Goal: Transaction & Acquisition: Purchase product/service

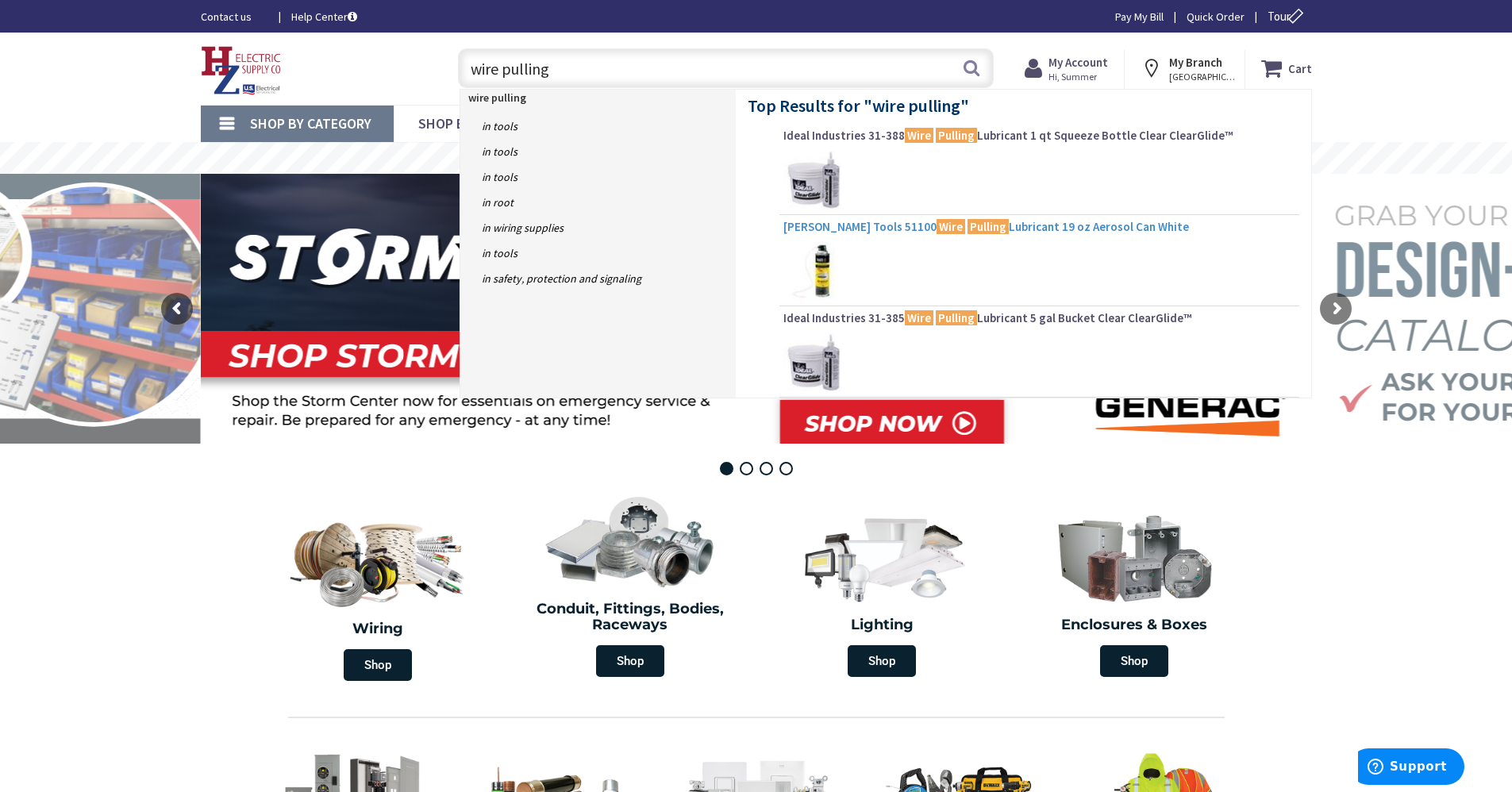
type input "wire pulling"
click at [936, 222] on mark "Wire" at bounding box center [951, 226] width 29 height 20
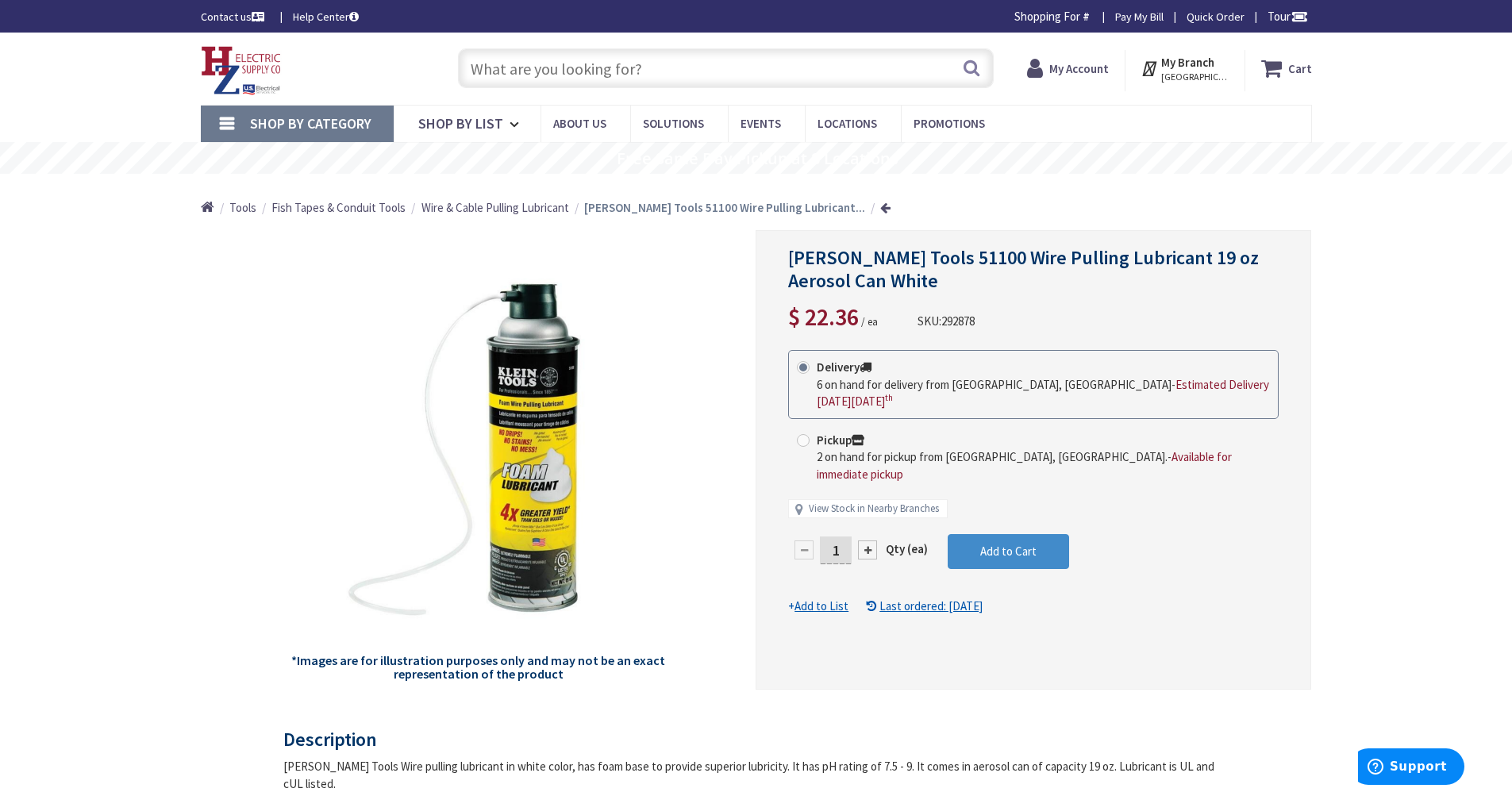
click at [868, 541] on div at bounding box center [868, 550] width 19 height 19
click at [868, 534] on div at bounding box center [1034, 460] width 554 height 458
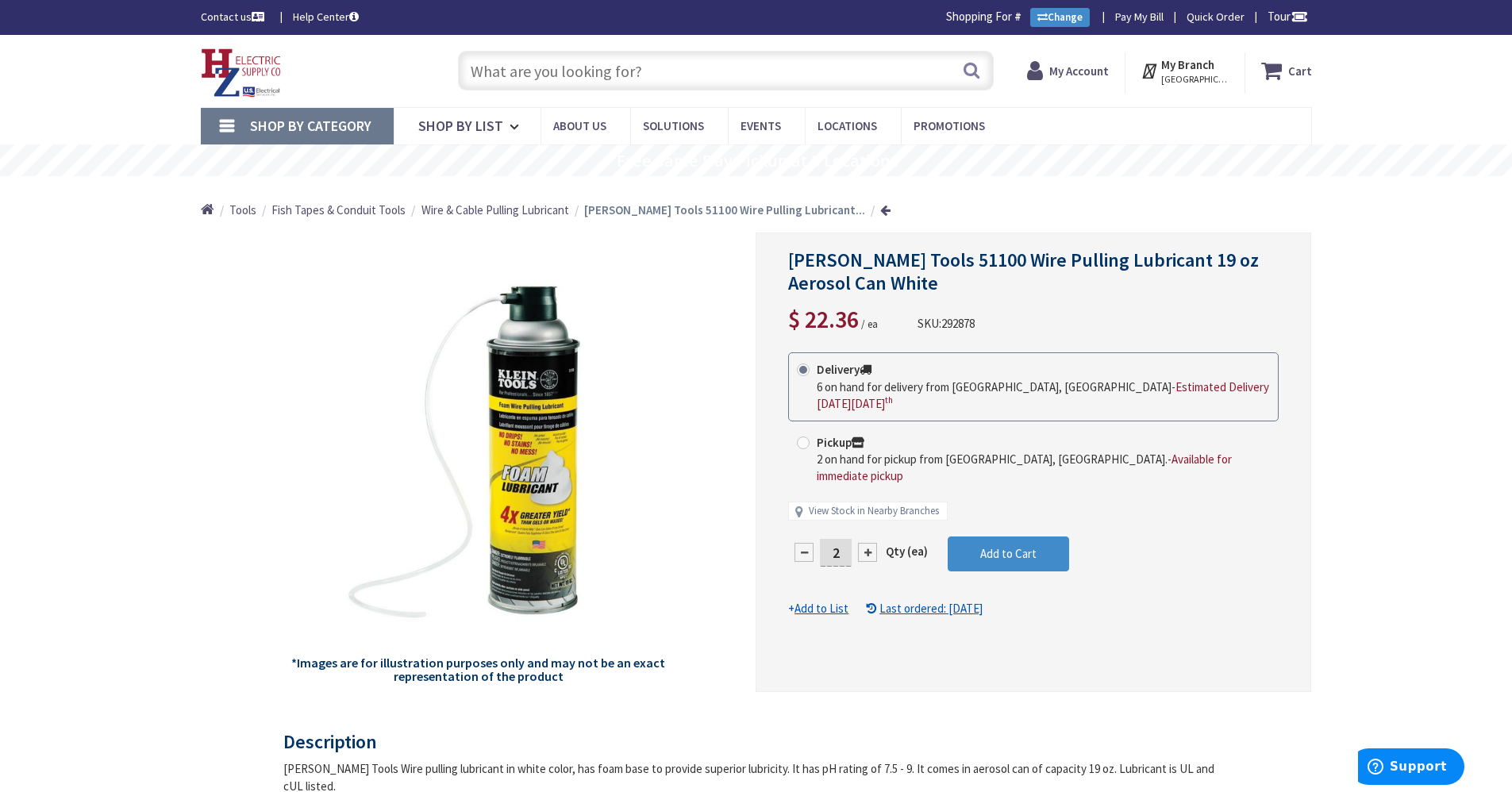
click at [868, 543] on div at bounding box center [868, 552] width 19 height 19
click at [868, 534] on div at bounding box center [1034, 463] width 554 height 458
click at [868, 543] on div at bounding box center [868, 552] width 19 height 19
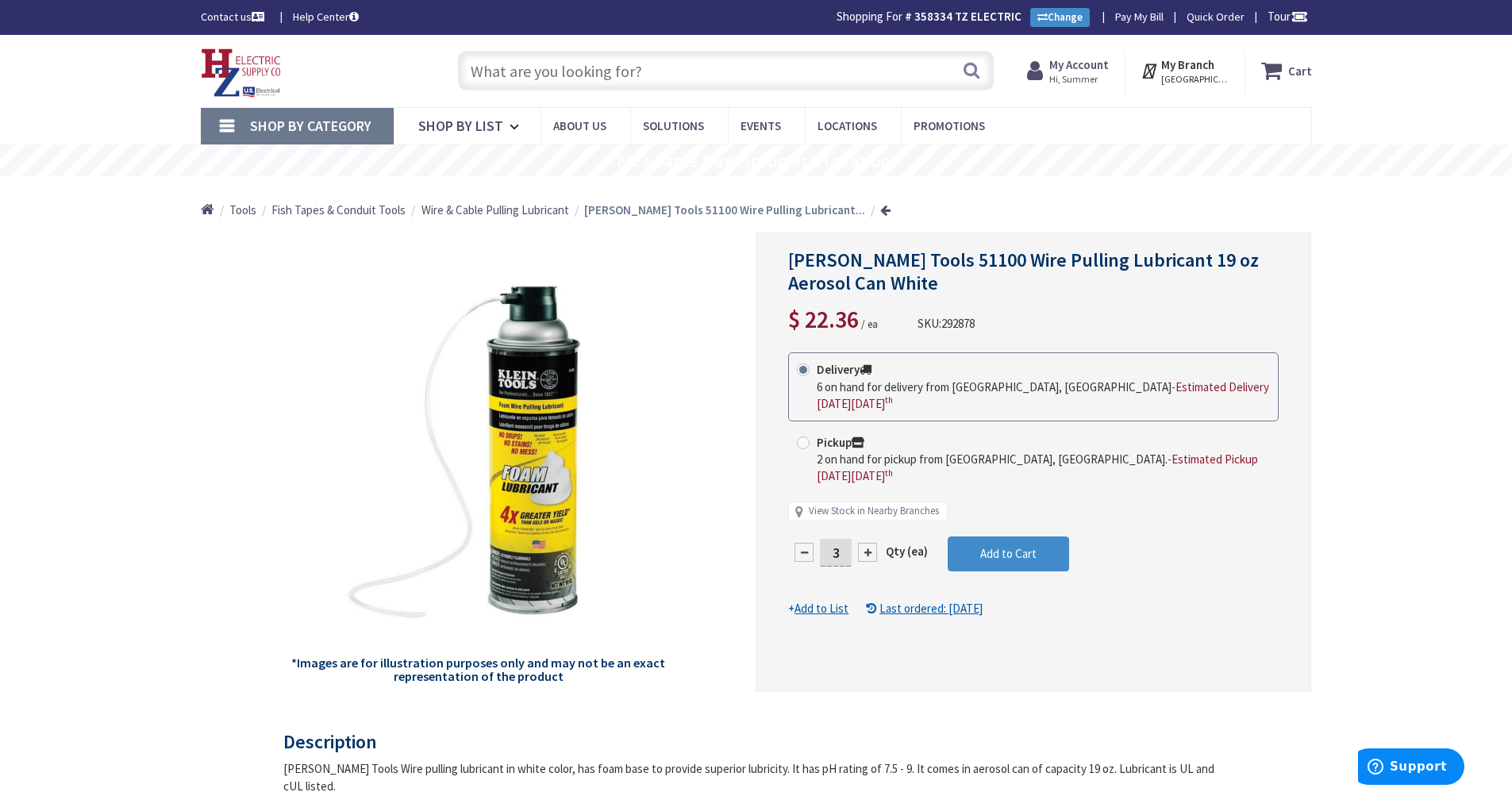
type input "4"
click at [1017, 546] on span "Add to Cart" at bounding box center [1009, 553] width 57 height 15
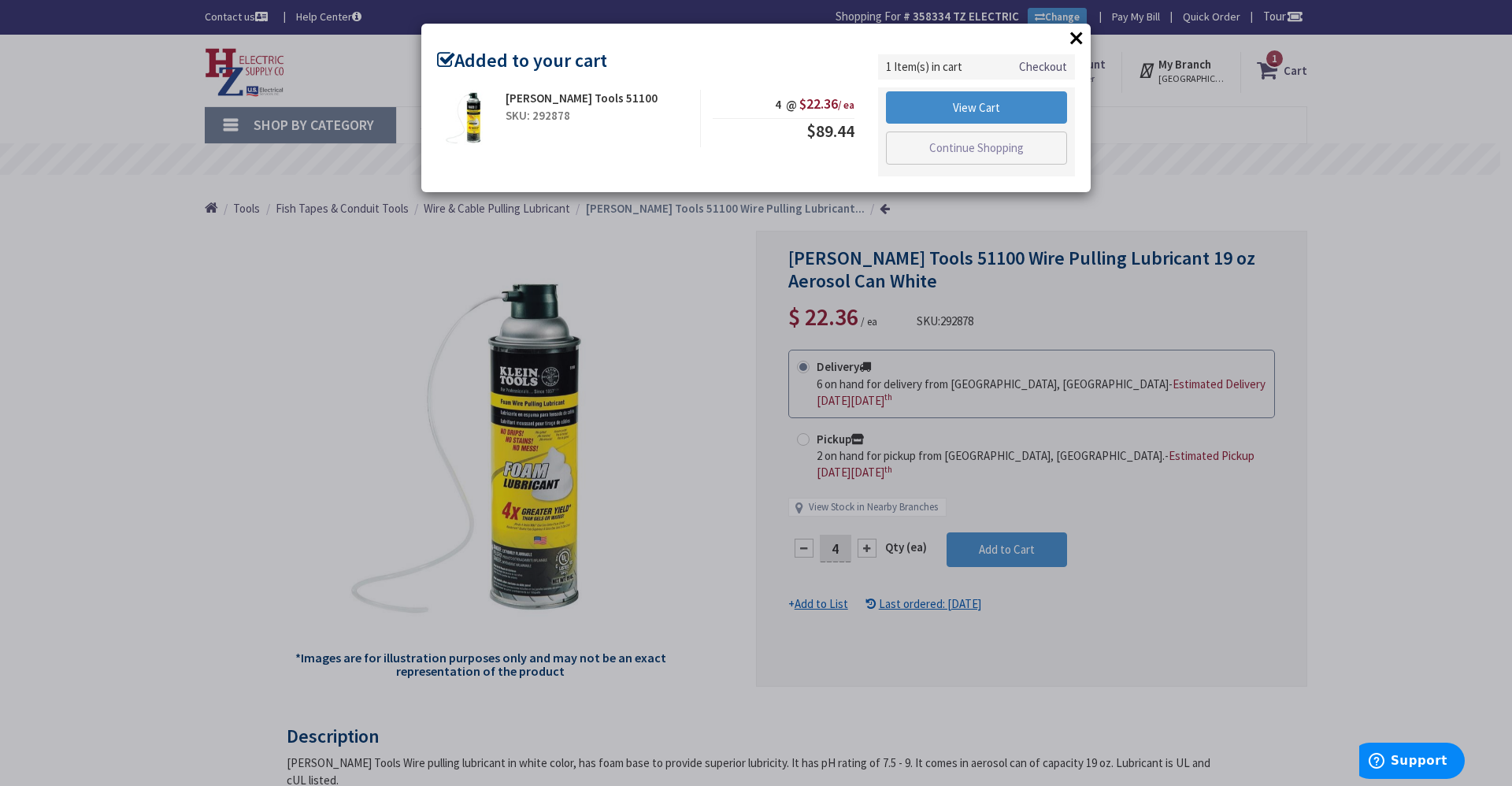
click at [1074, 35] on button "×" at bounding box center [1076, 37] width 24 height 24
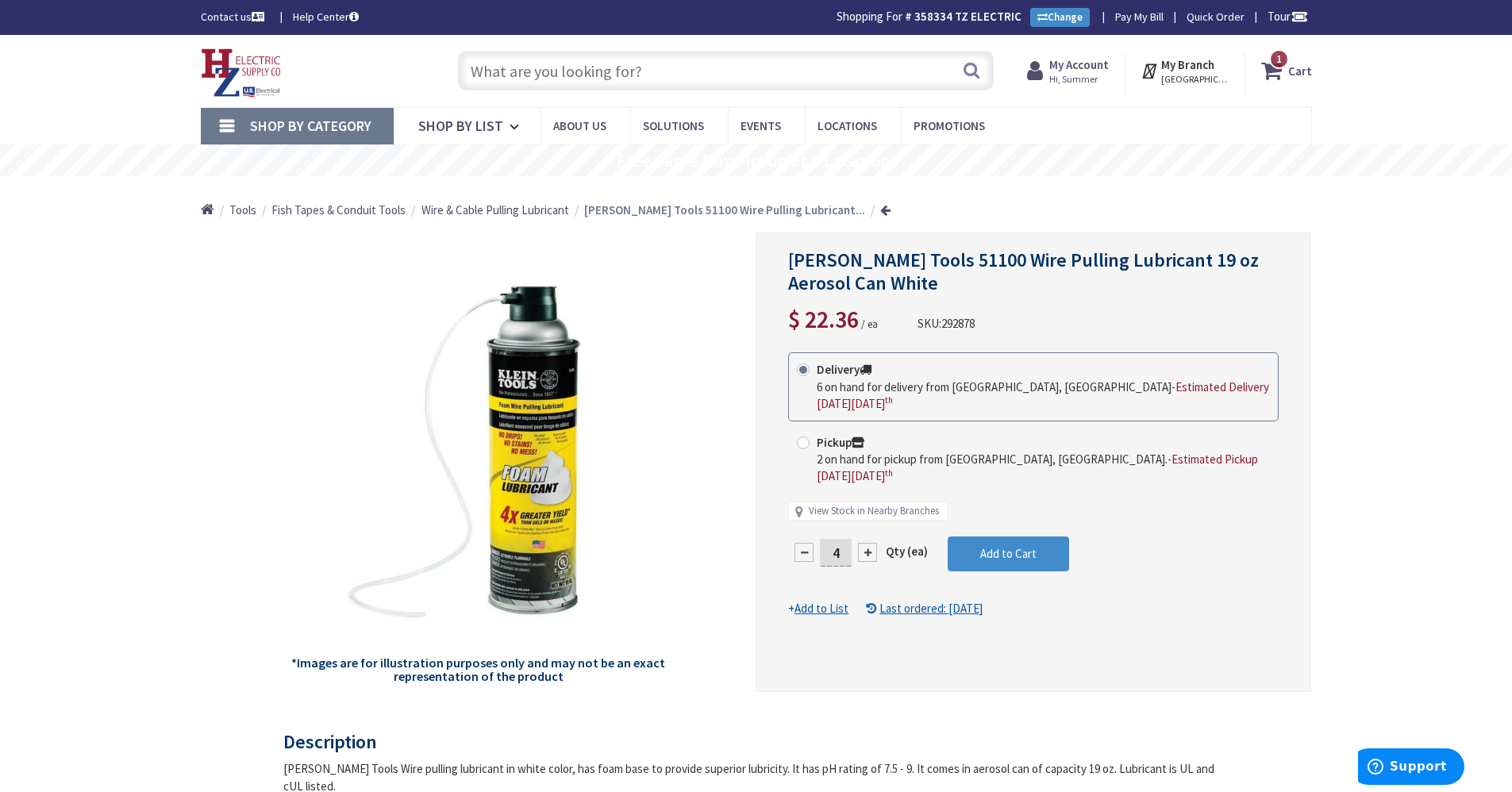
click at [701, 84] on input "text" at bounding box center [726, 70] width 536 height 39
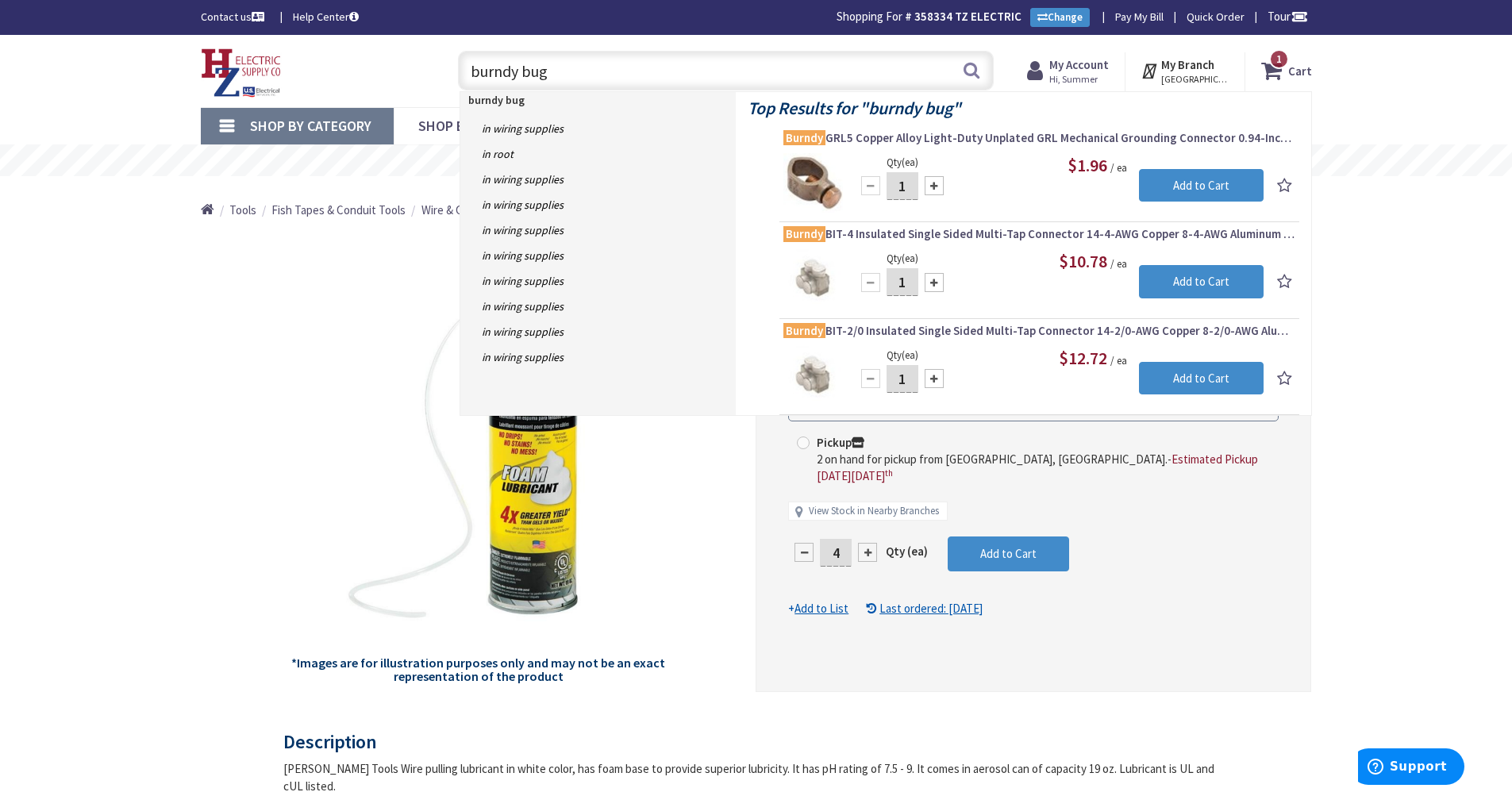
type input "burndy bugs"
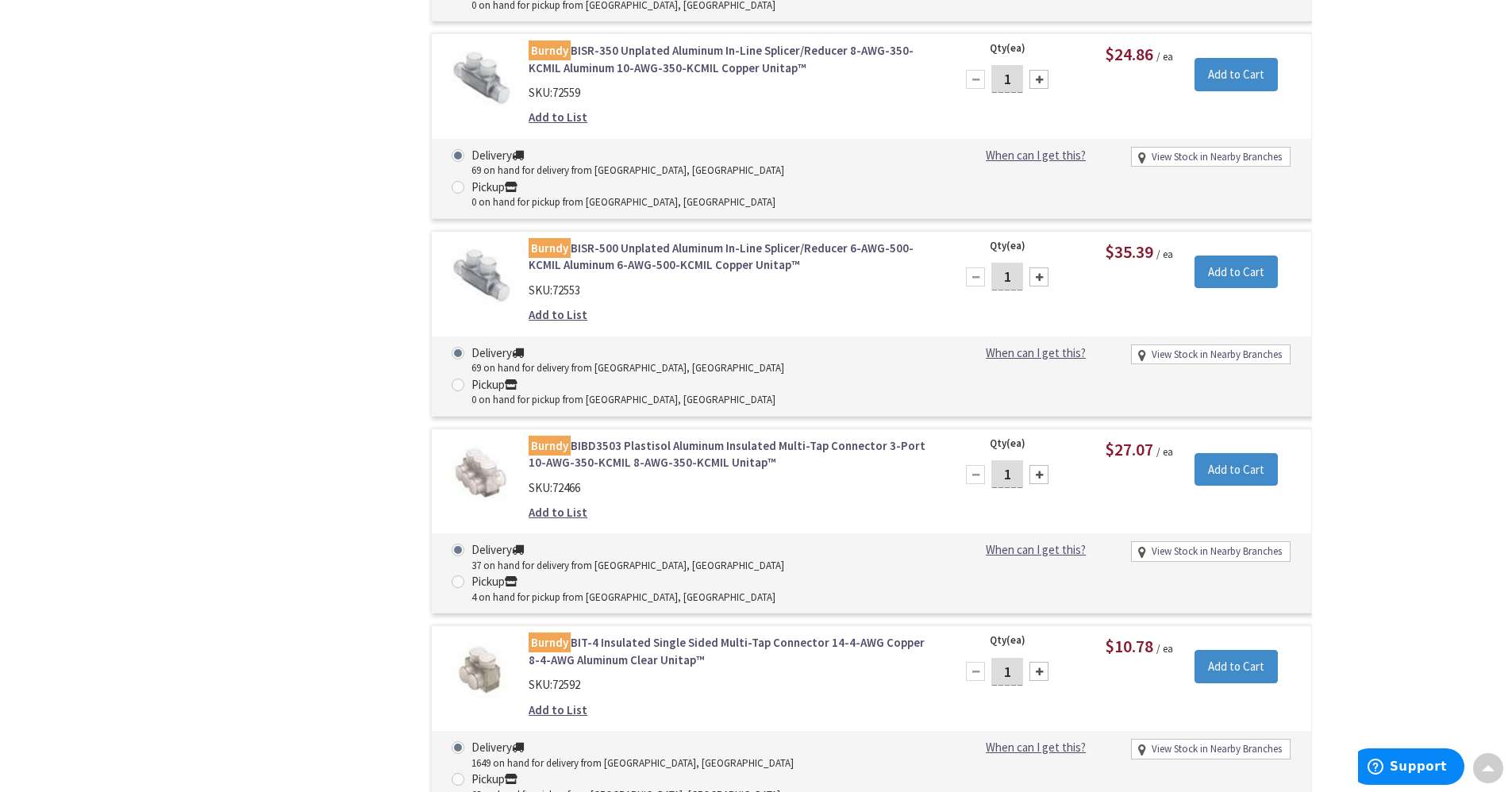
scroll to position [1193, 0]
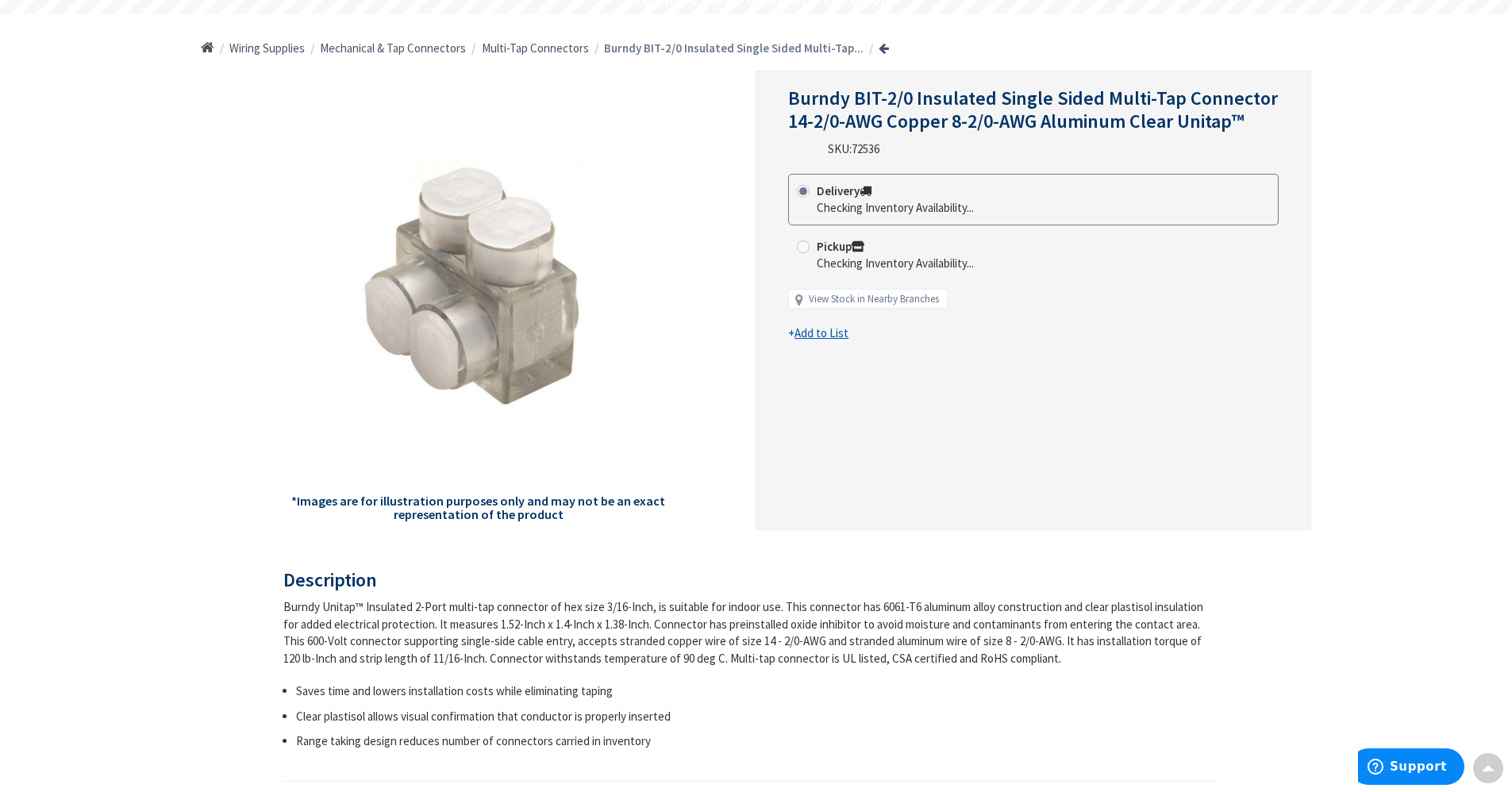
scroll to position [159, 0]
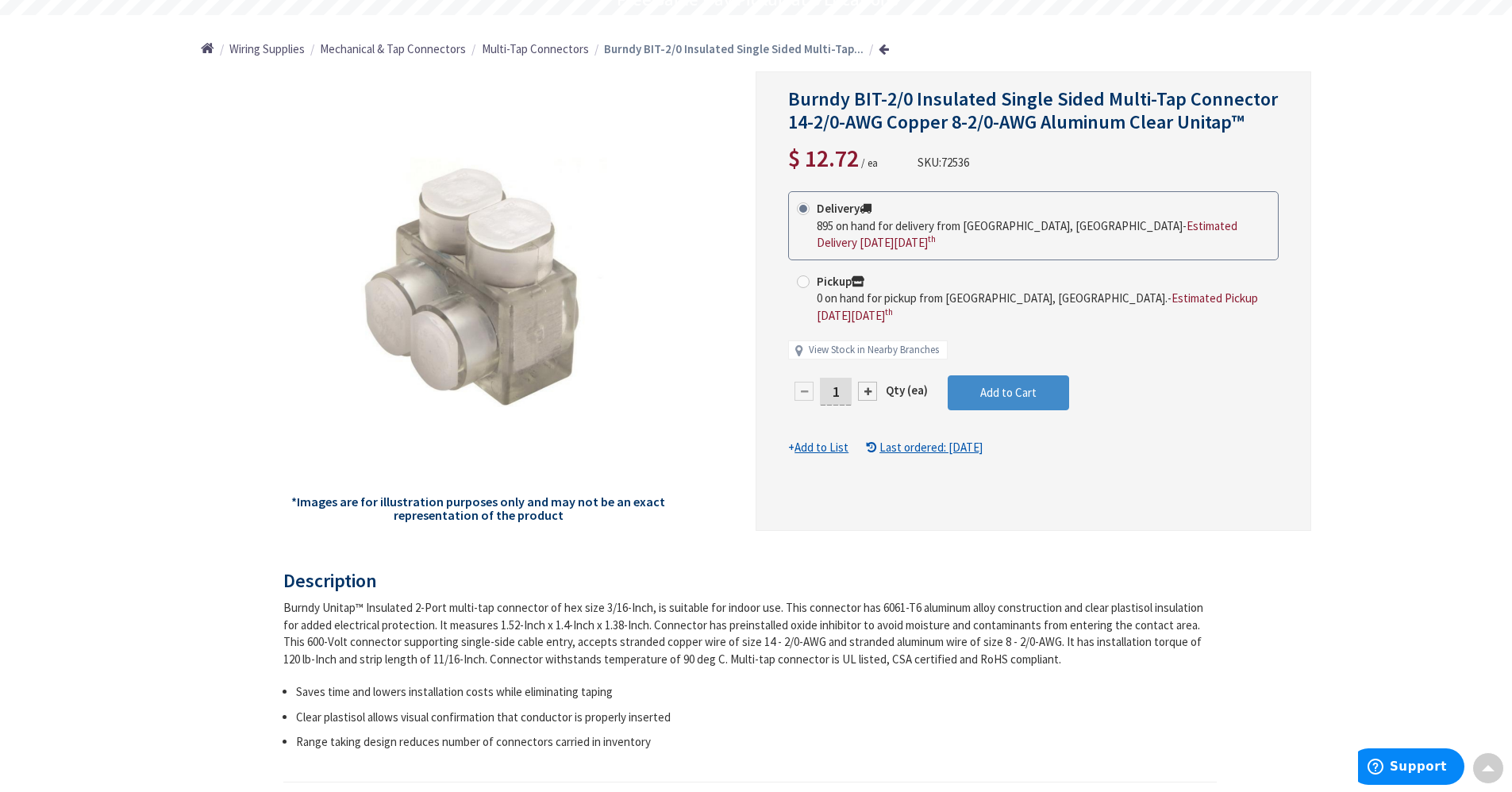
click at [838, 353] on div "Delivery 895 on hand for delivery from Middletown, CT - Estimated Delivery on T…" at bounding box center [1034, 283] width 491 height 184
drag, startPoint x: 842, startPoint y: 380, endPoint x: 829, endPoint y: 380, distance: 13.0
click at [829, 380] on input "1" at bounding box center [835, 392] width 32 height 28
type input "20"
click at [967, 370] on form "This product is Discontinued Delivery 895 on hand for delivery from Middletown,…" at bounding box center [1034, 324] width 491 height 266
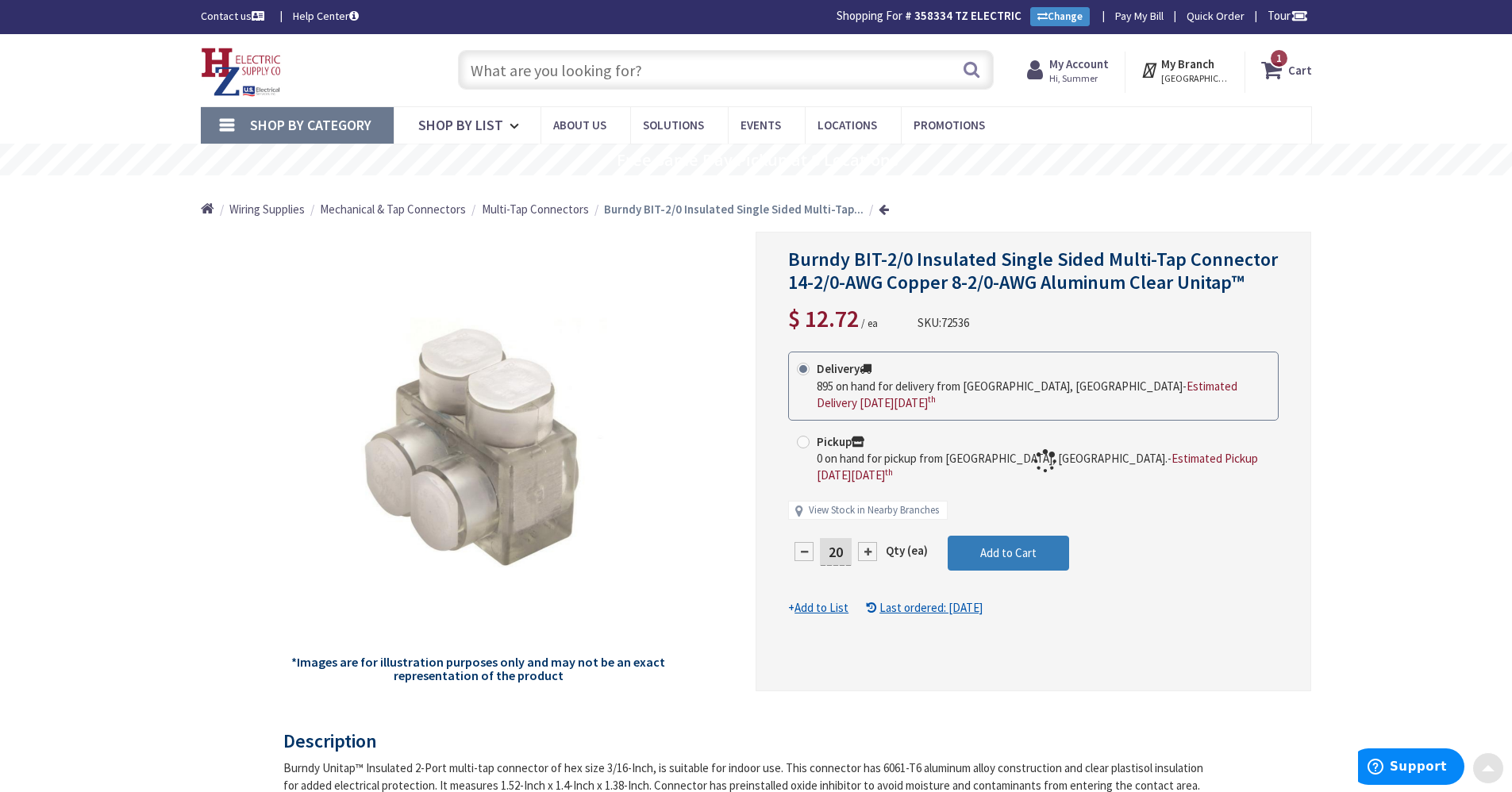
scroll to position [0, 0]
click at [1026, 546] on span "Add to Cart" at bounding box center [1009, 553] width 57 height 15
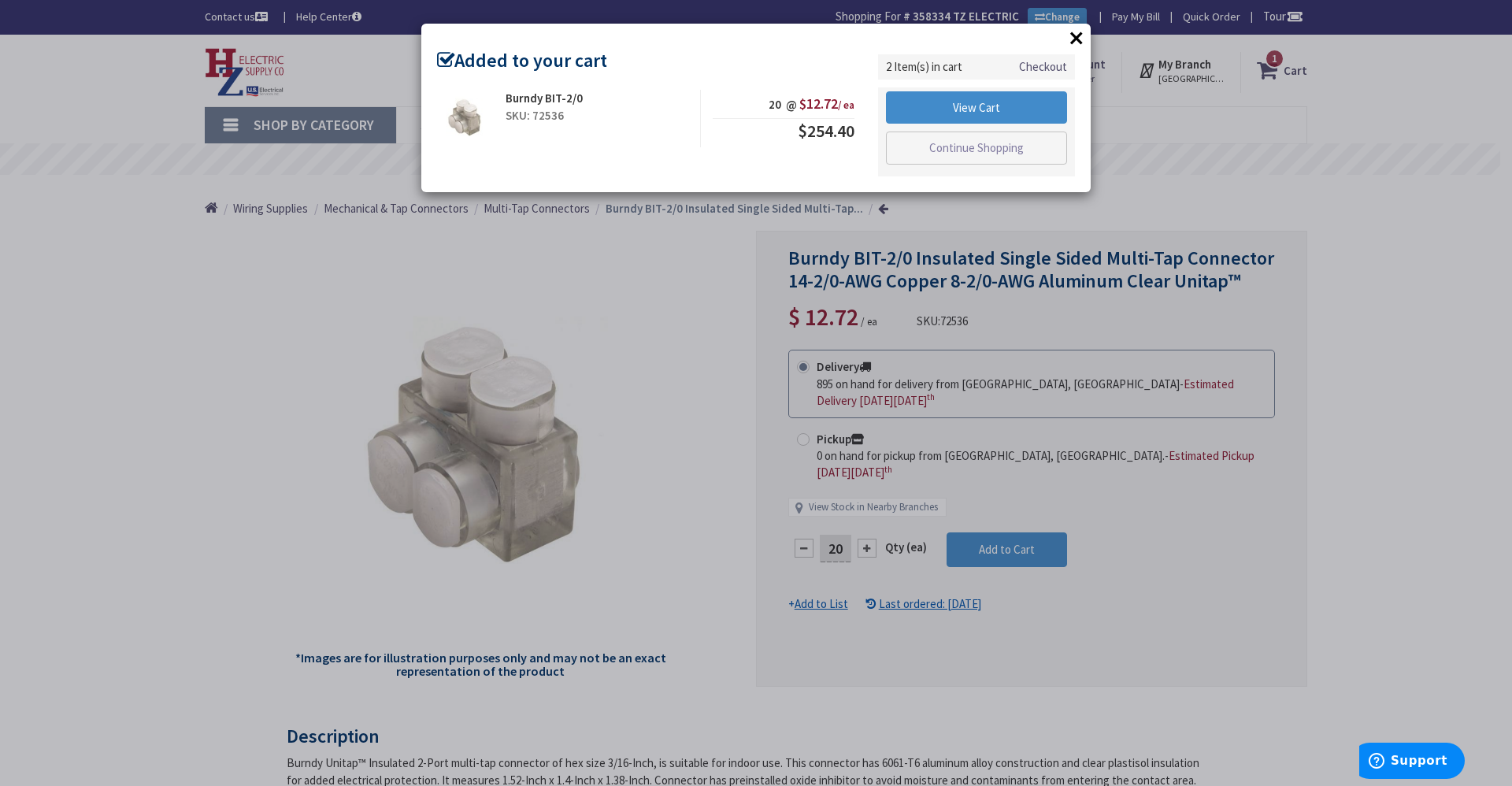
click at [1082, 31] on button "×" at bounding box center [1076, 37] width 24 height 24
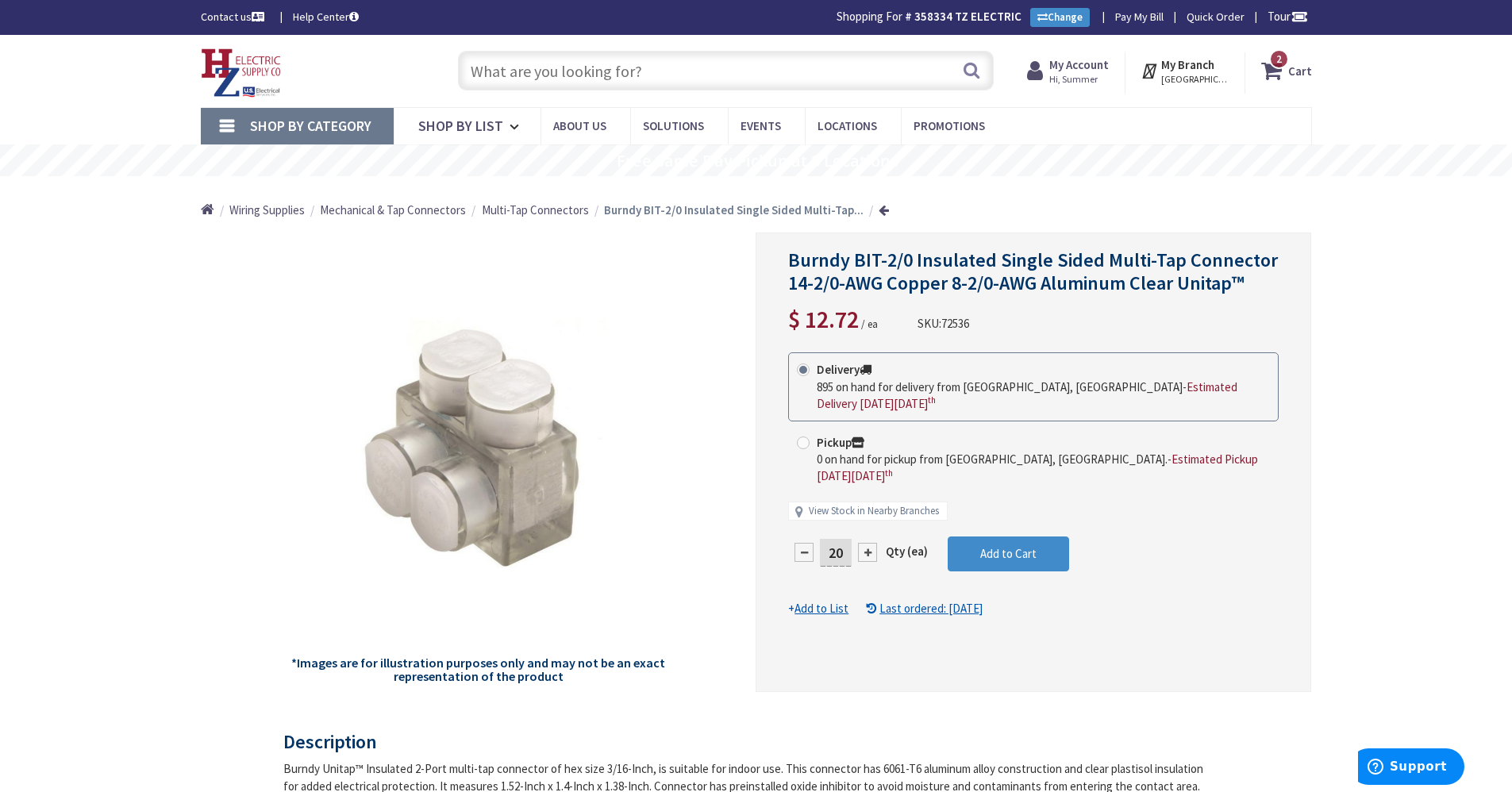
click at [871, 90] on input "text" at bounding box center [726, 70] width 536 height 39
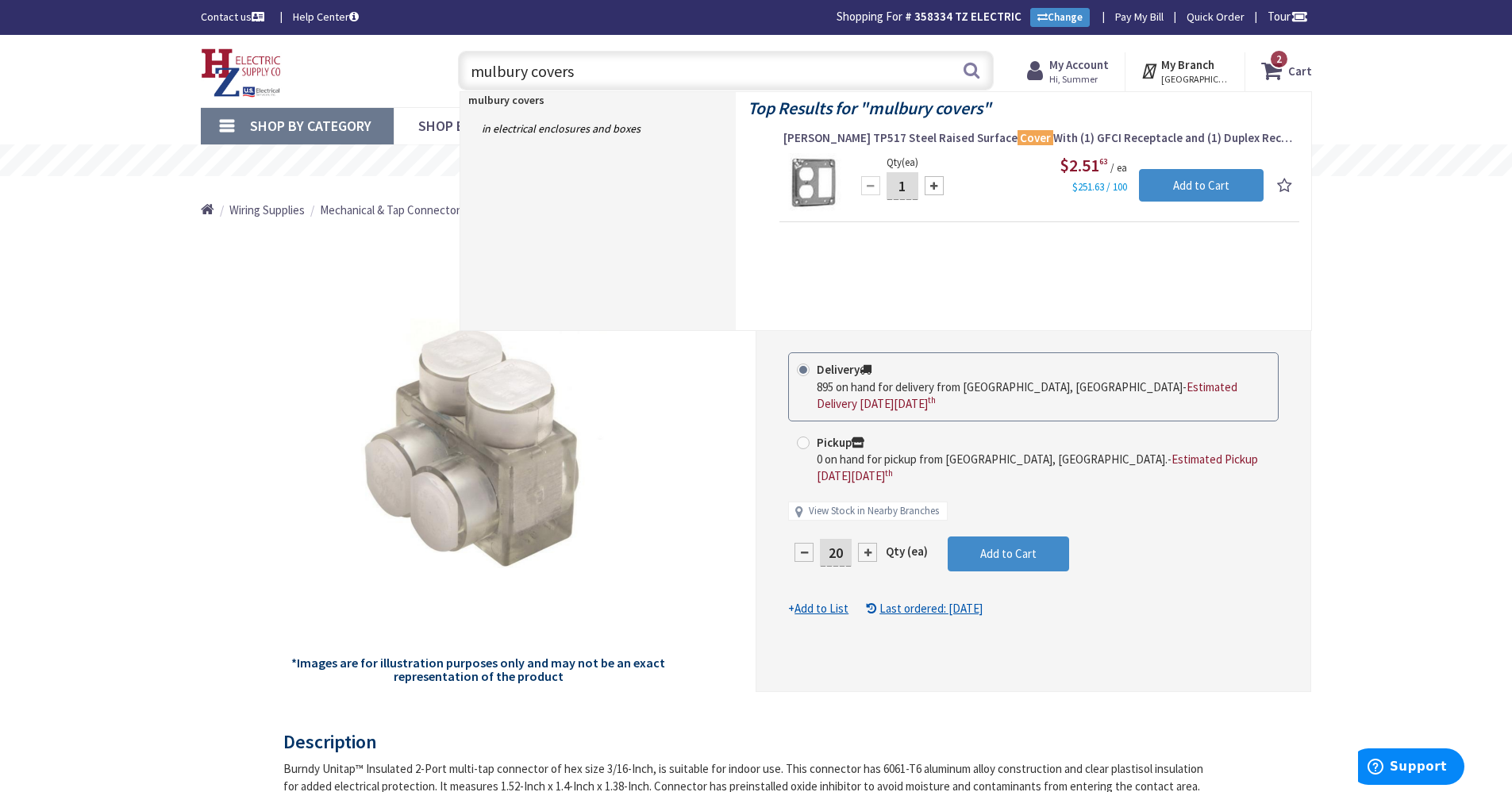
type input "mulberry covers"
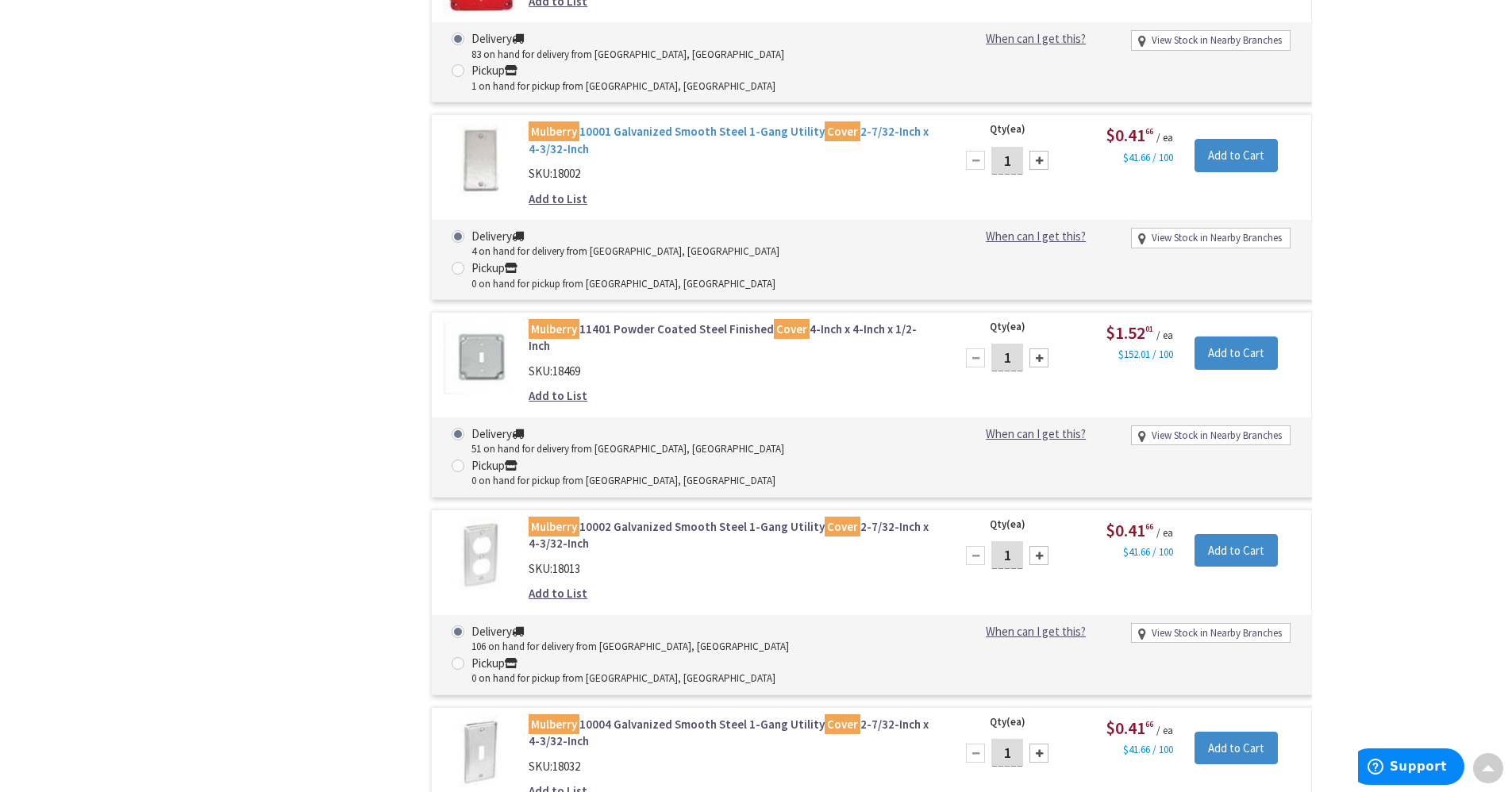
scroll to position [1349, 0]
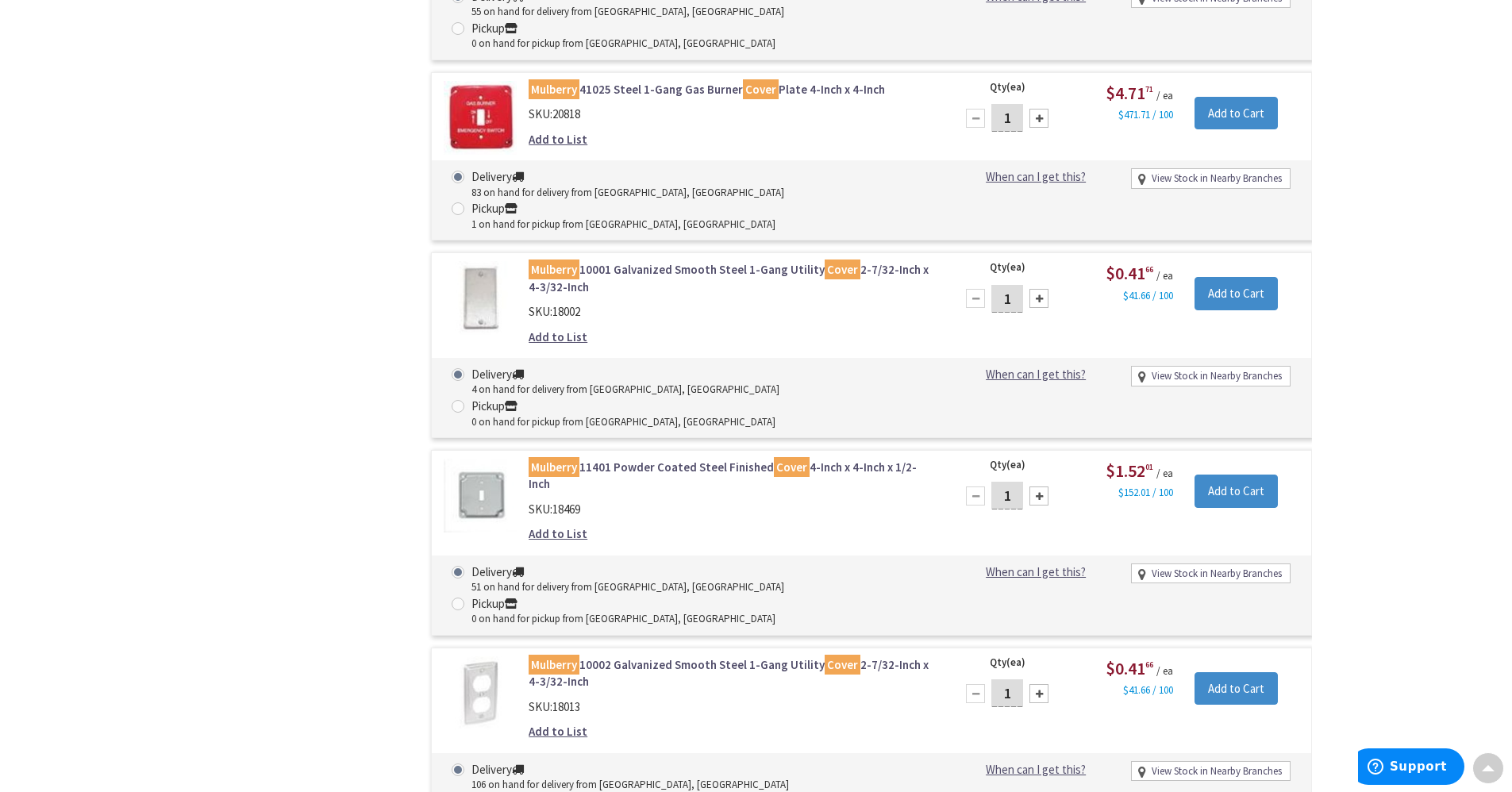
click at [608, 261] on link "Mulberry 10001 Galvanized Smooth Steel 1-Gang Utility Cover 2-7/32-Inch x 4-3/3…" at bounding box center [730, 277] width 404 height 34
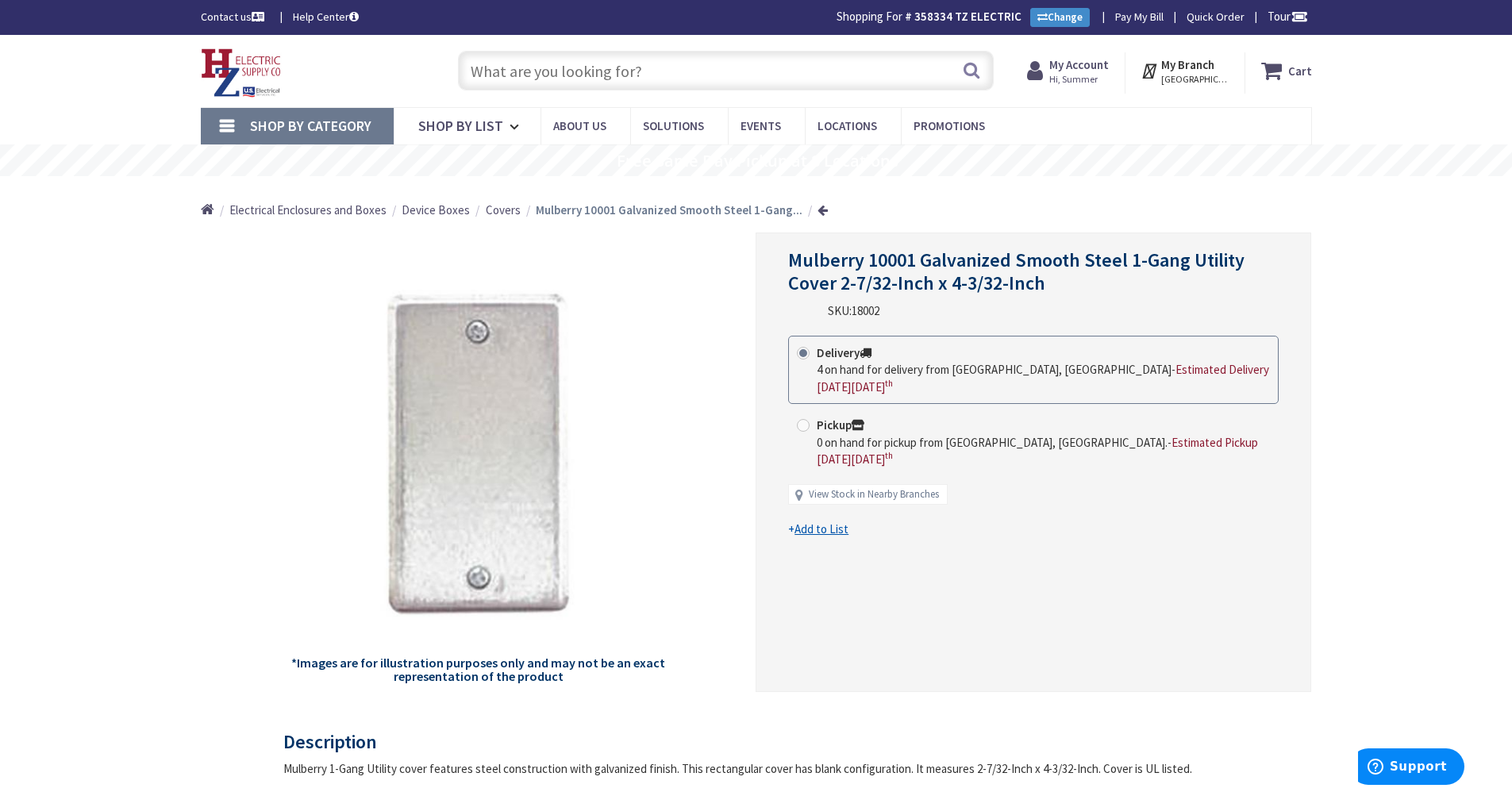
click at [566, 85] on input "text" at bounding box center [726, 70] width 536 height 39
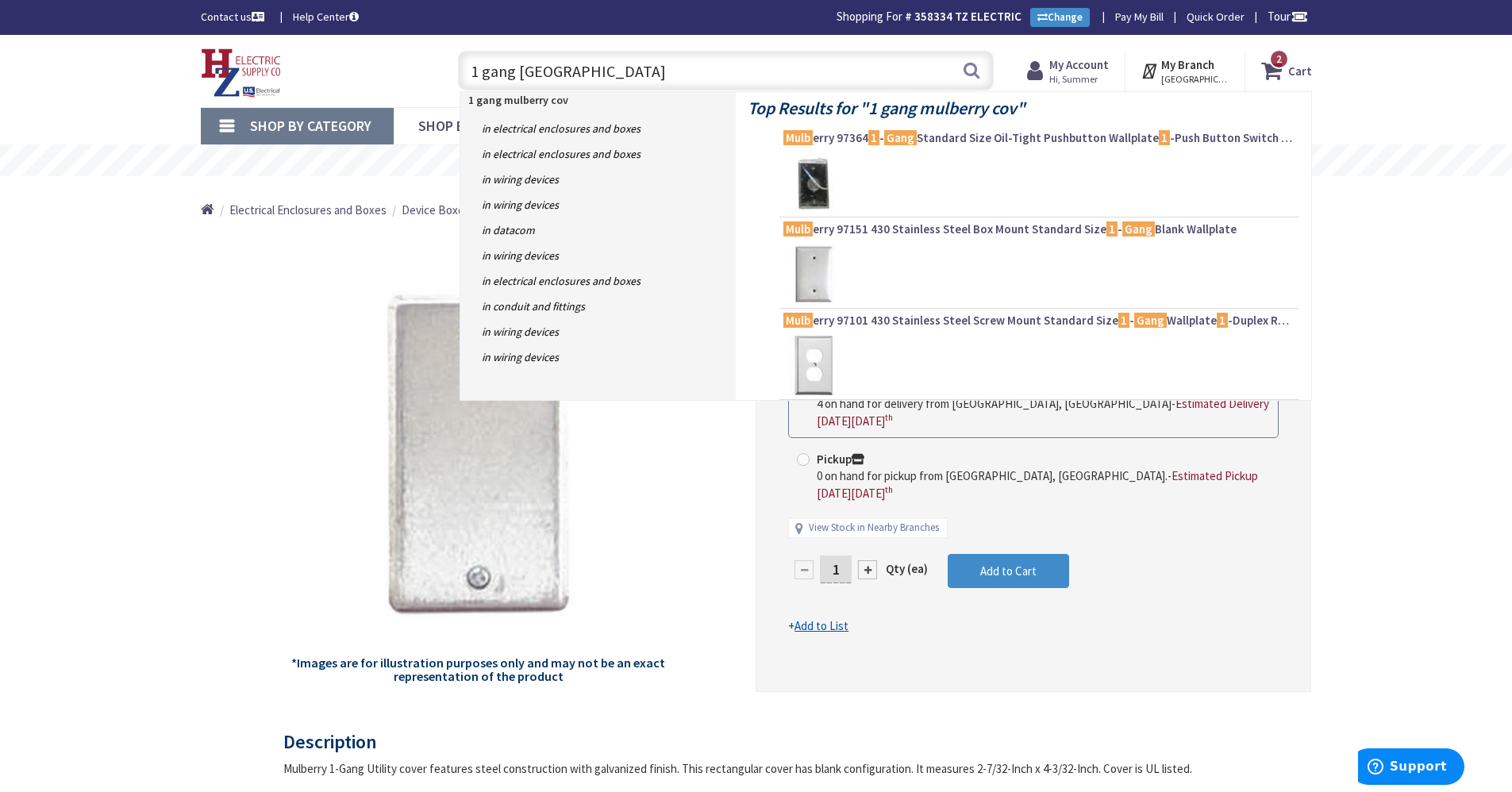
type input "1 gang mulberry cover"
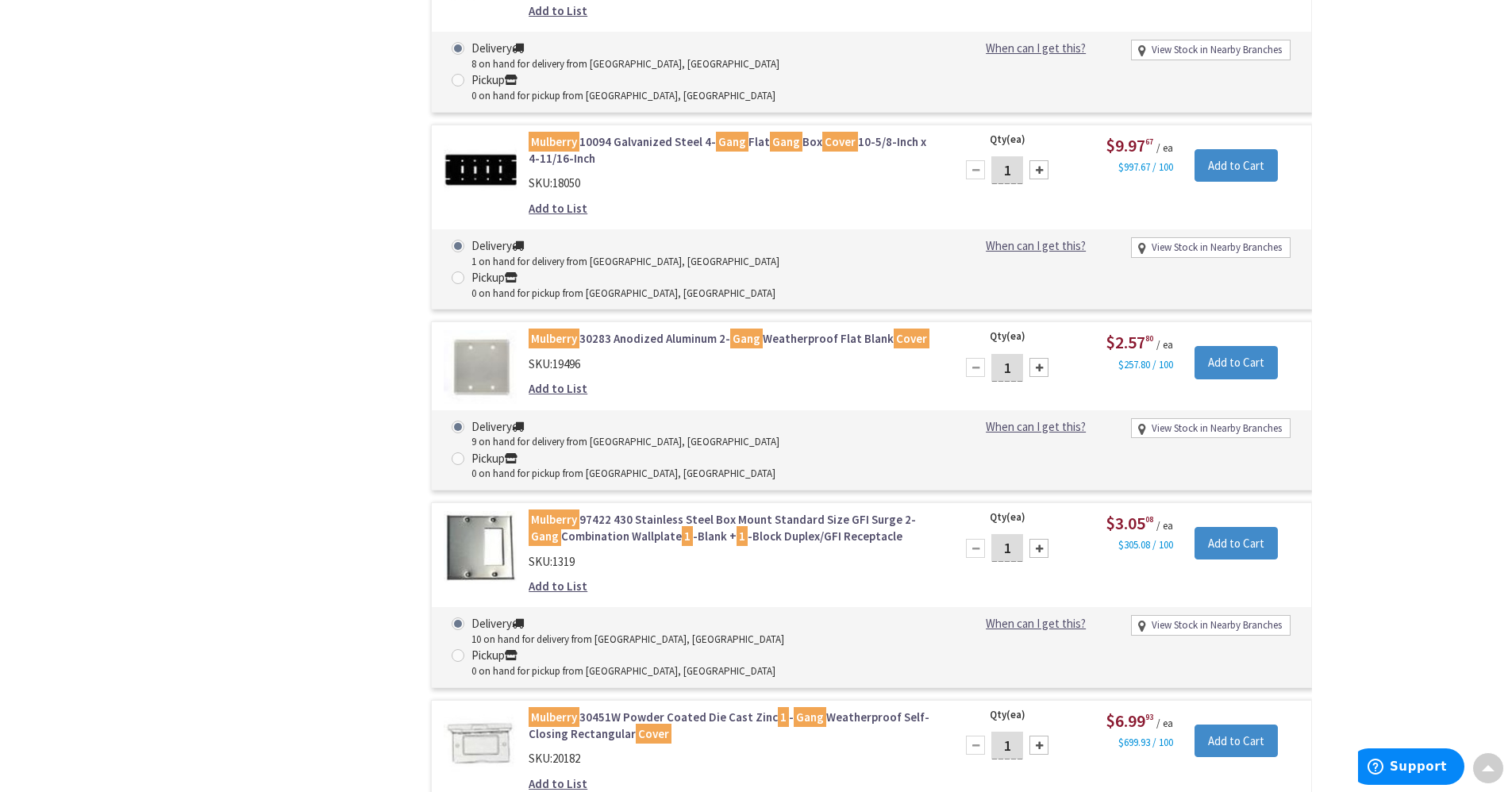
scroll to position [2225, 0]
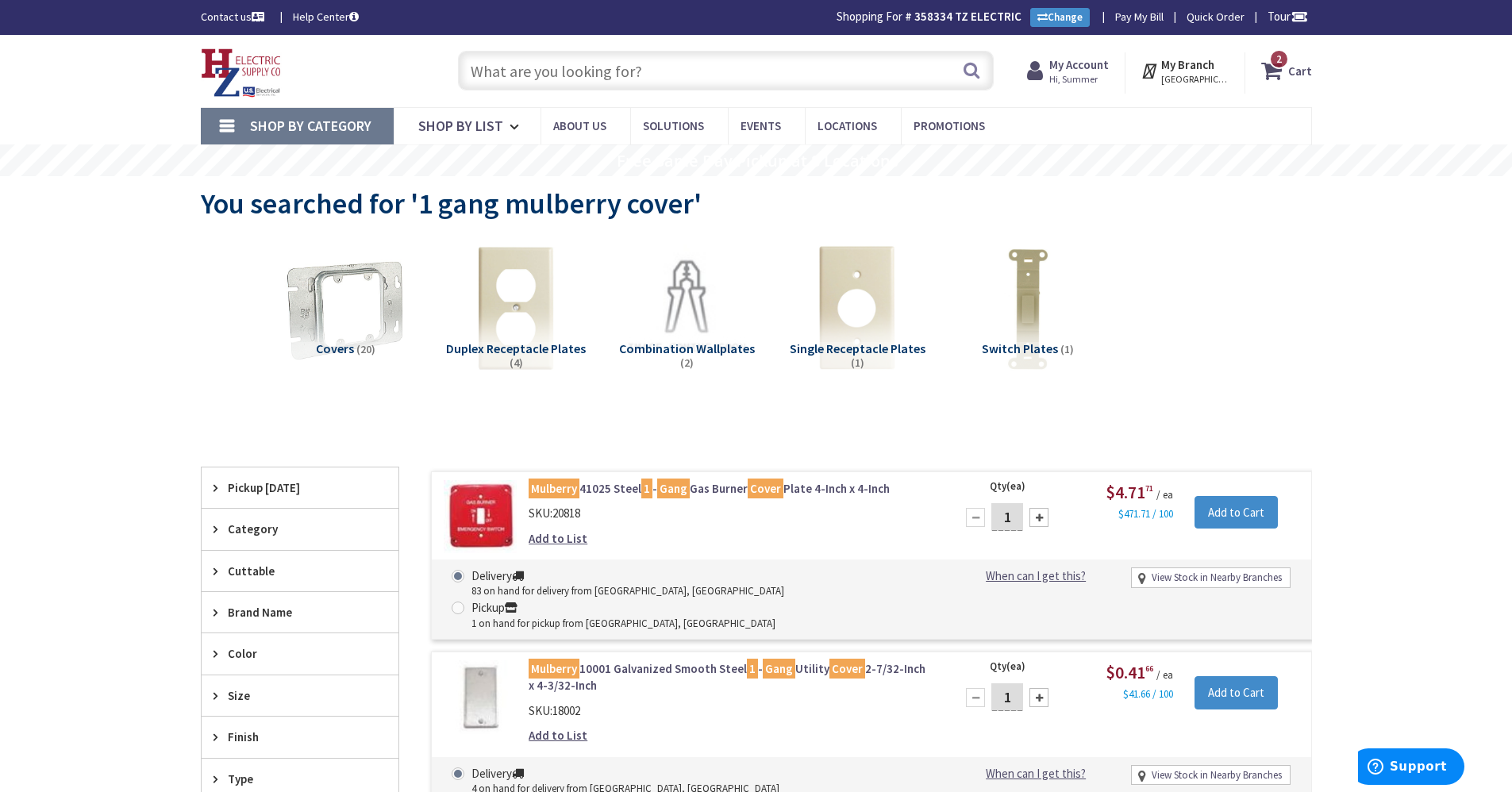
click at [611, 55] on input "text" at bounding box center [726, 70] width 536 height 39
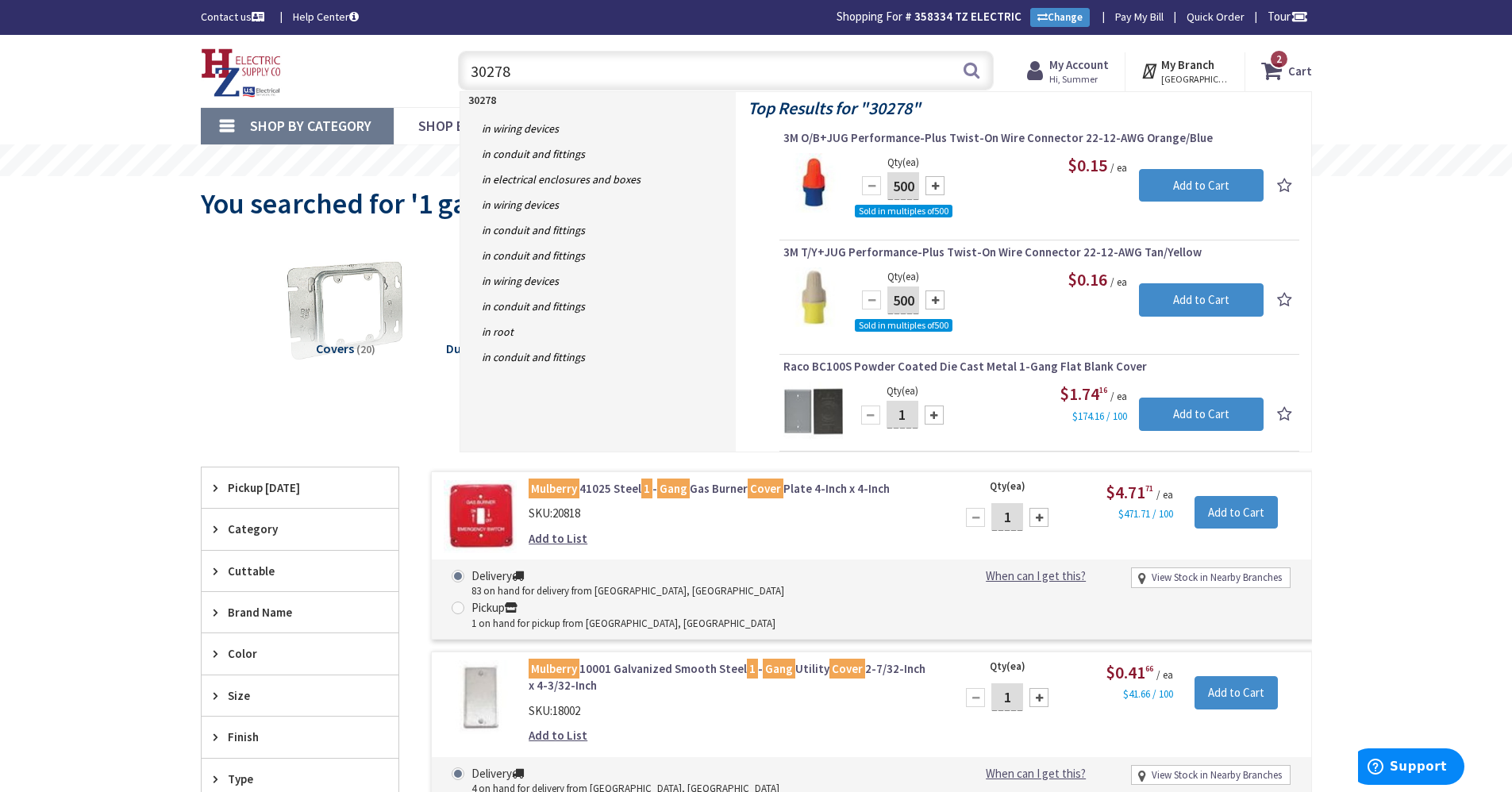
type input "30278G"
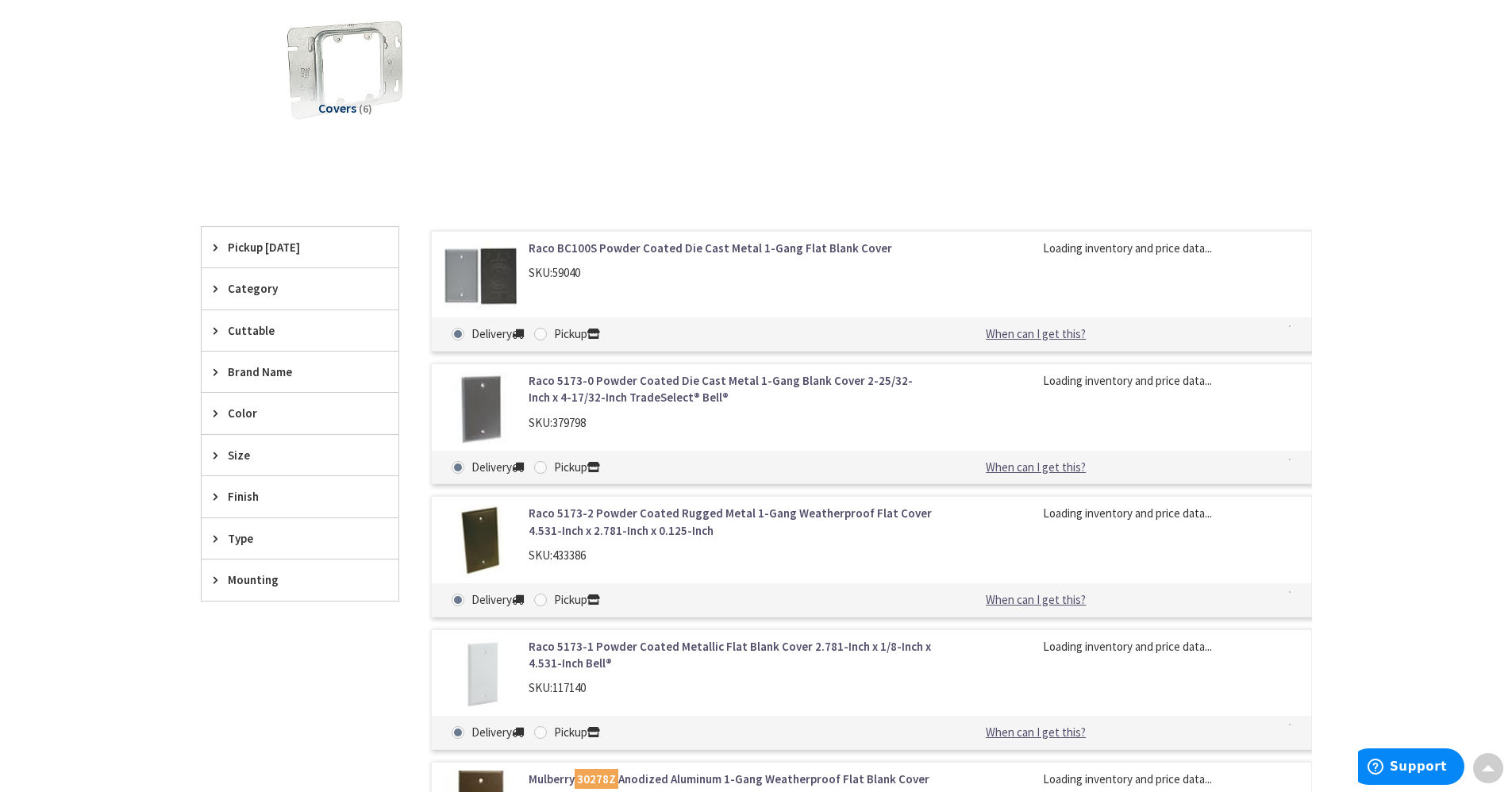
click at [651, 254] on link "Raco BC100S Powder Coated Die Cast Metal 1-Gang Flat Blank Cover" at bounding box center [730, 247] width 404 height 16
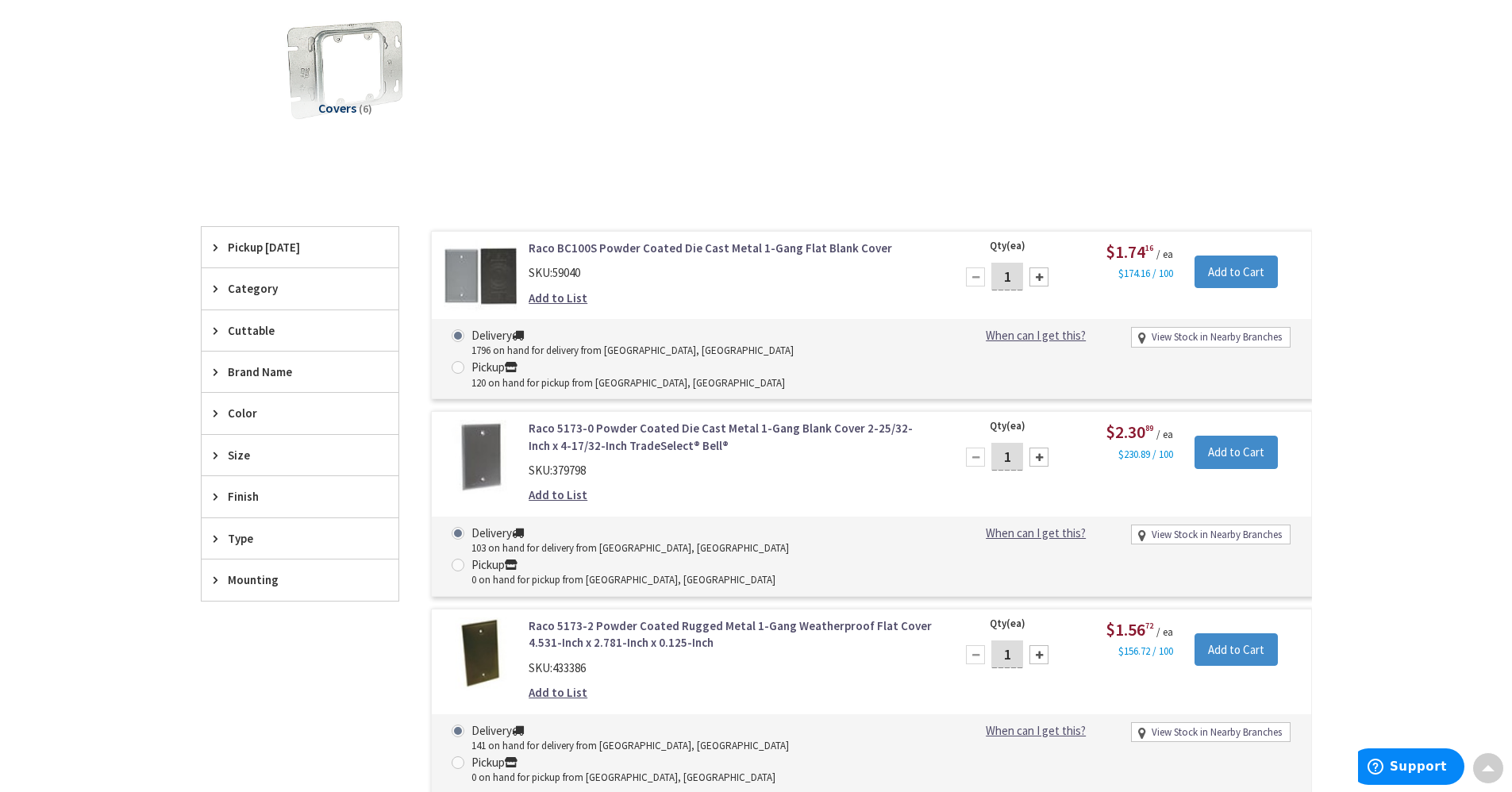
click at [651, 254] on link "Raco BC100S Powder Coated Die Cast Metal 1-Gang Flat Blank Cover" at bounding box center [730, 247] width 404 height 16
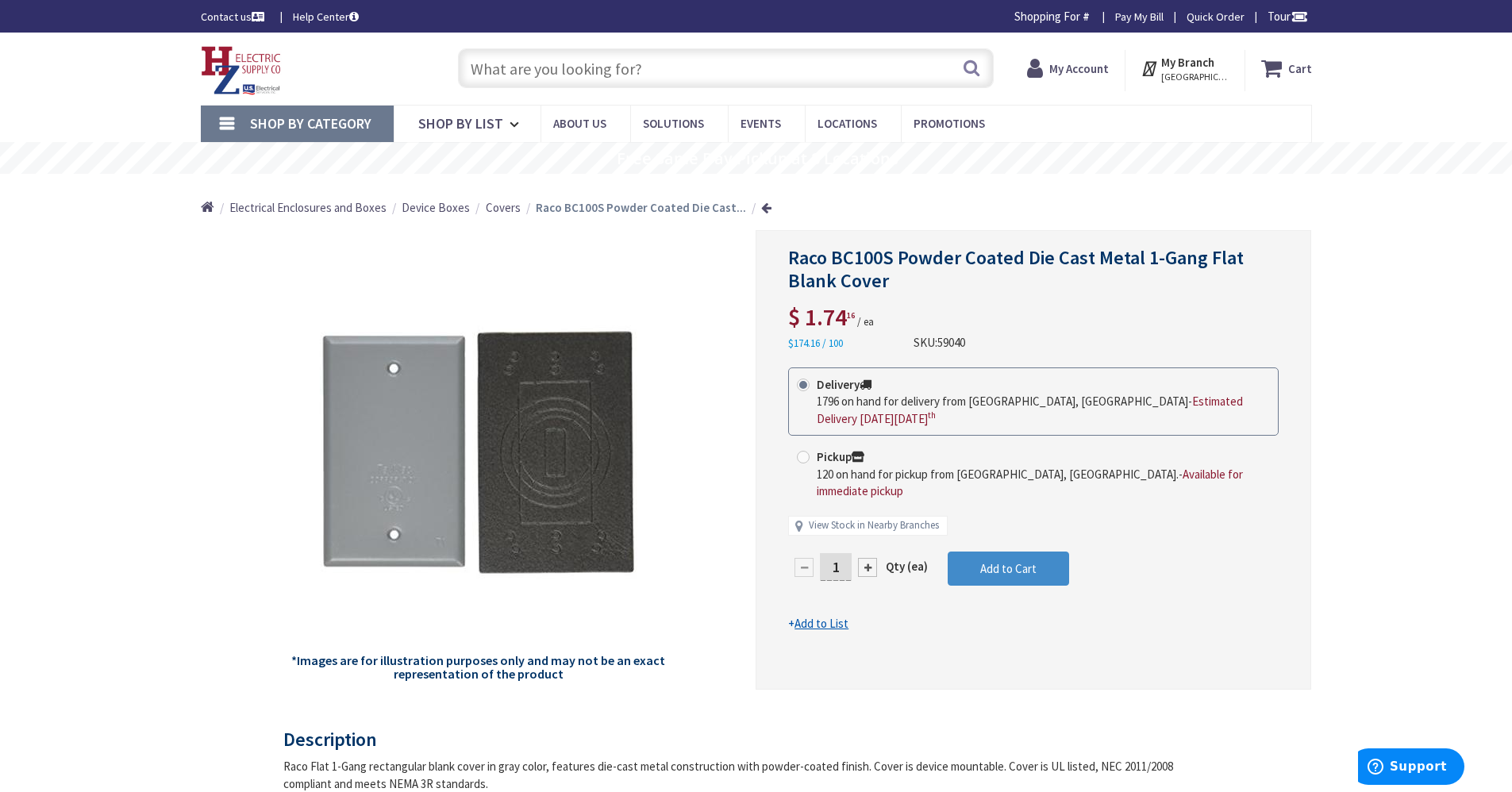
drag, startPoint x: 841, startPoint y: 548, endPoint x: 778, endPoint y: 554, distance: 63.3
click at [778, 554] on div "Raco BC100S Powder Coated Die Cast Metal 1-Gang Flat Blank Cover $ 1.74 16 / ea…" at bounding box center [1033, 460] width 555 height 460
type input "5"
click at [978, 555] on form "This product is Discontinued Delivery 1796 on hand for delivery from Middletown…" at bounding box center [1034, 500] width 491 height 266
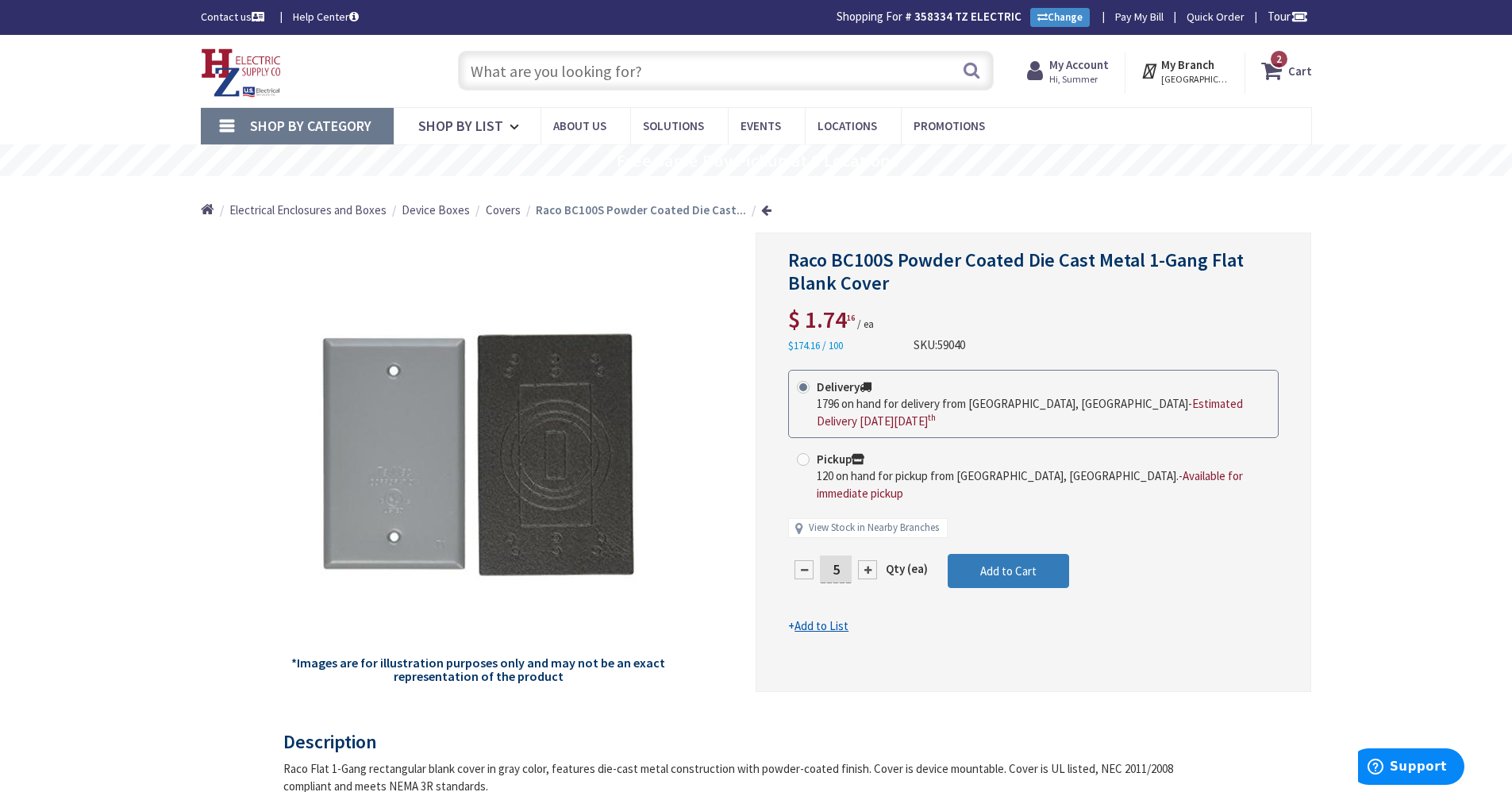
click at [1020, 564] on span "Add to Cart" at bounding box center [1009, 572] width 57 height 15
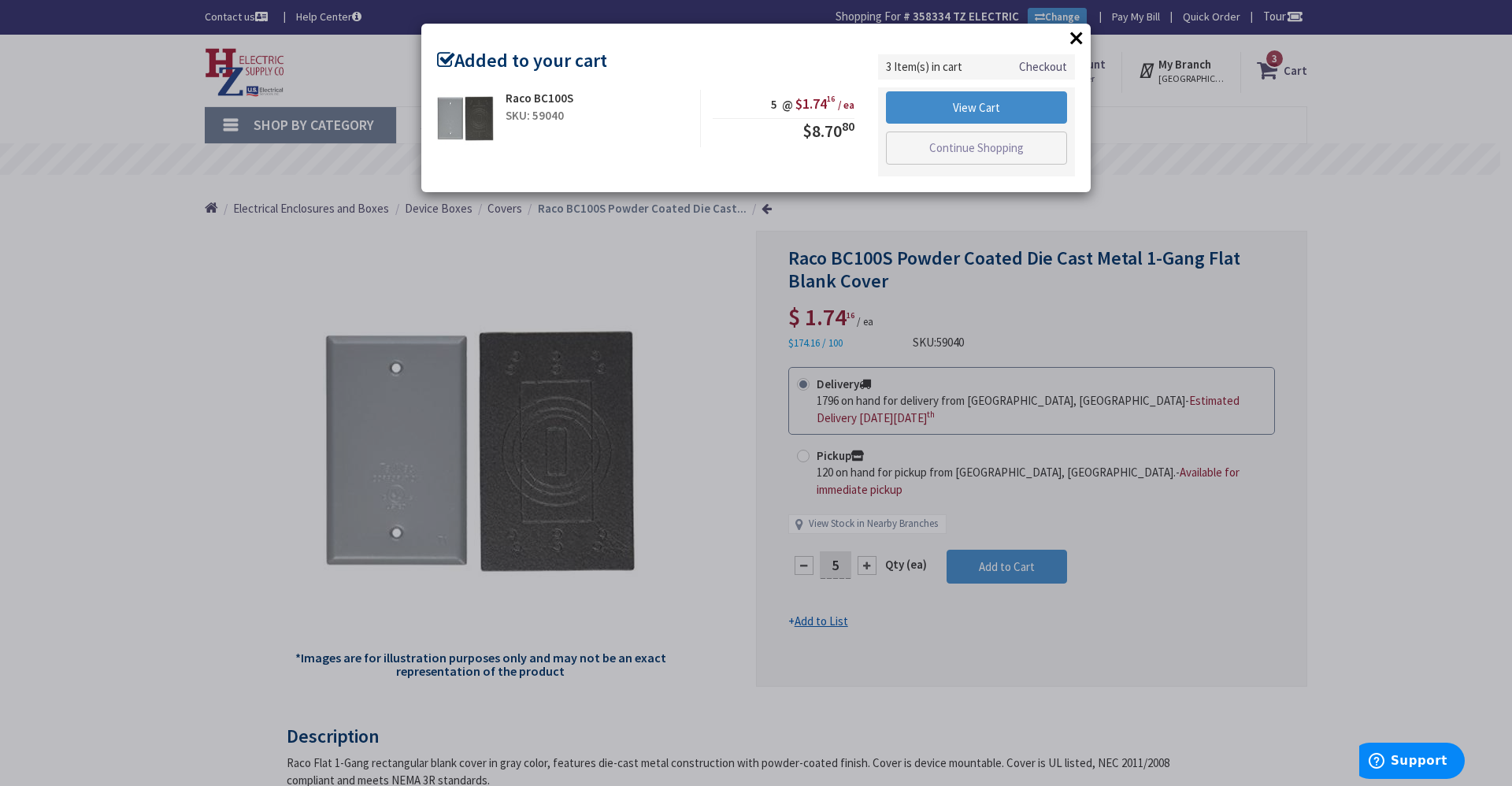
click at [1067, 35] on button "×" at bounding box center [1076, 37] width 24 height 24
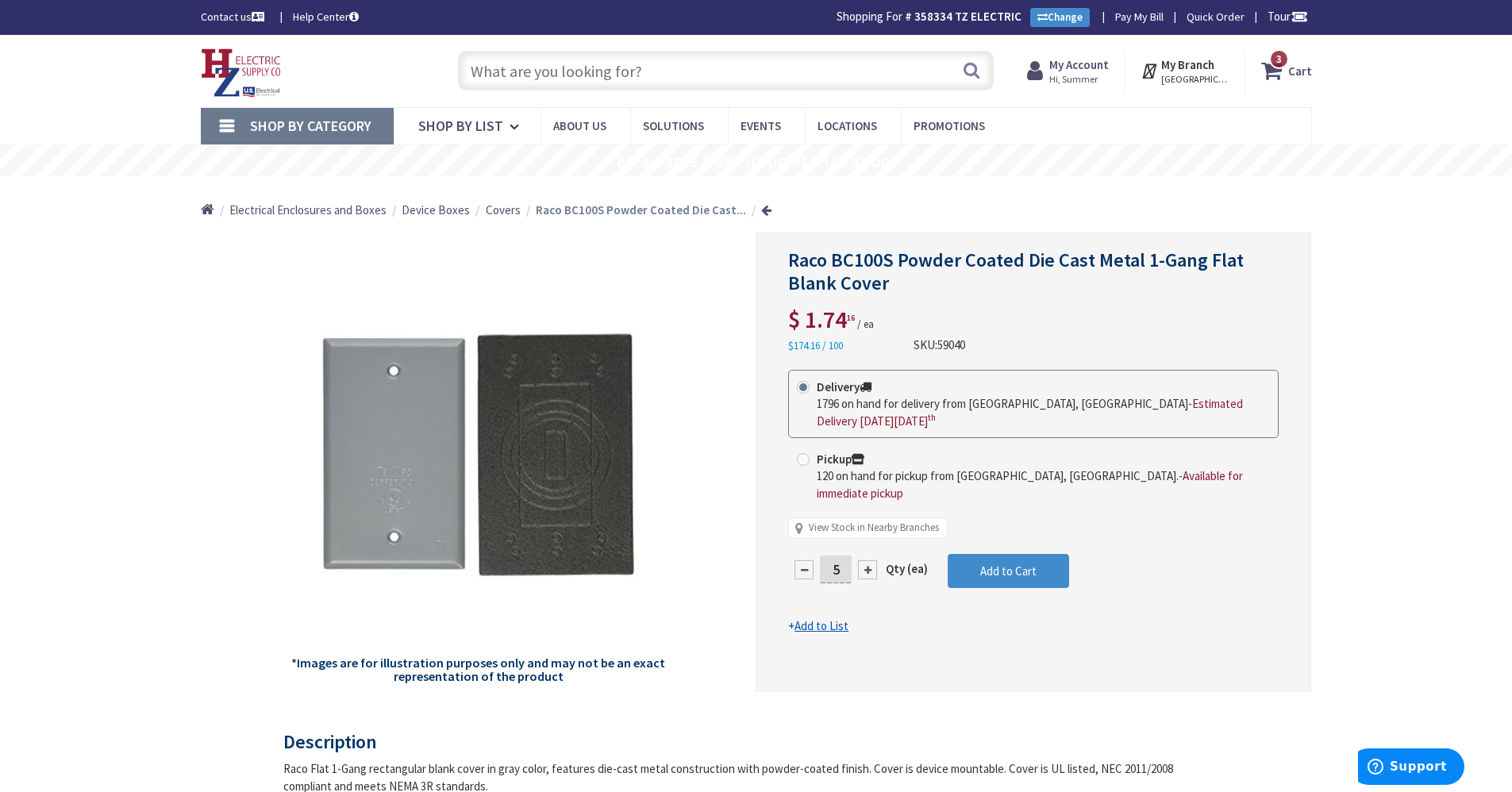
click at [732, 86] on input "text" at bounding box center [726, 70] width 536 height 39
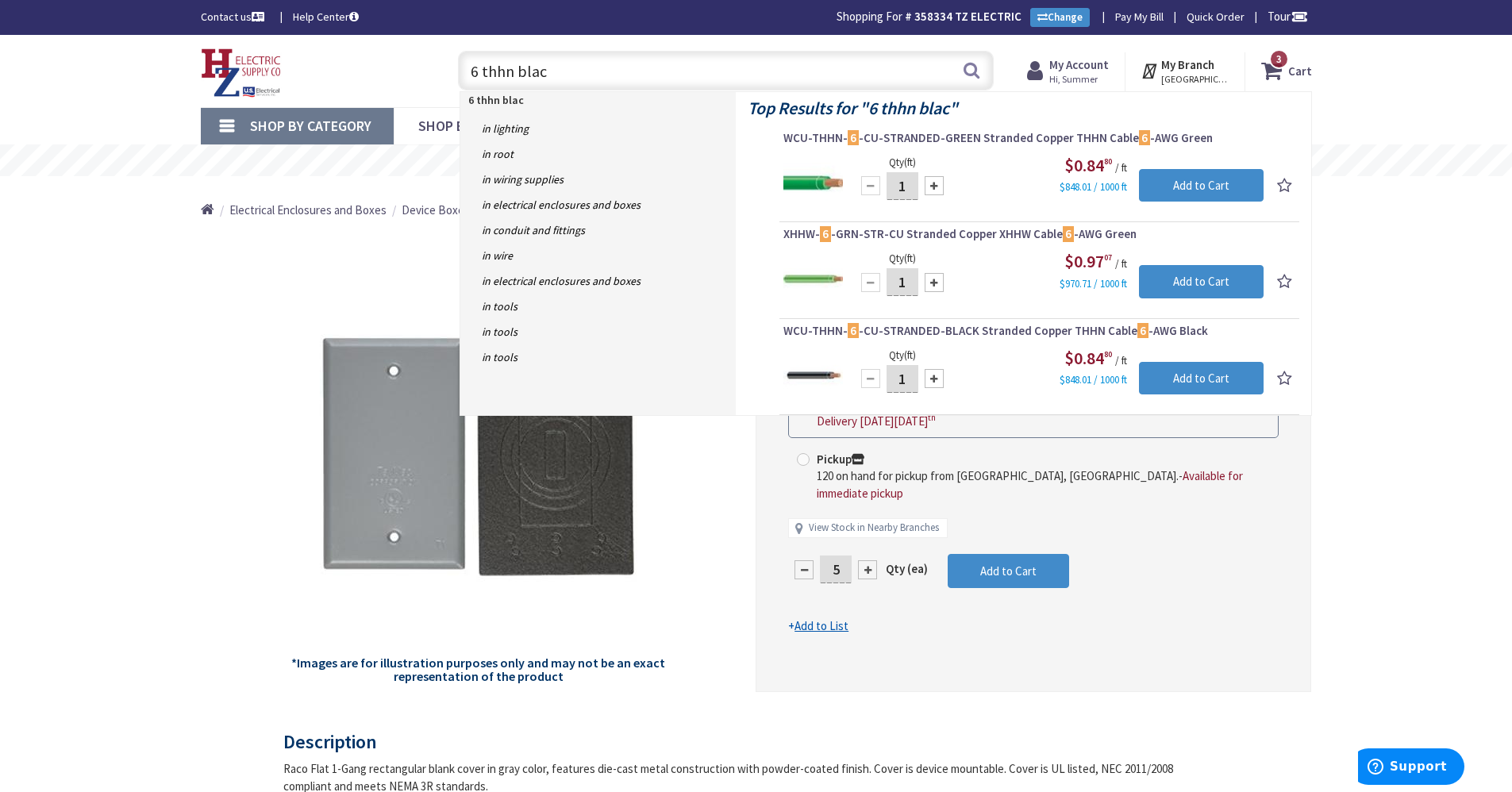
type input "6 thhn black"
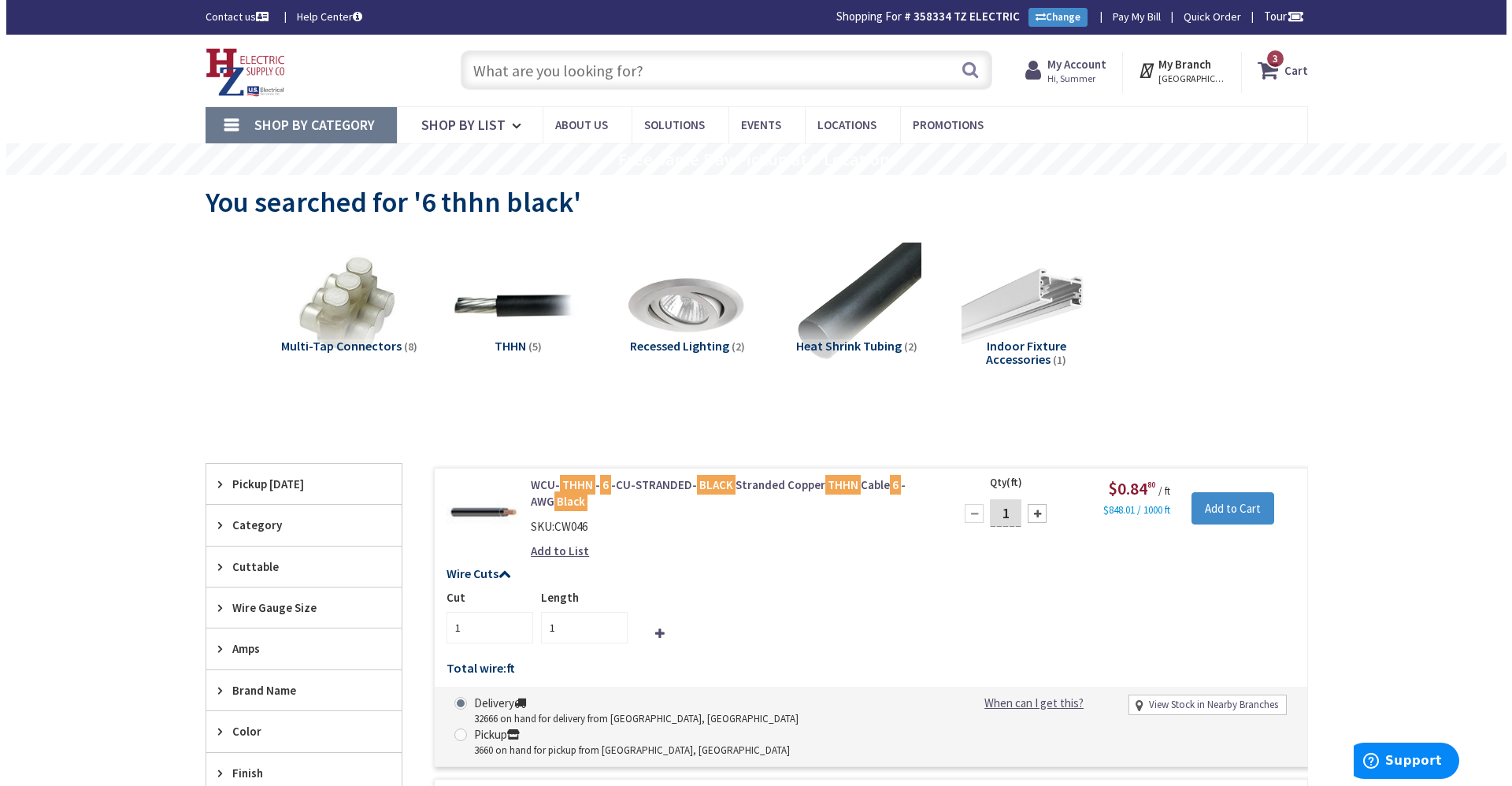
scroll to position [236, 0]
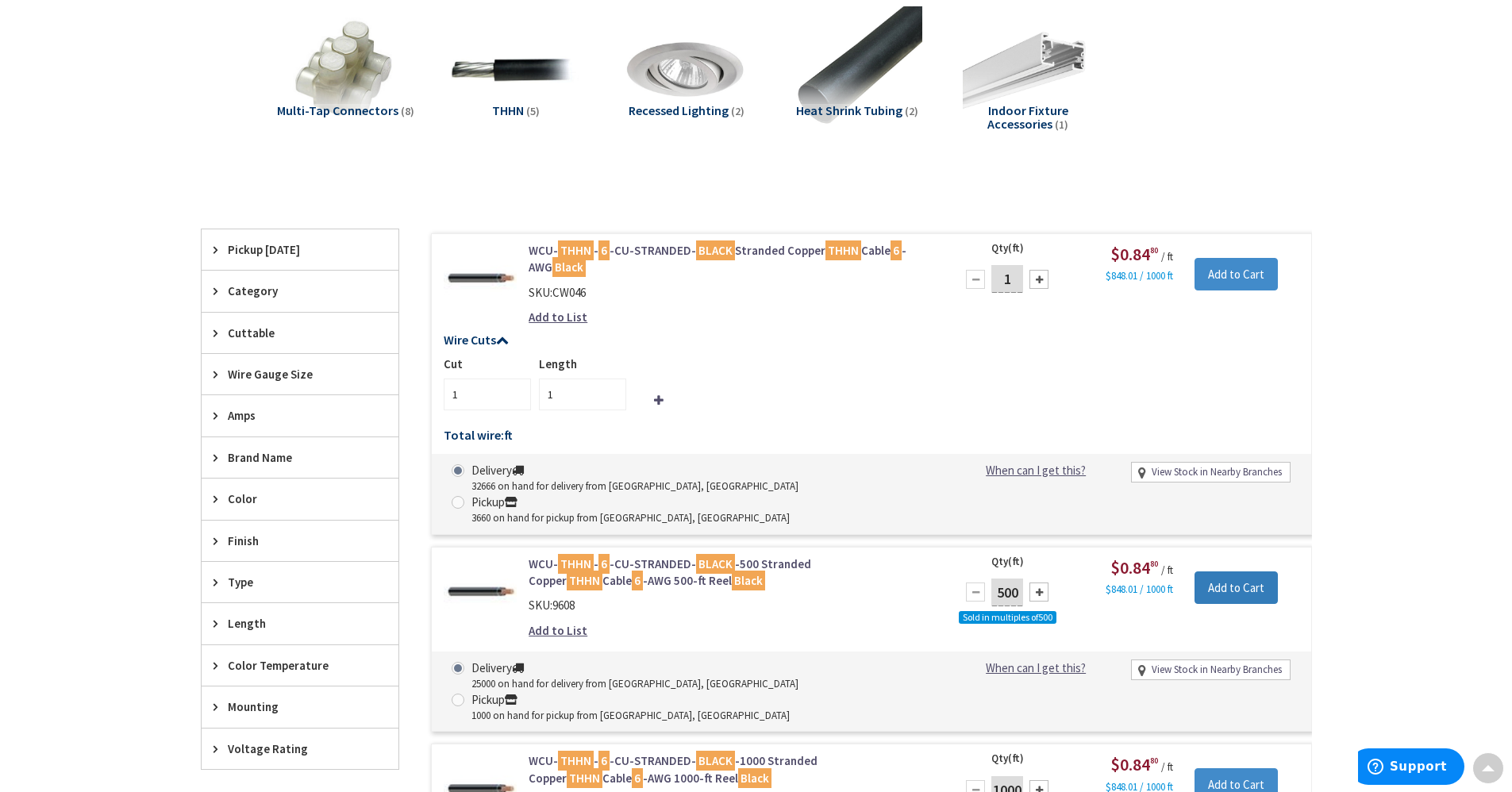
click at [1233, 572] on input "Add to Cart" at bounding box center [1236, 588] width 84 height 34
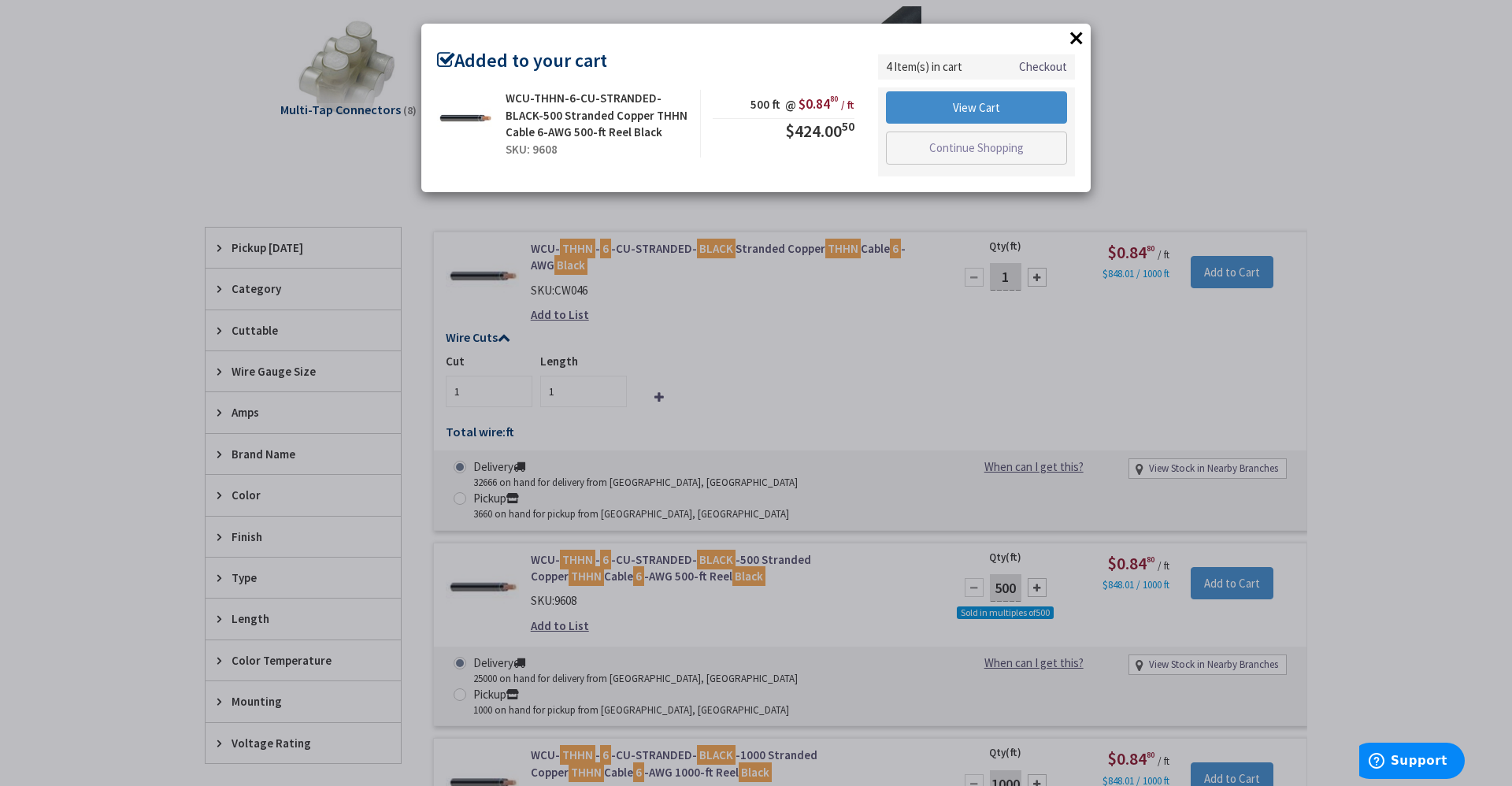
click at [1080, 26] on button "×" at bounding box center [1076, 37] width 24 height 24
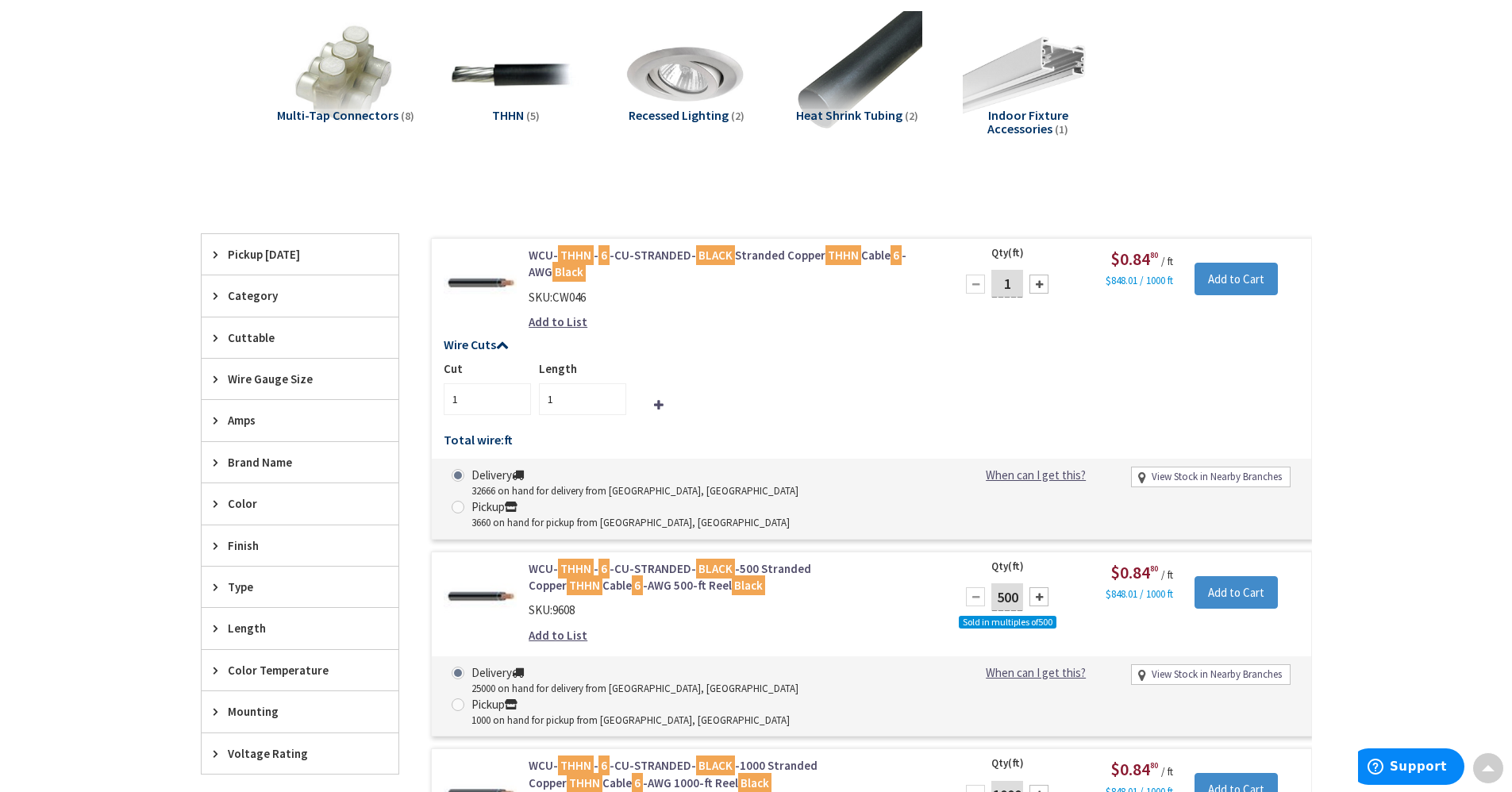
scroll to position [0, 0]
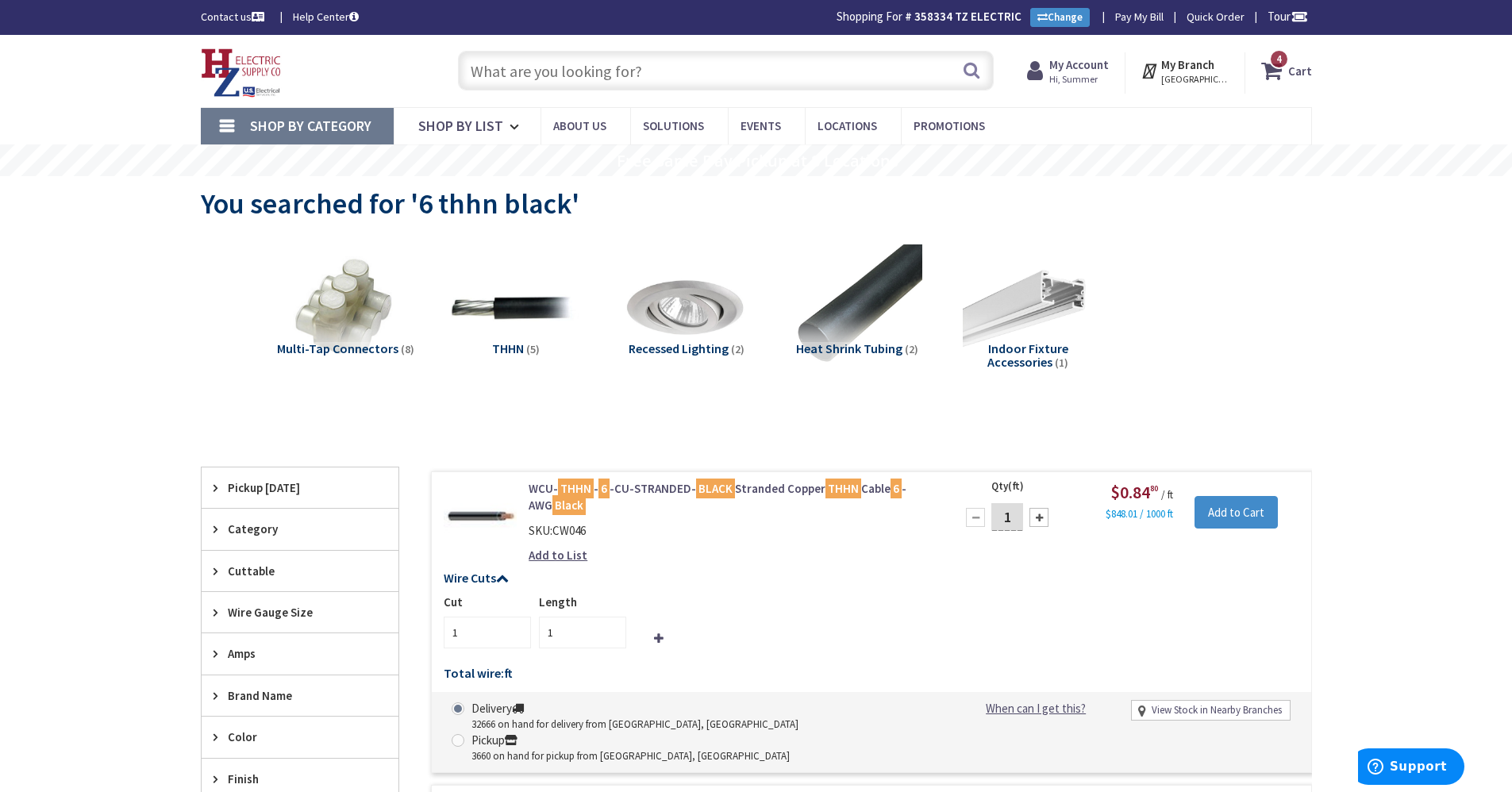
click at [773, 85] on input "text" at bounding box center [726, 70] width 536 height 39
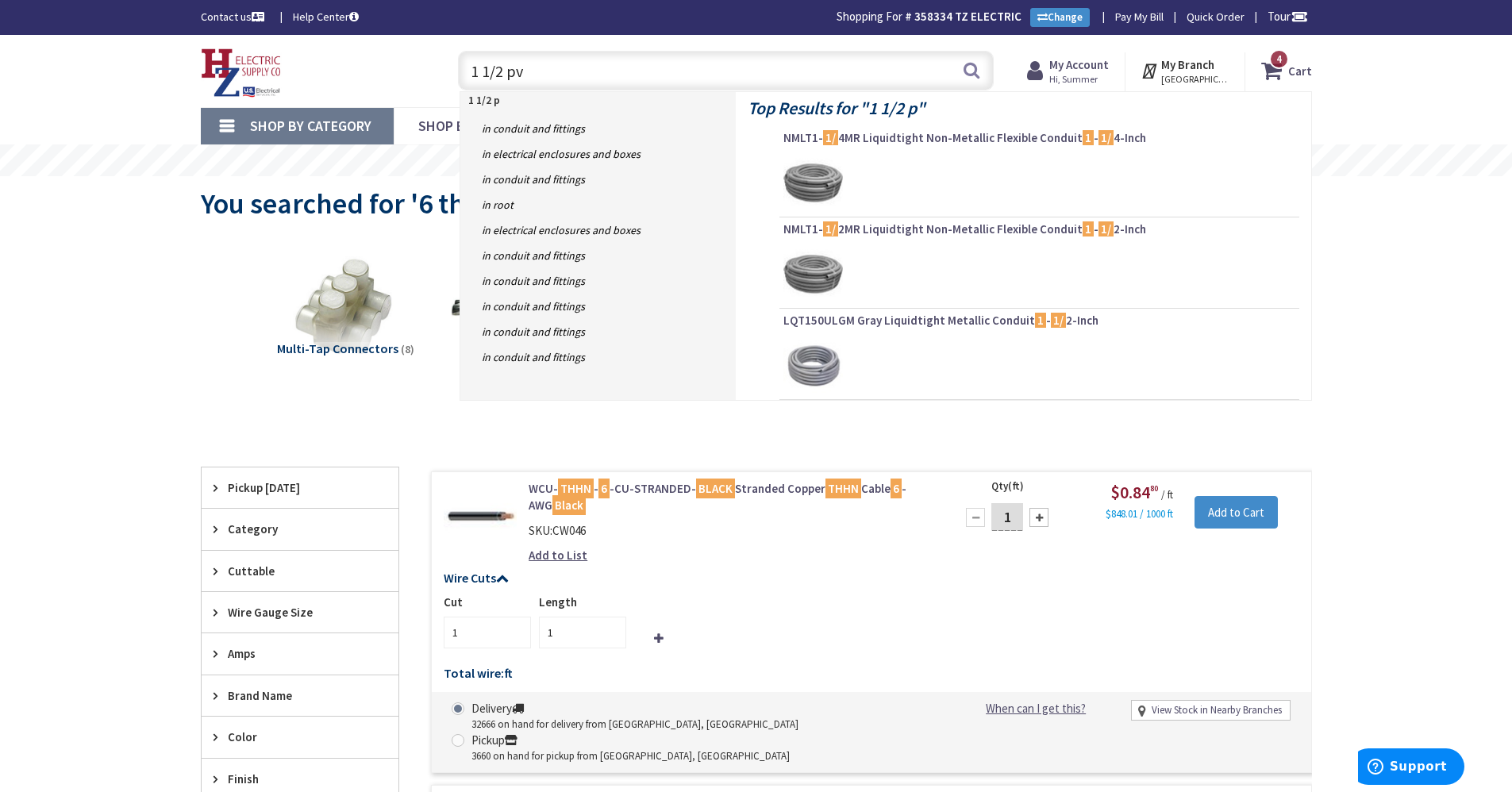
type input "1 1/2 pvc"
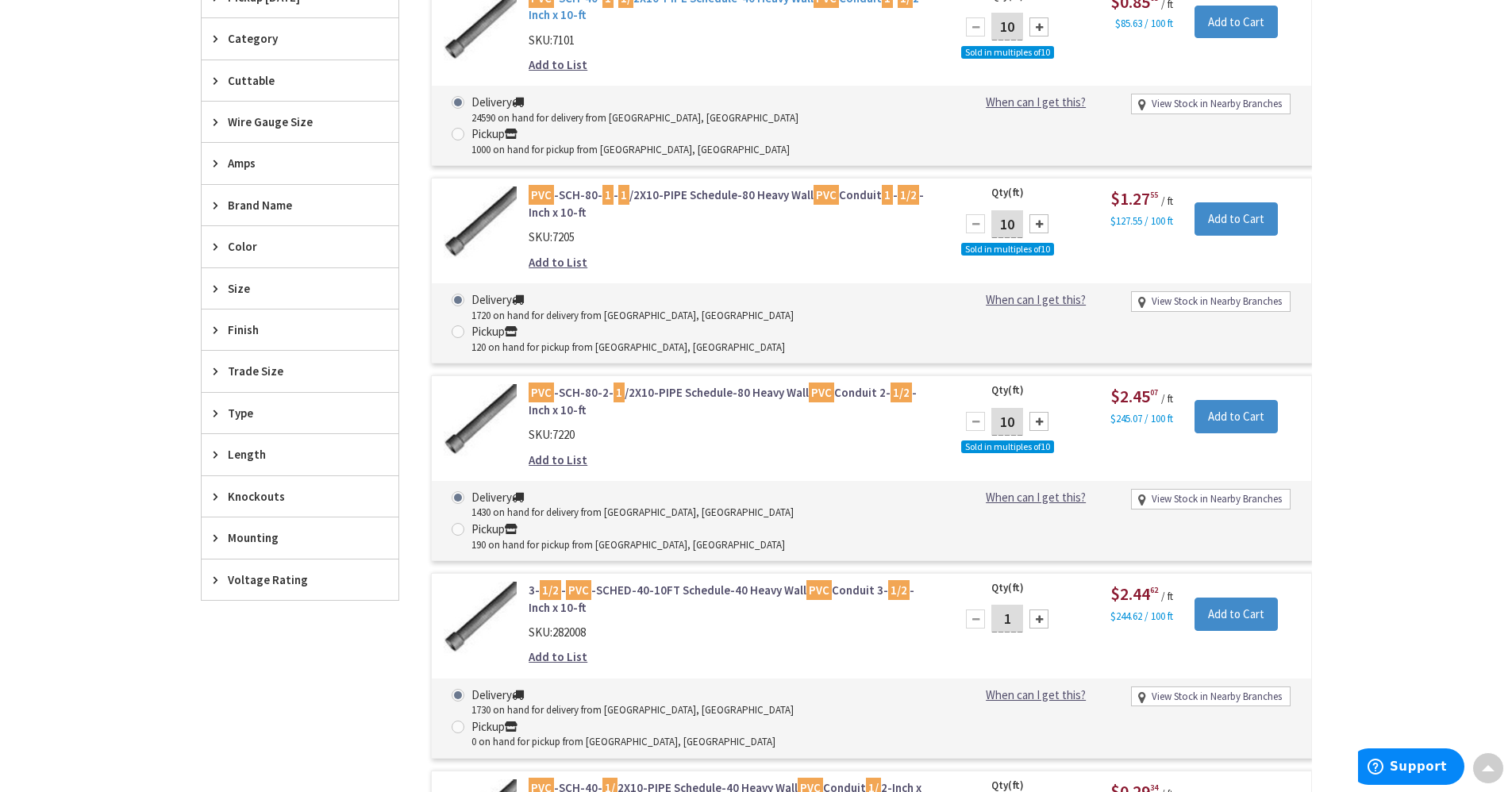
scroll to position [82, 0]
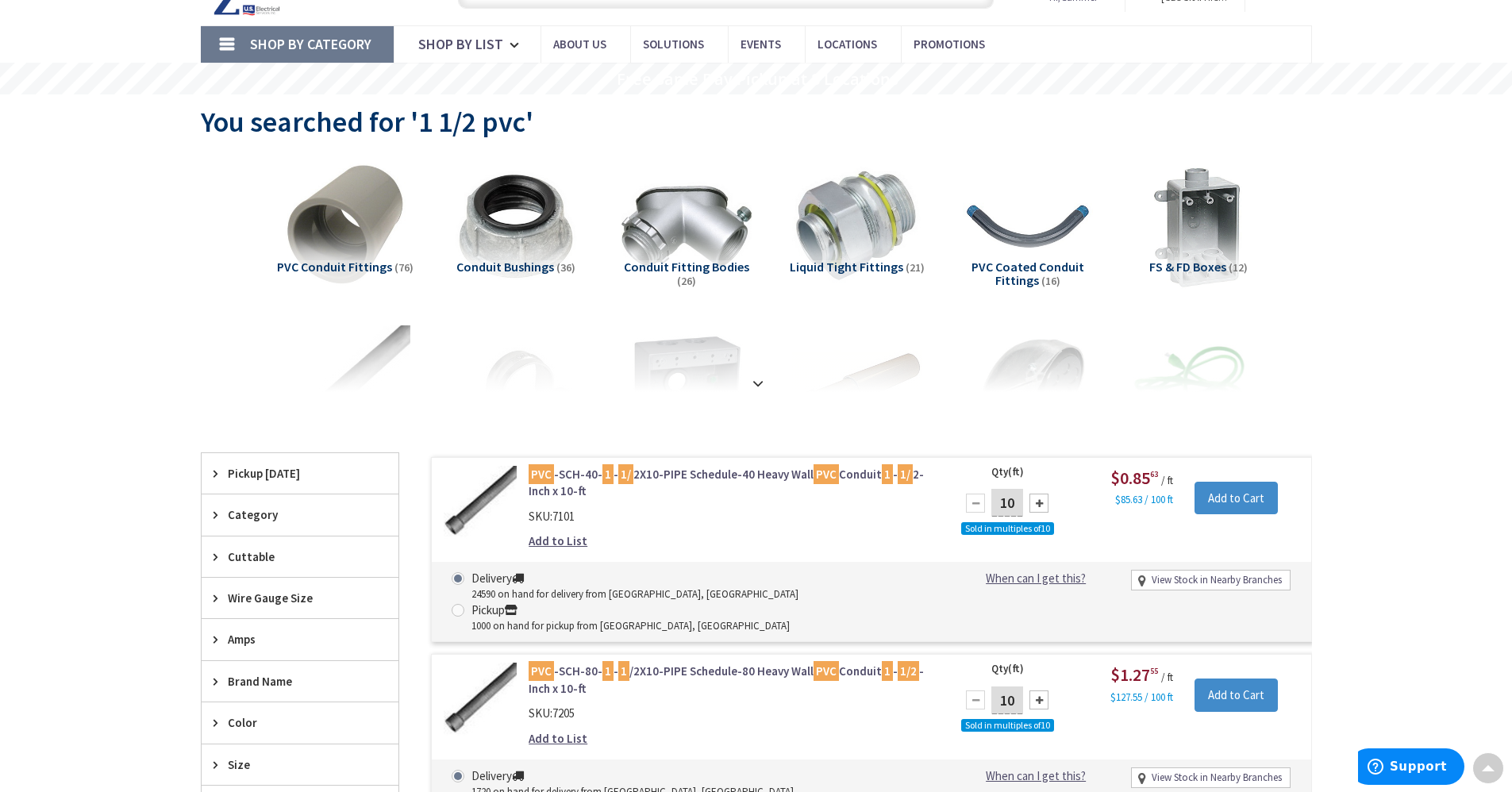
click at [1030, 510] on div at bounding box center [1039, 503] width 19 height 19
click at [1031, 508] on div at bounding box center [1039, 503] width 19 height 19
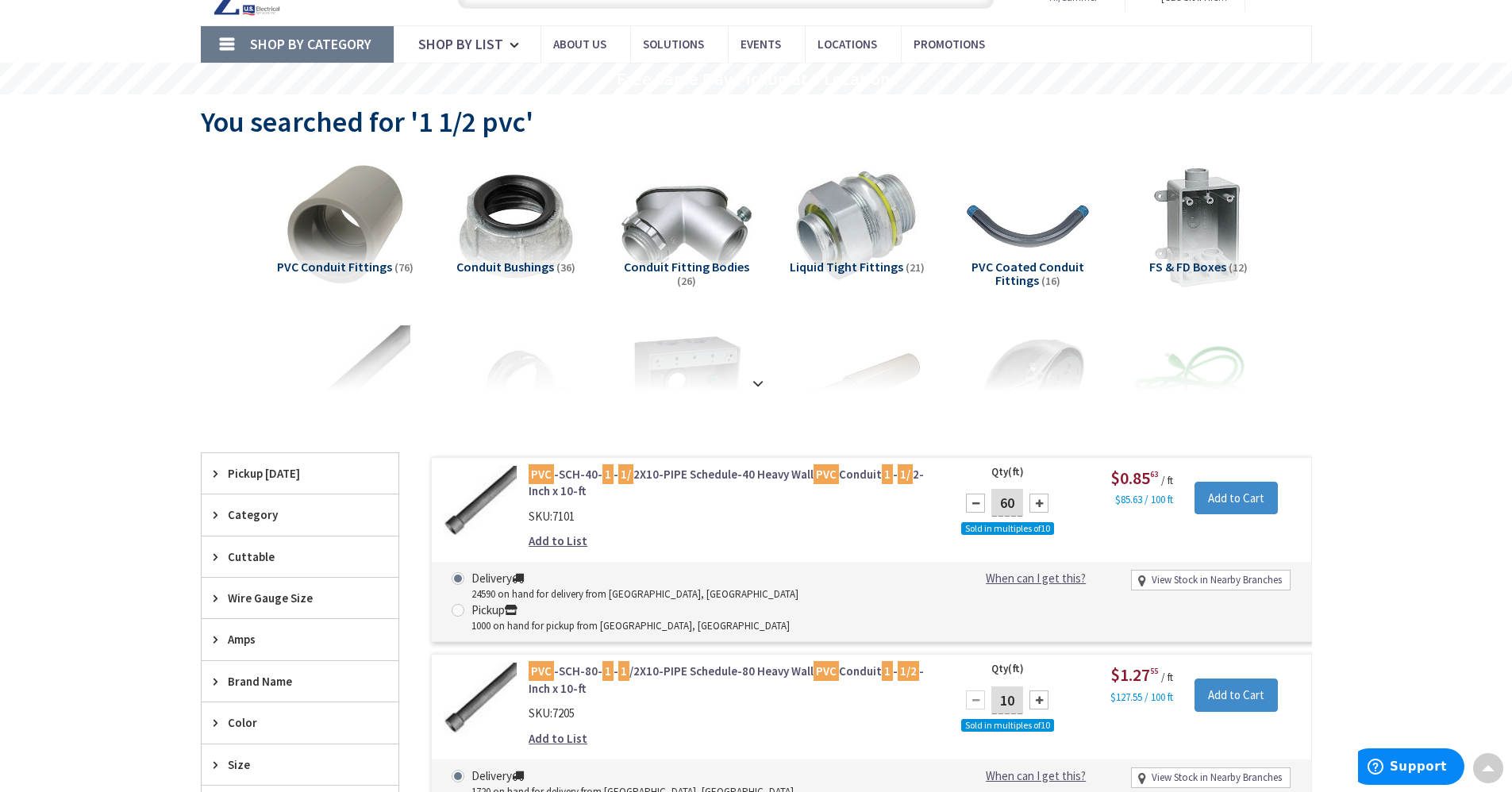
click at [1031, 508] on div at bounding box center [1039, 503] width 19 height 19
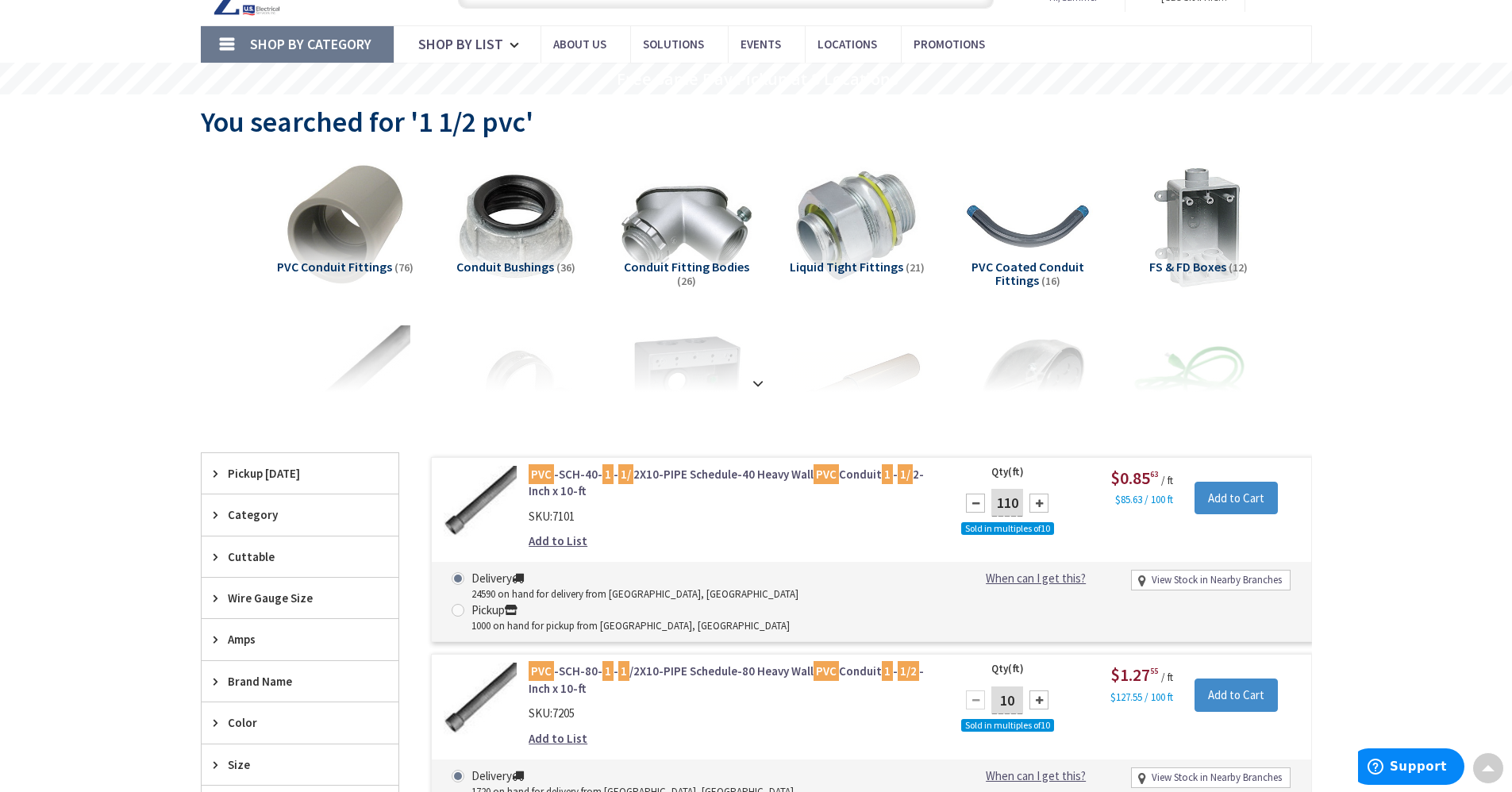
click at [1031, 508] on div at bounding box center [1039, 503] width 19 height 19
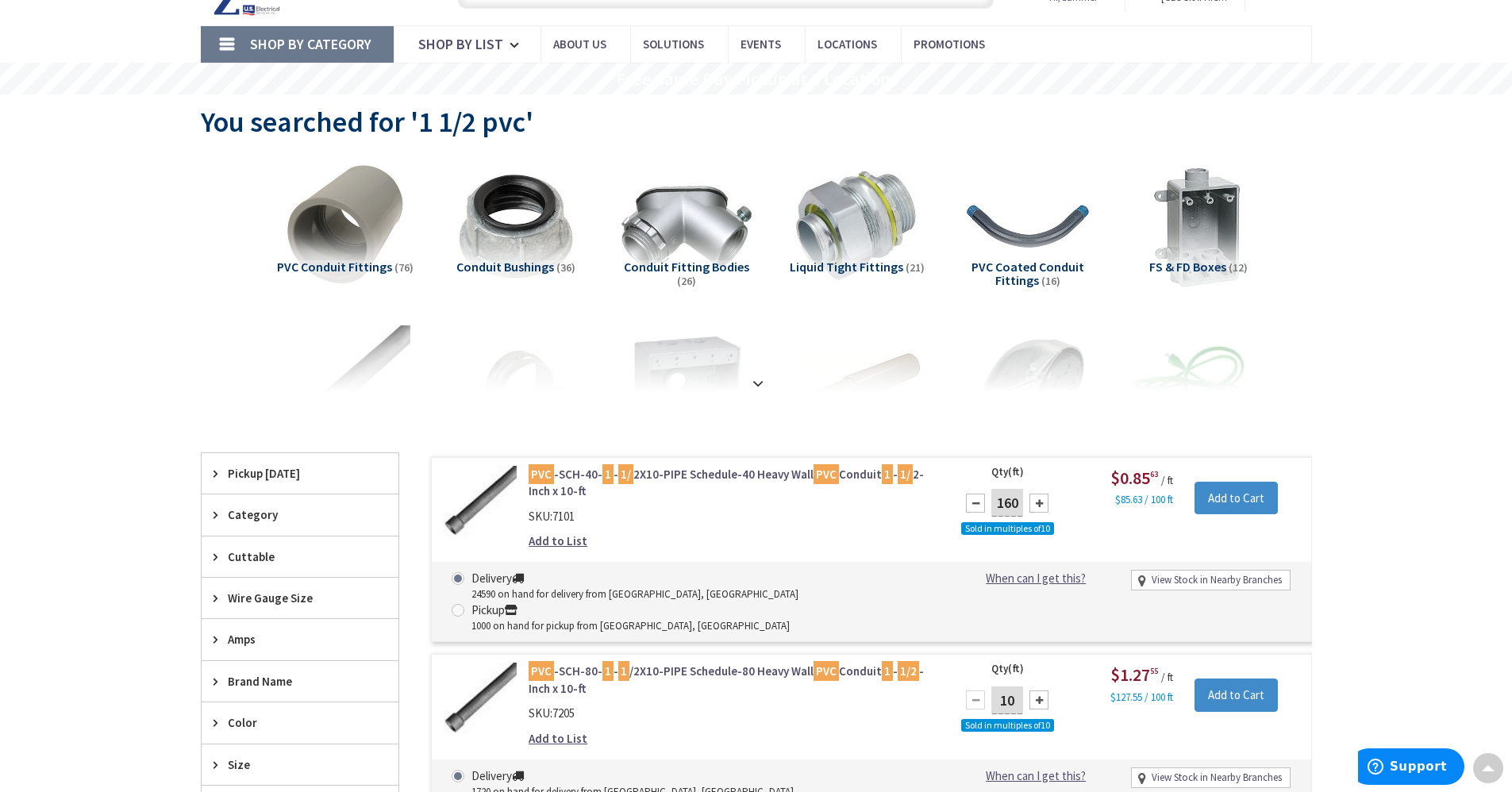
click at [1031, 508] on div at bounding box center [1039, 503] width 19 height 19
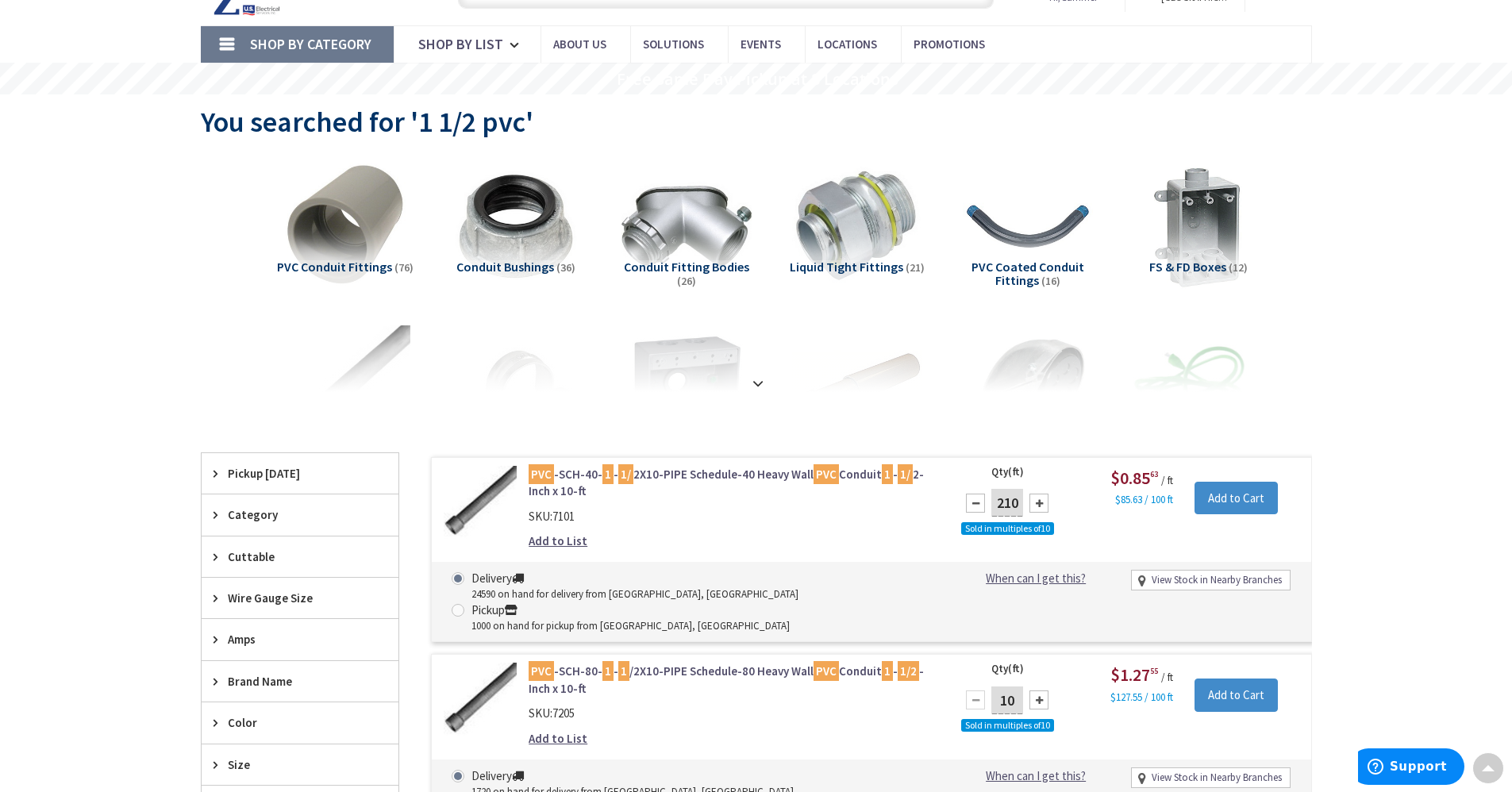
click at [1031, 508] on div at bounding box center [1039, 503] width 19 height 19
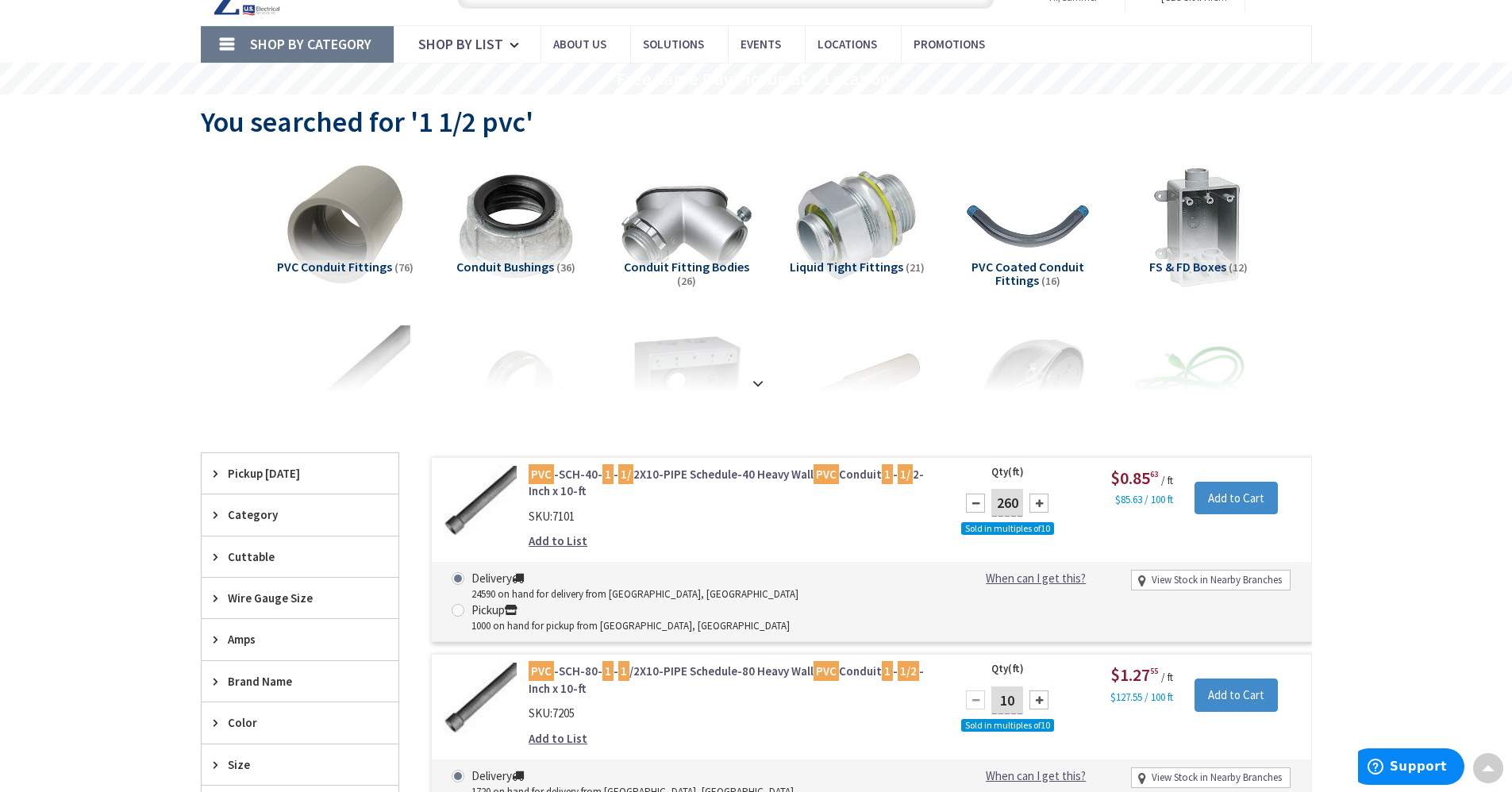
click at [1031, 508] on div at bounding box center [1039, 503] width 19 height 19
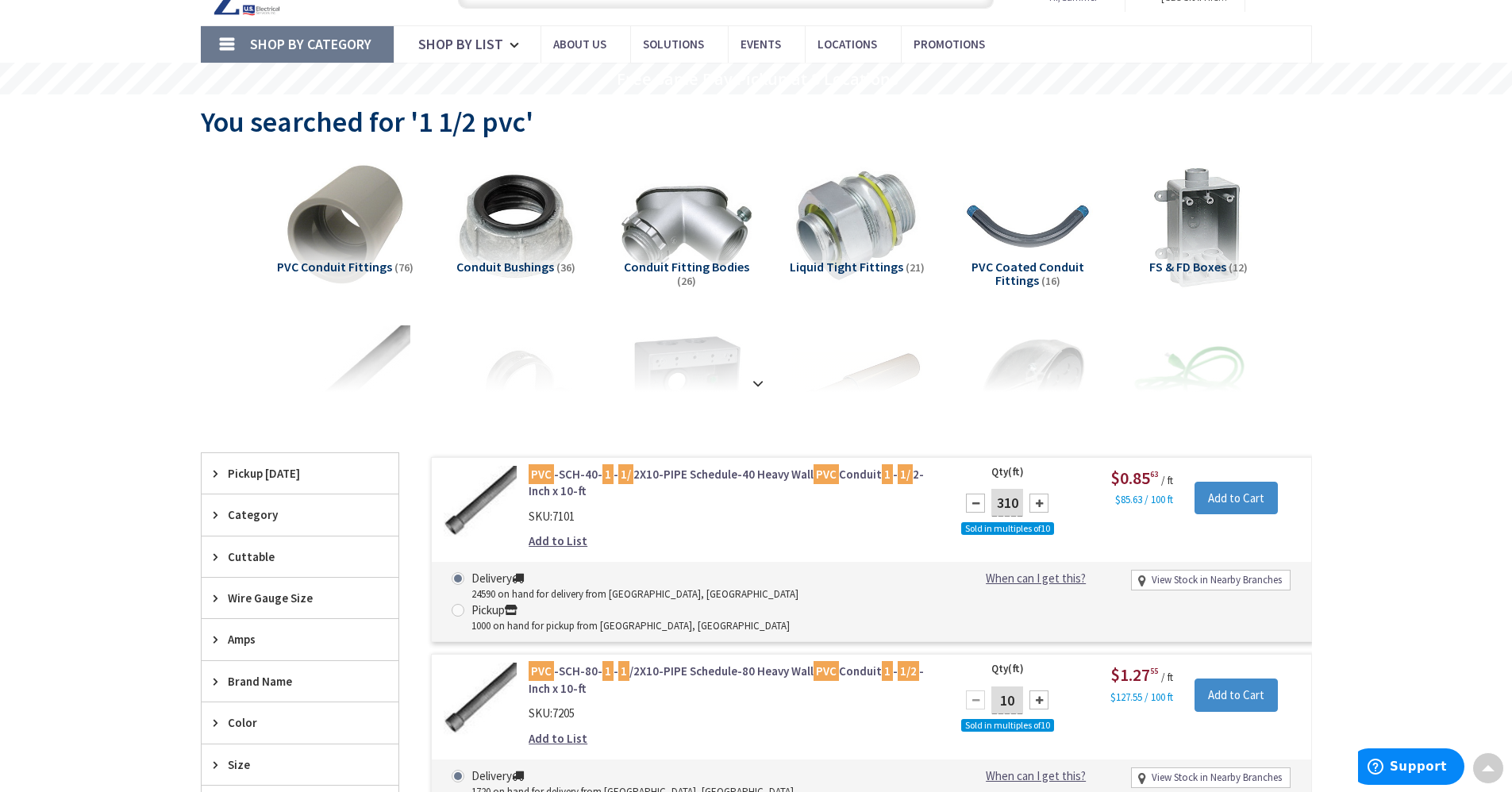
click at [1031, 508] on div at bounding box center [1039, 503] width 19 height 19
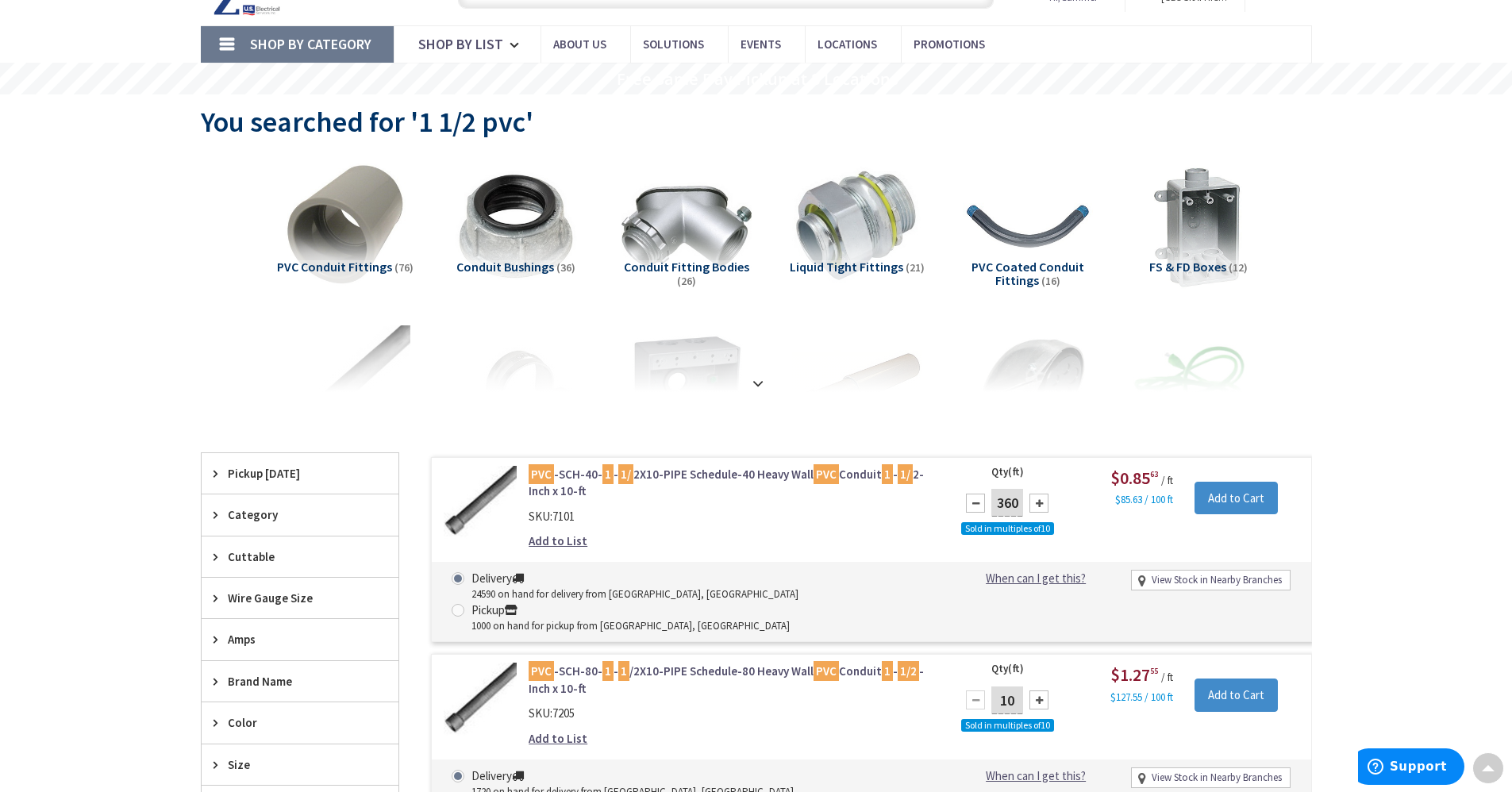
click at [1031, 508] on div at bounding box center [1039, 503] width 19 height 19
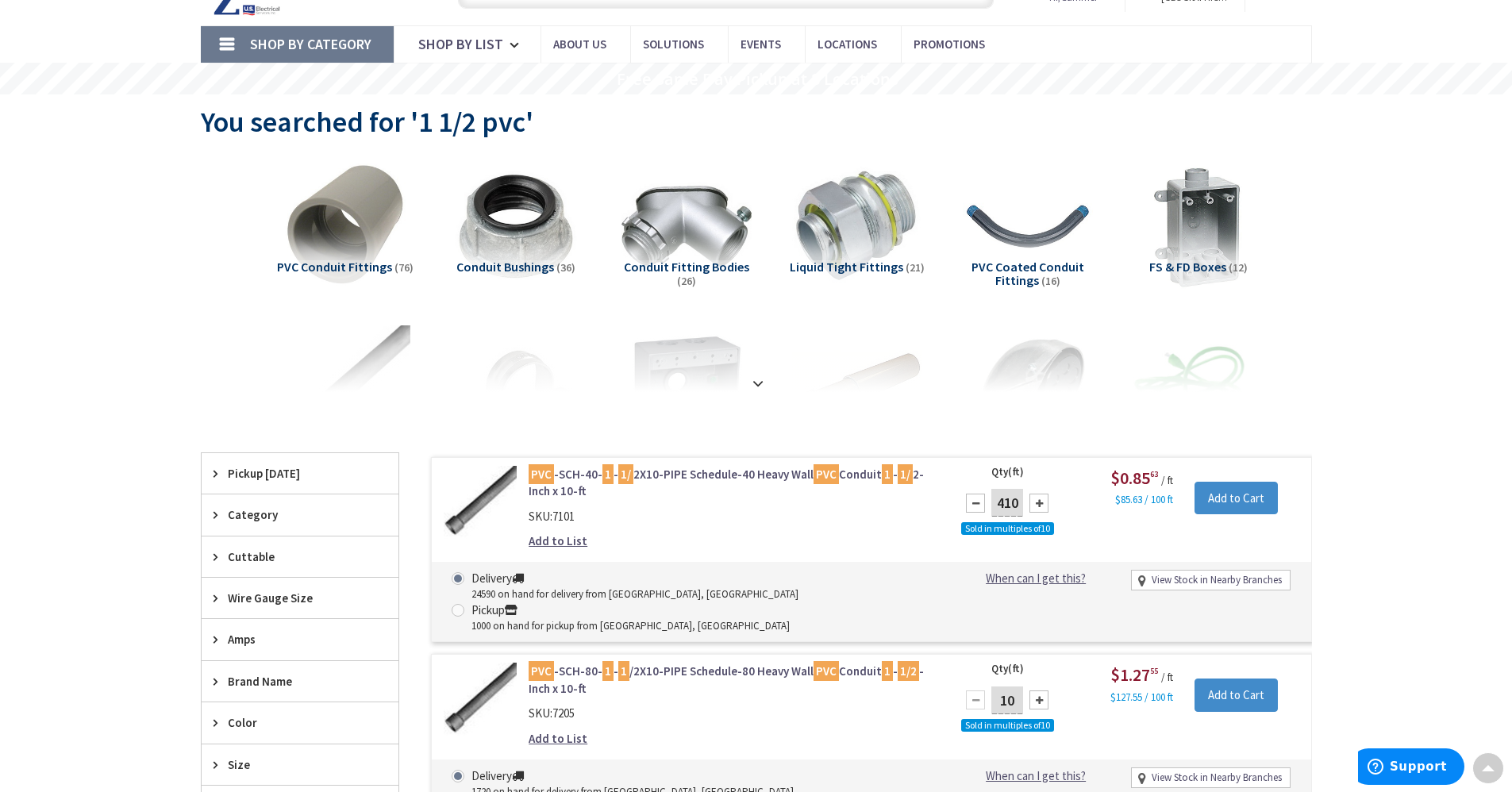
click at [1031, 508] on div at bounding box center [1039, 503] width 19 height 19
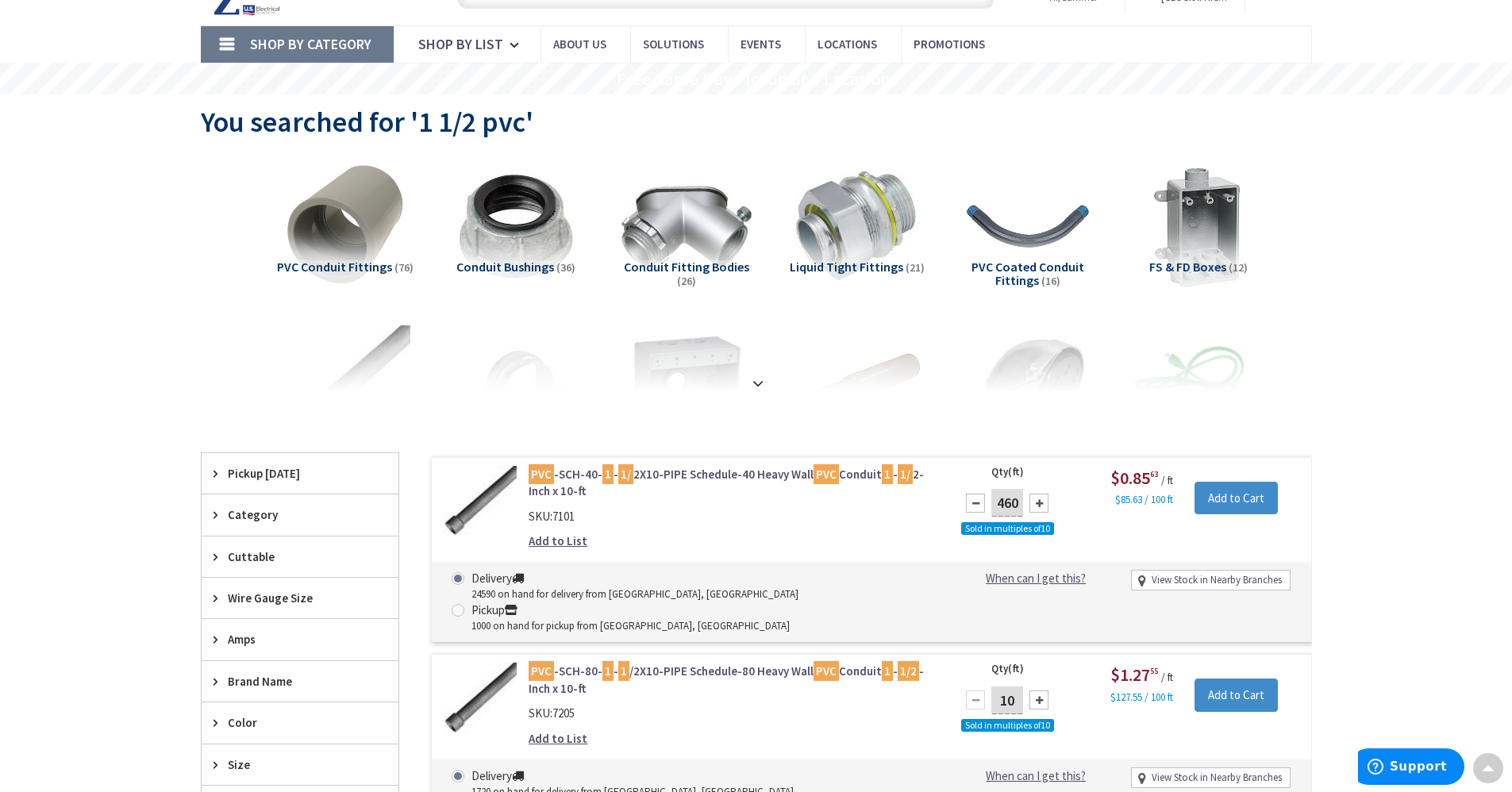
click at [1031, 508] on div at bounding box center [1039, 503] width 19 height 19
type input "500"
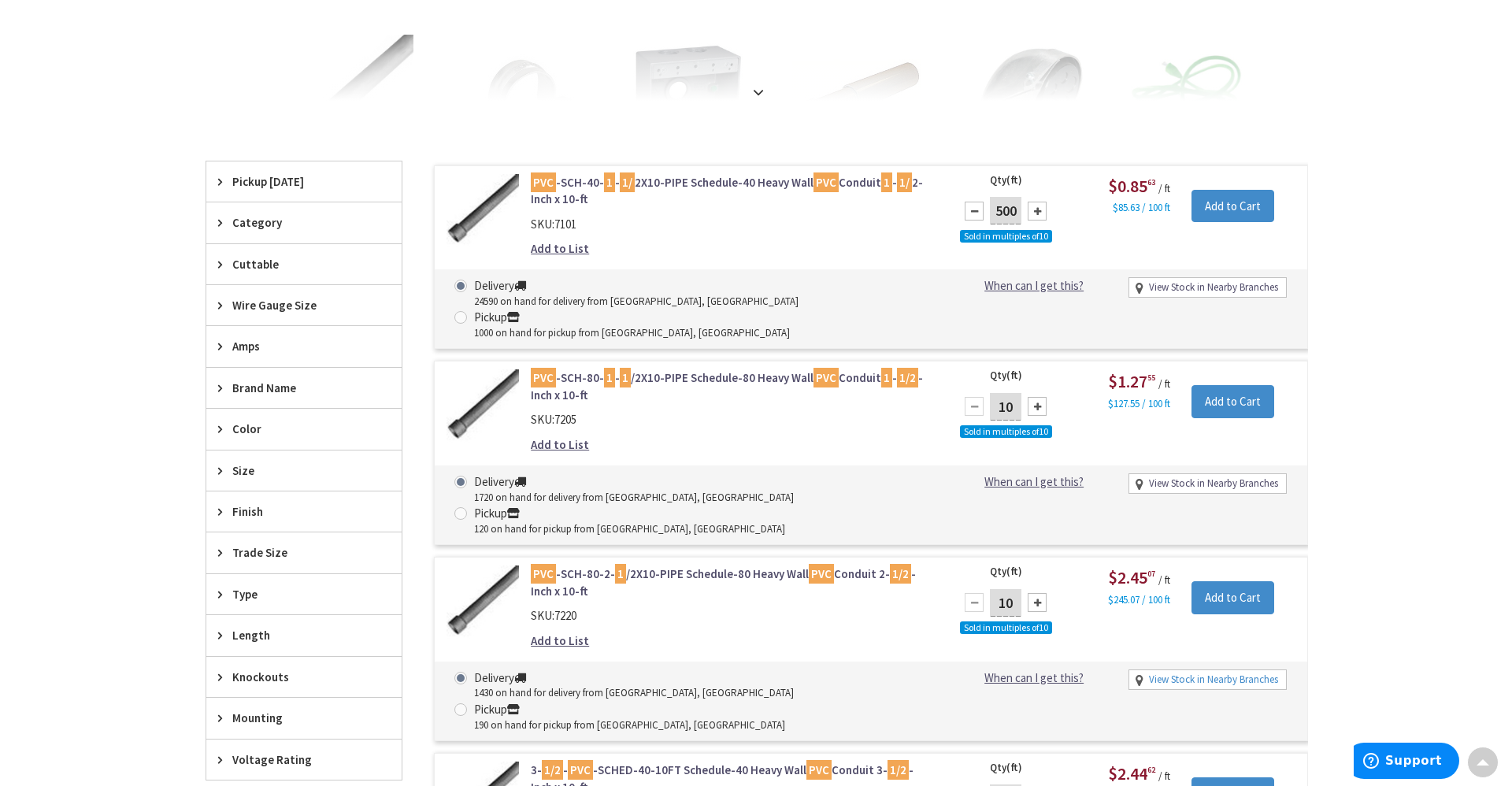
scroll to position [239, 0]
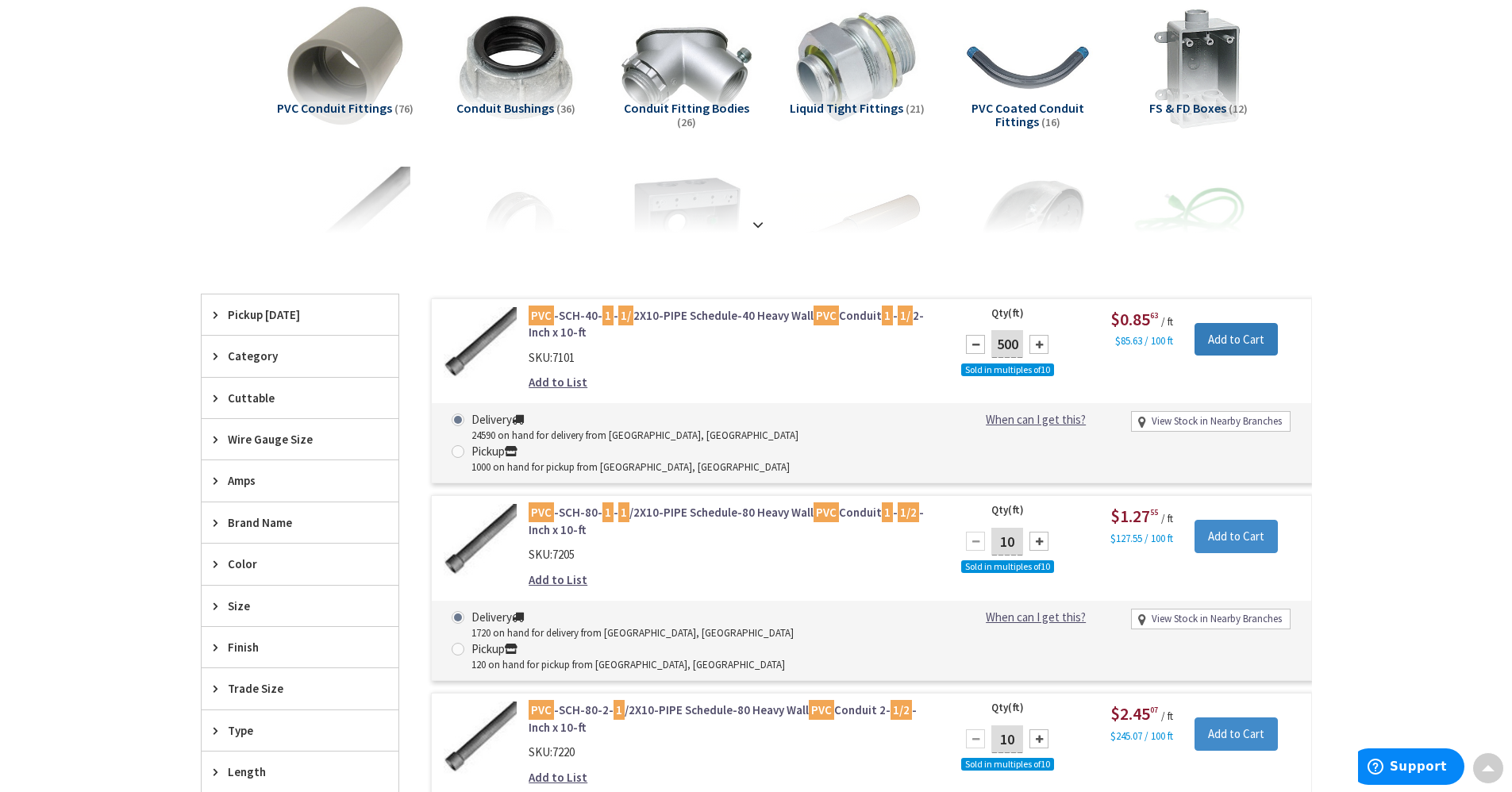
click at [1231, 346] on input "Add to Cart" at bounding box center [1236, 340] width 84 height 34
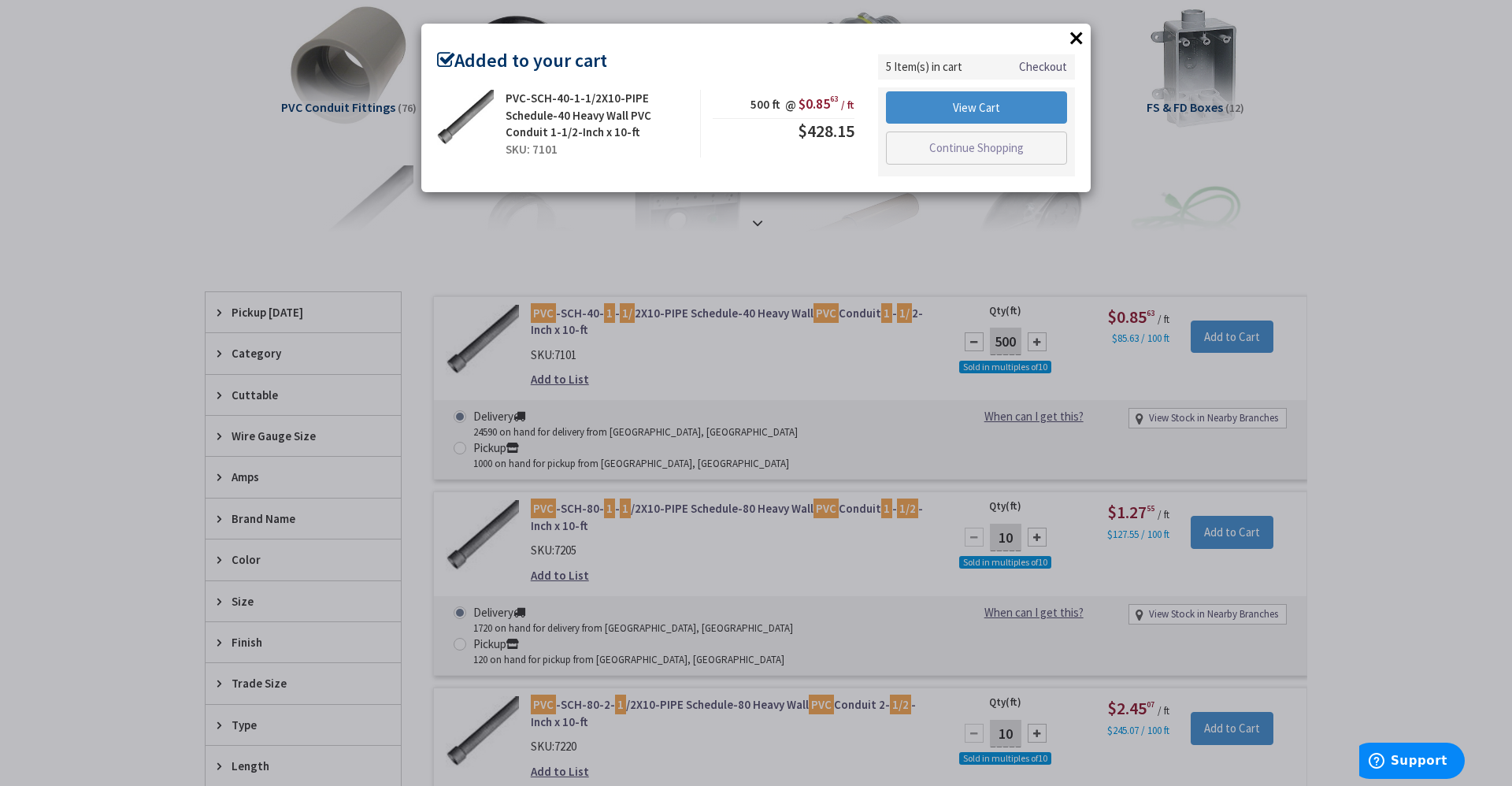
click at [1068, 41] on button "×" at bounding box center [1076, 37] width 24 height 24
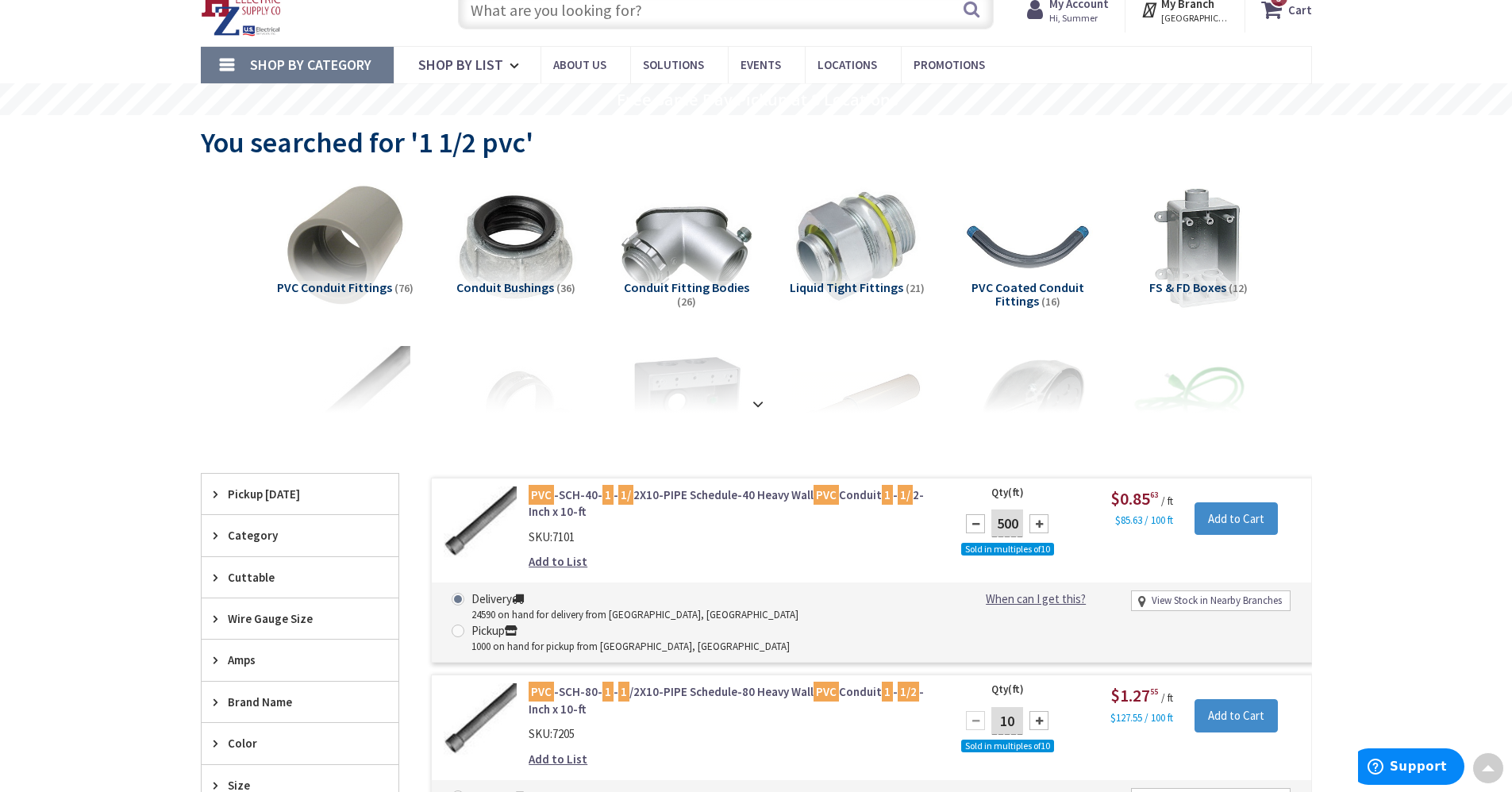
scroll to position [0, 0]
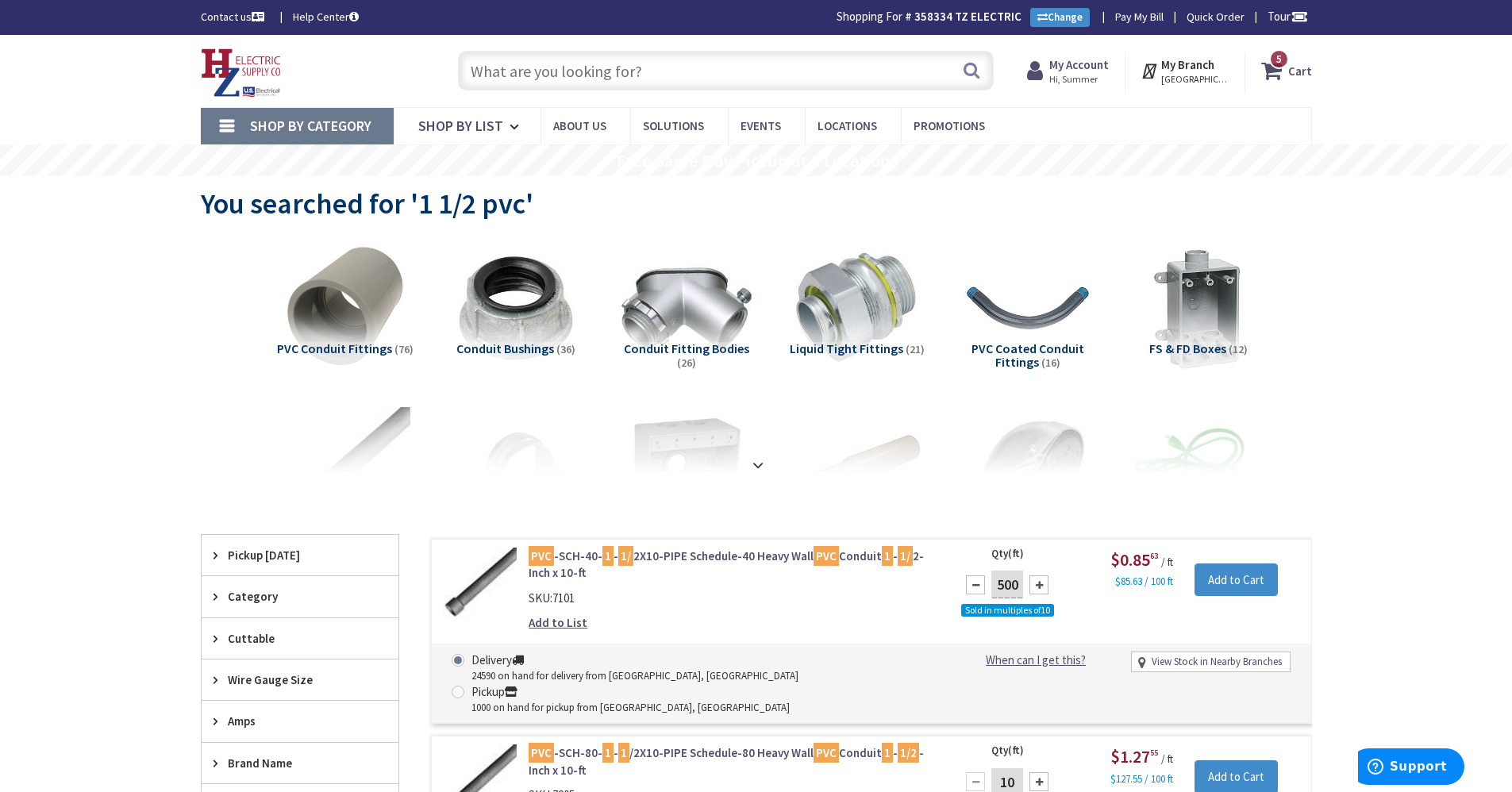
click at [615, 59] on input "text" at bounding box center [726, 70] width 536 height 39
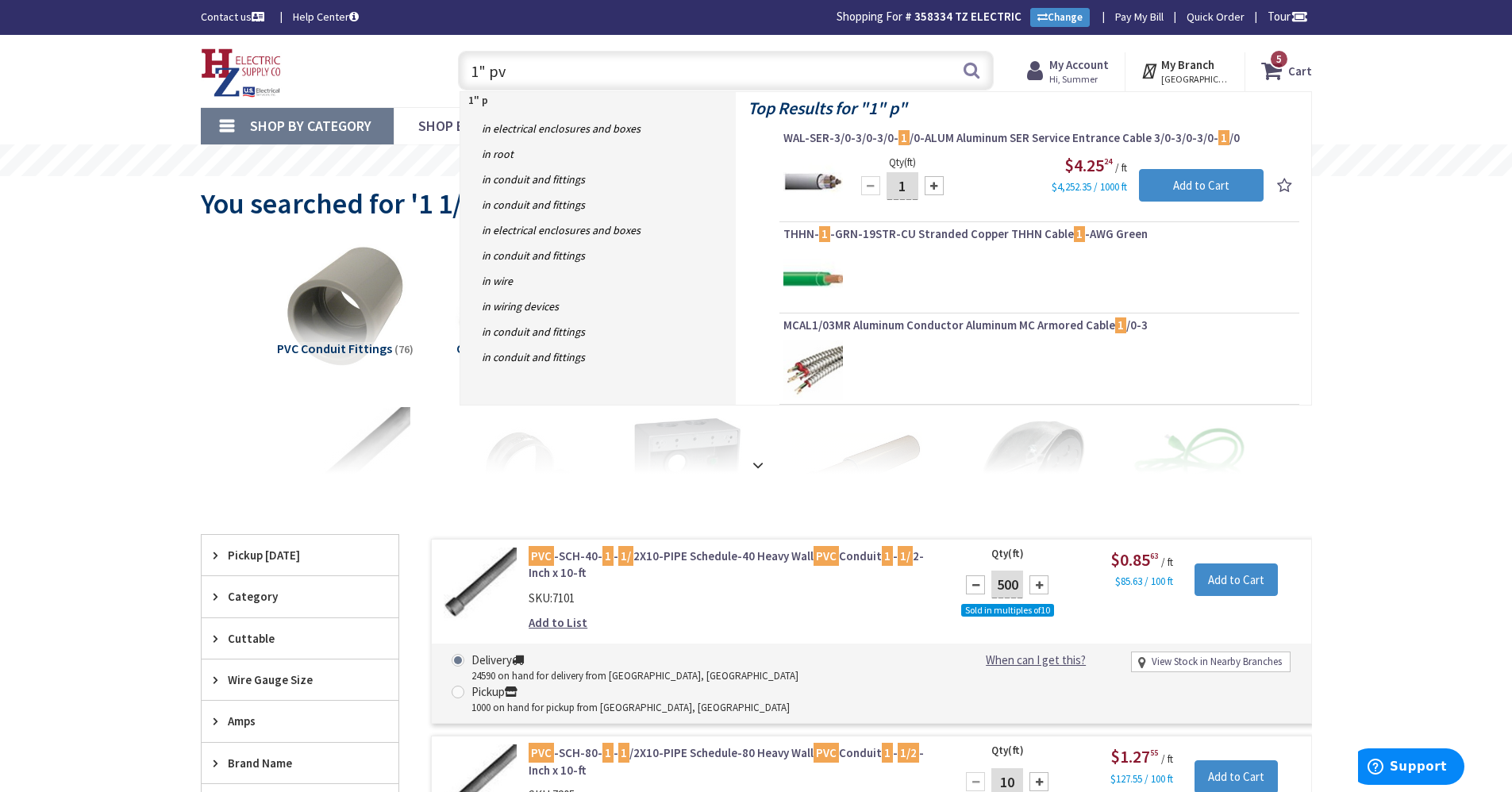
type input "1" pvc"
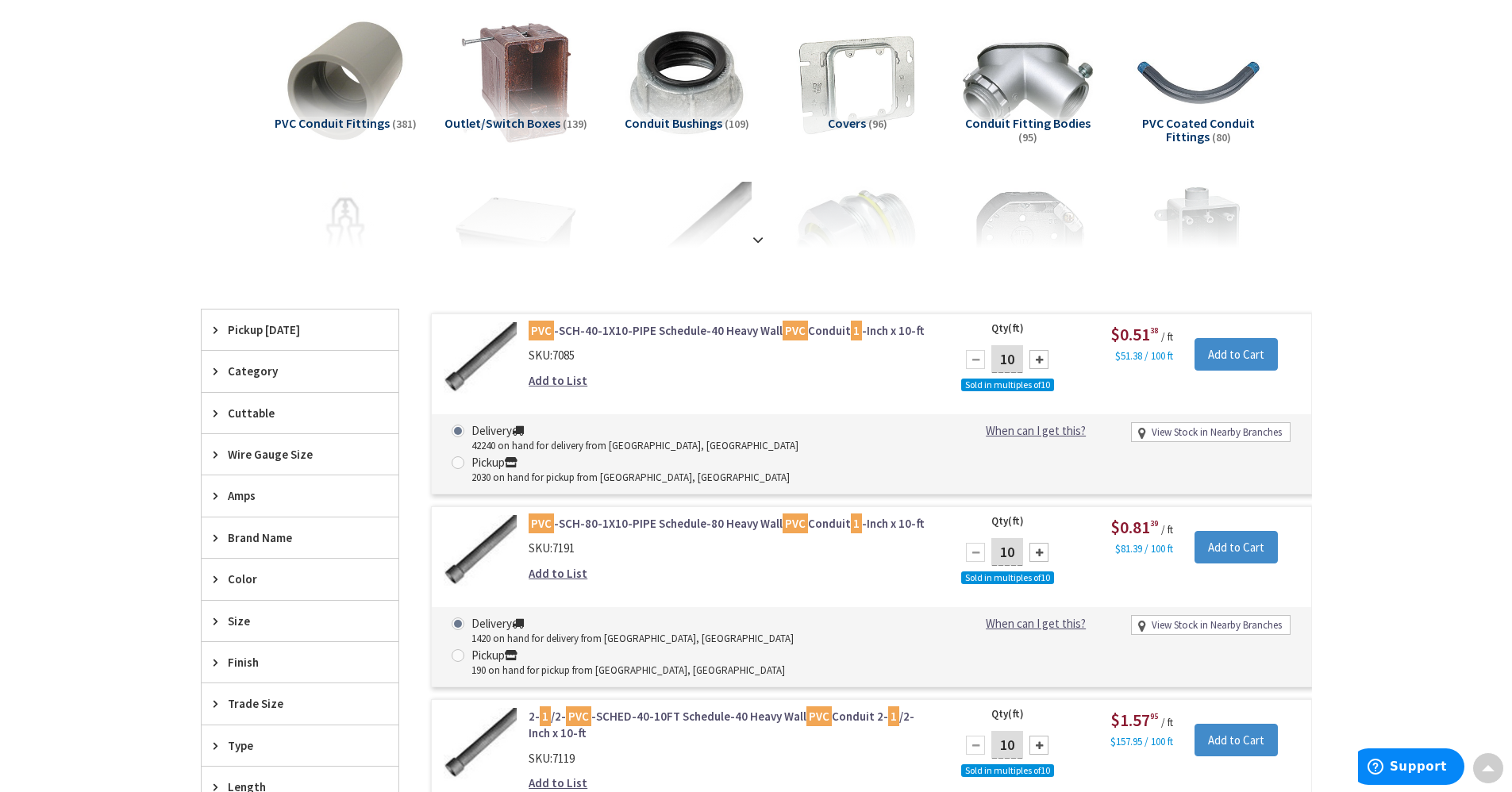
scroll to position [318, 0]
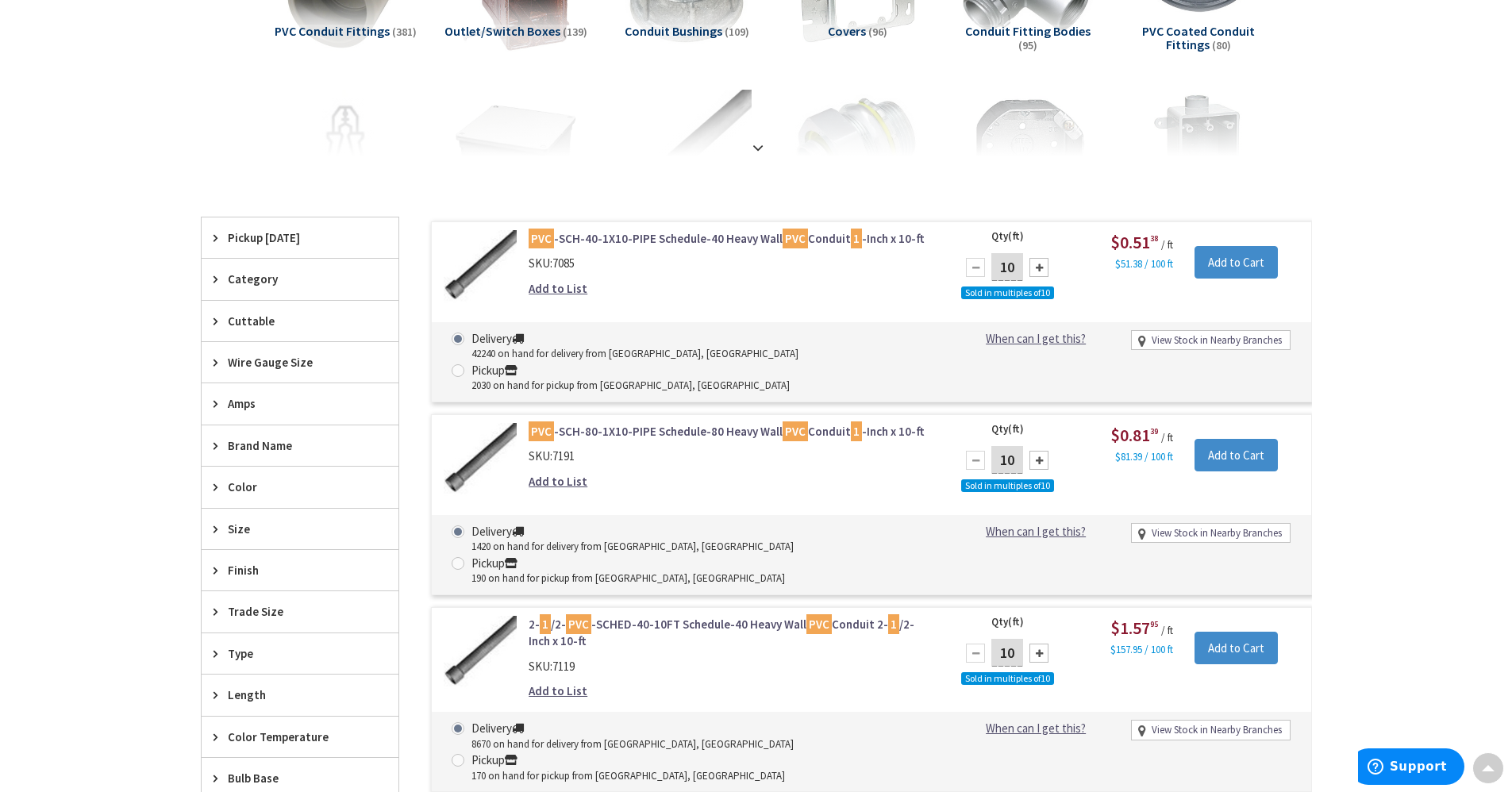
click at [1036, 270] on div at bounding box center [1039, 268] width 19 height 19
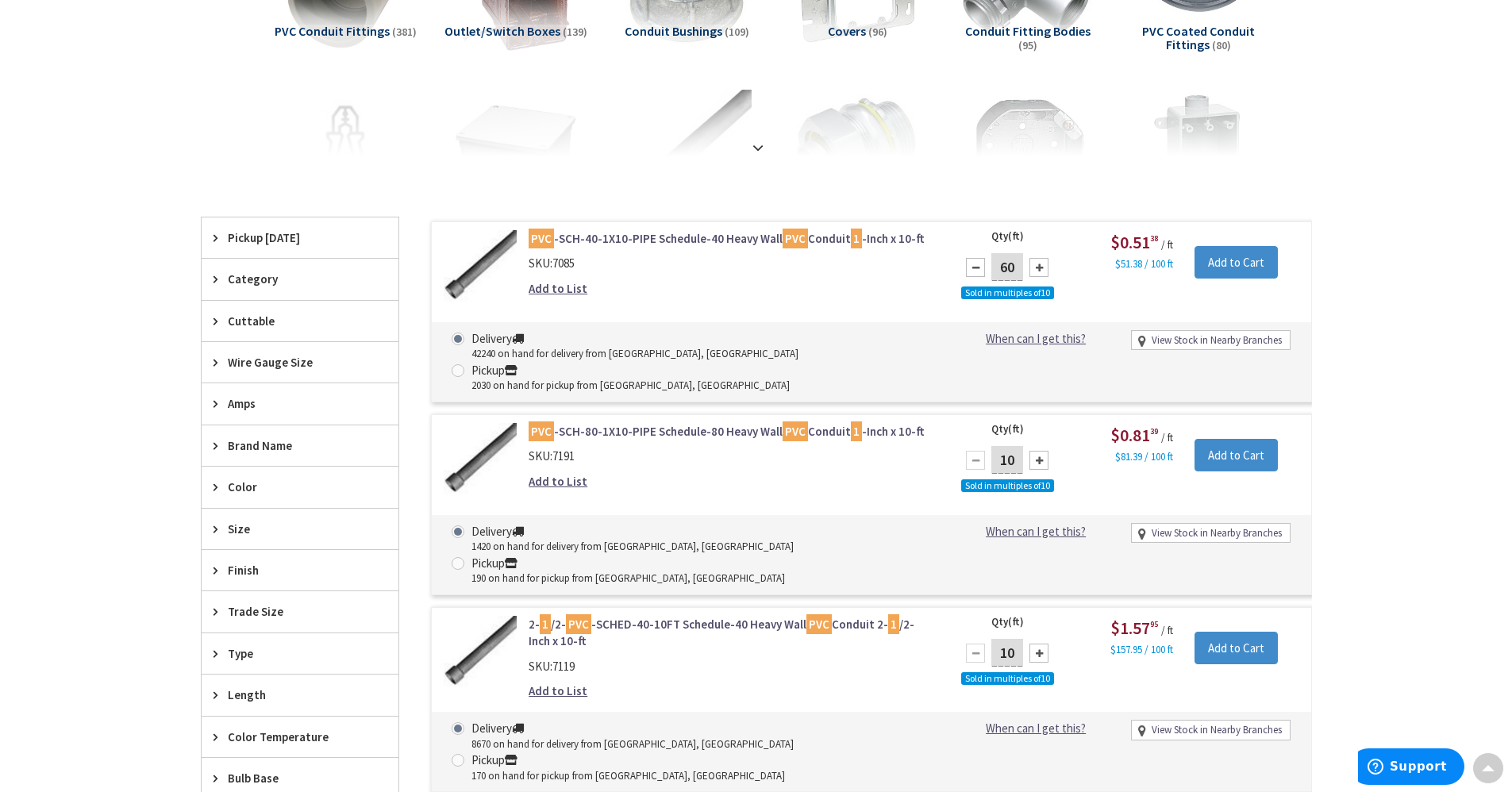
click at [1036, 270] on div at bounding box center [1039, 268] width 19 height 19
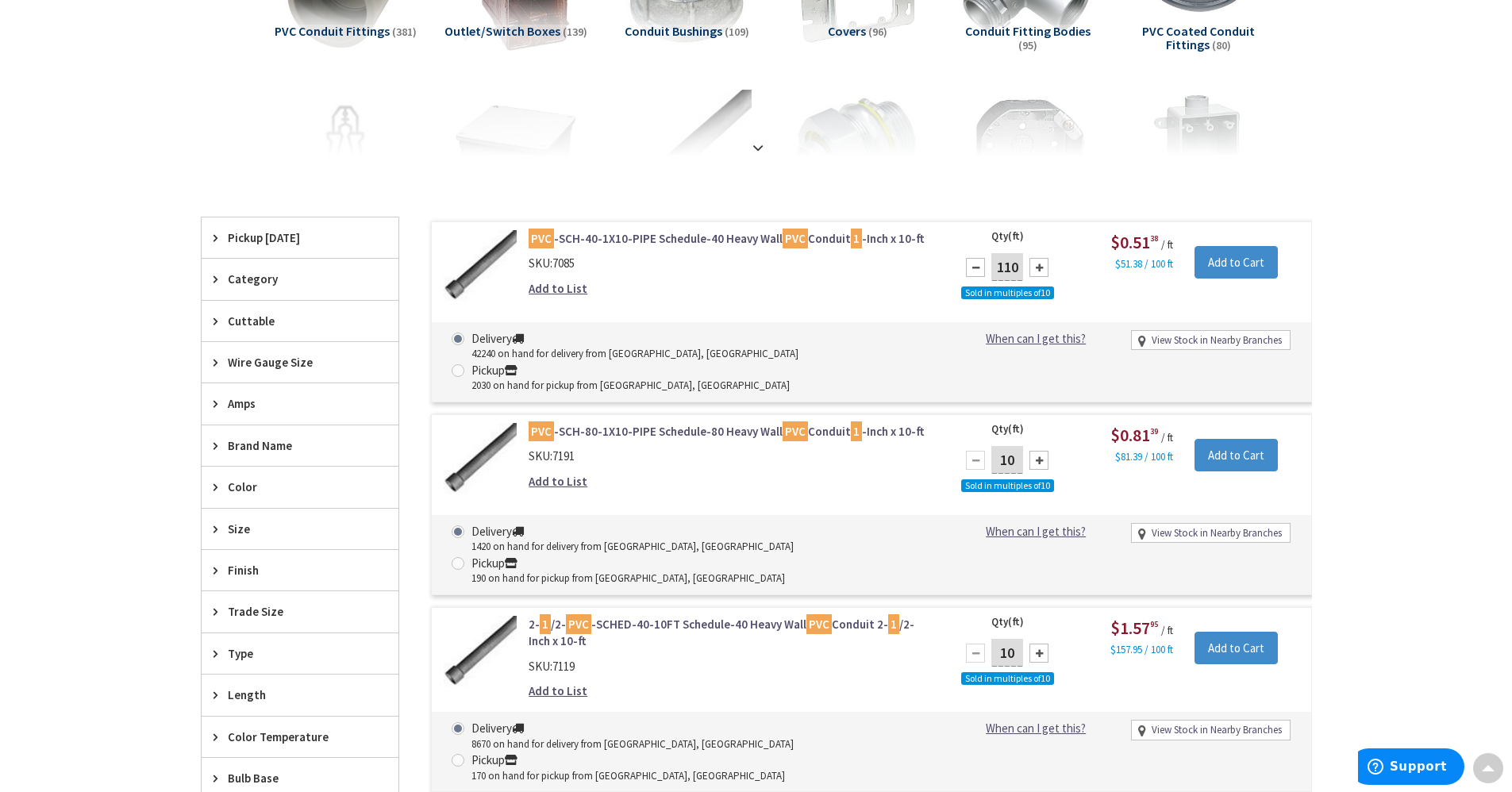
click at [1036, 270] on div at bounding box center [1039, 268] width 19 height 19
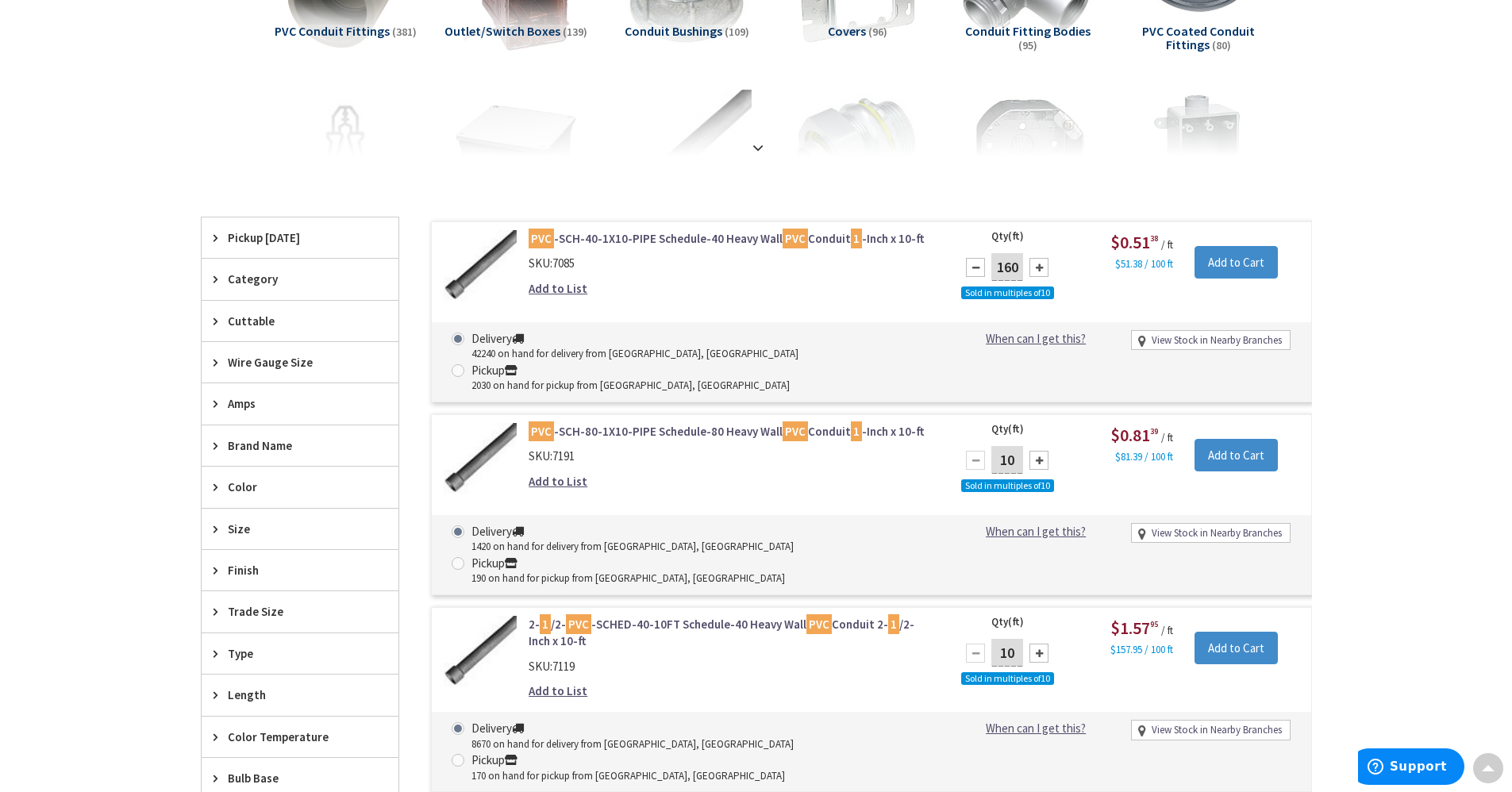
click at [1036, 270] on div at bounding box center [1039, 268] width 19 height 19
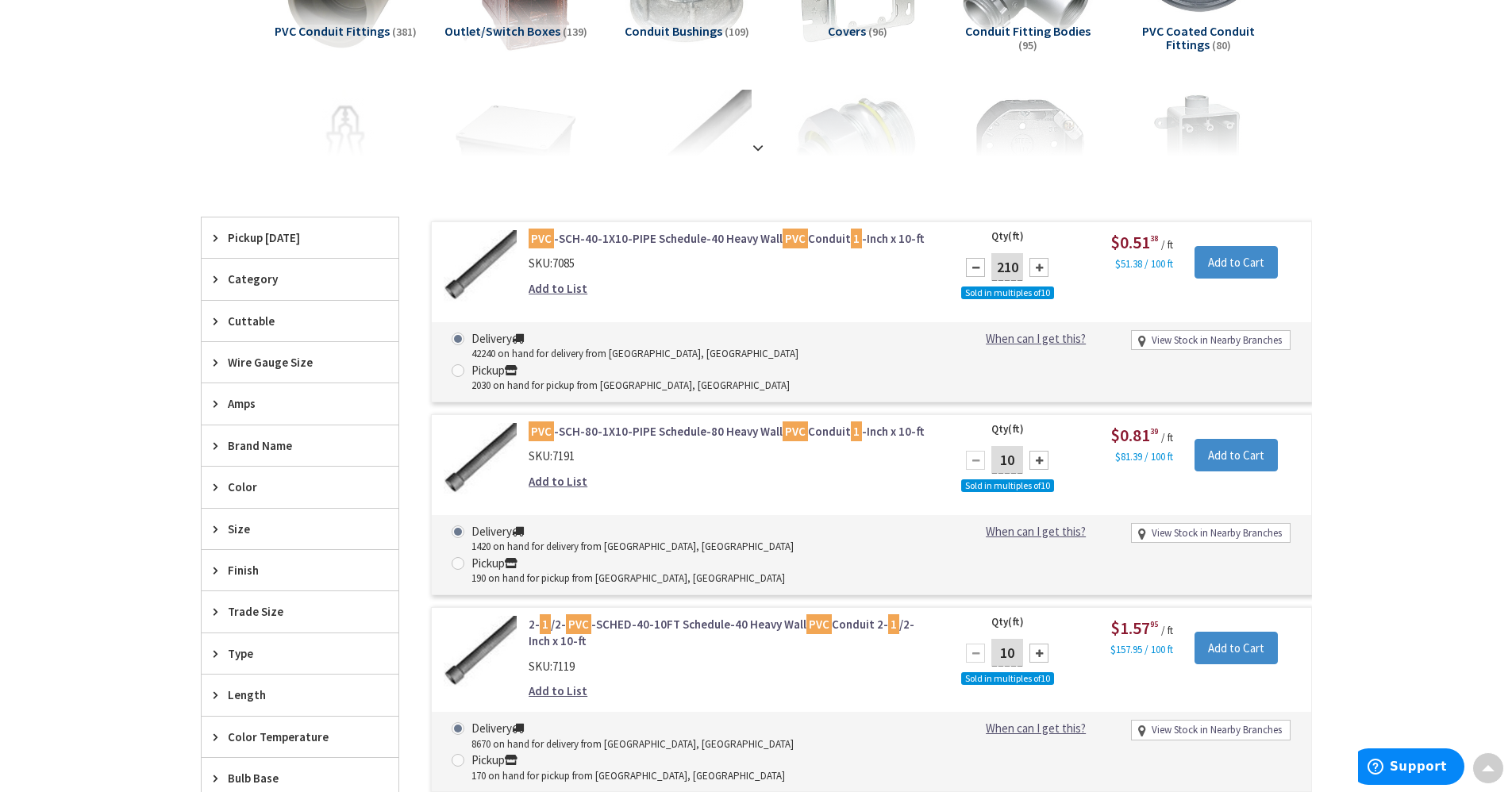
click at [1036, 270] on div at bounding box center [1039, 268] width 19 height 19
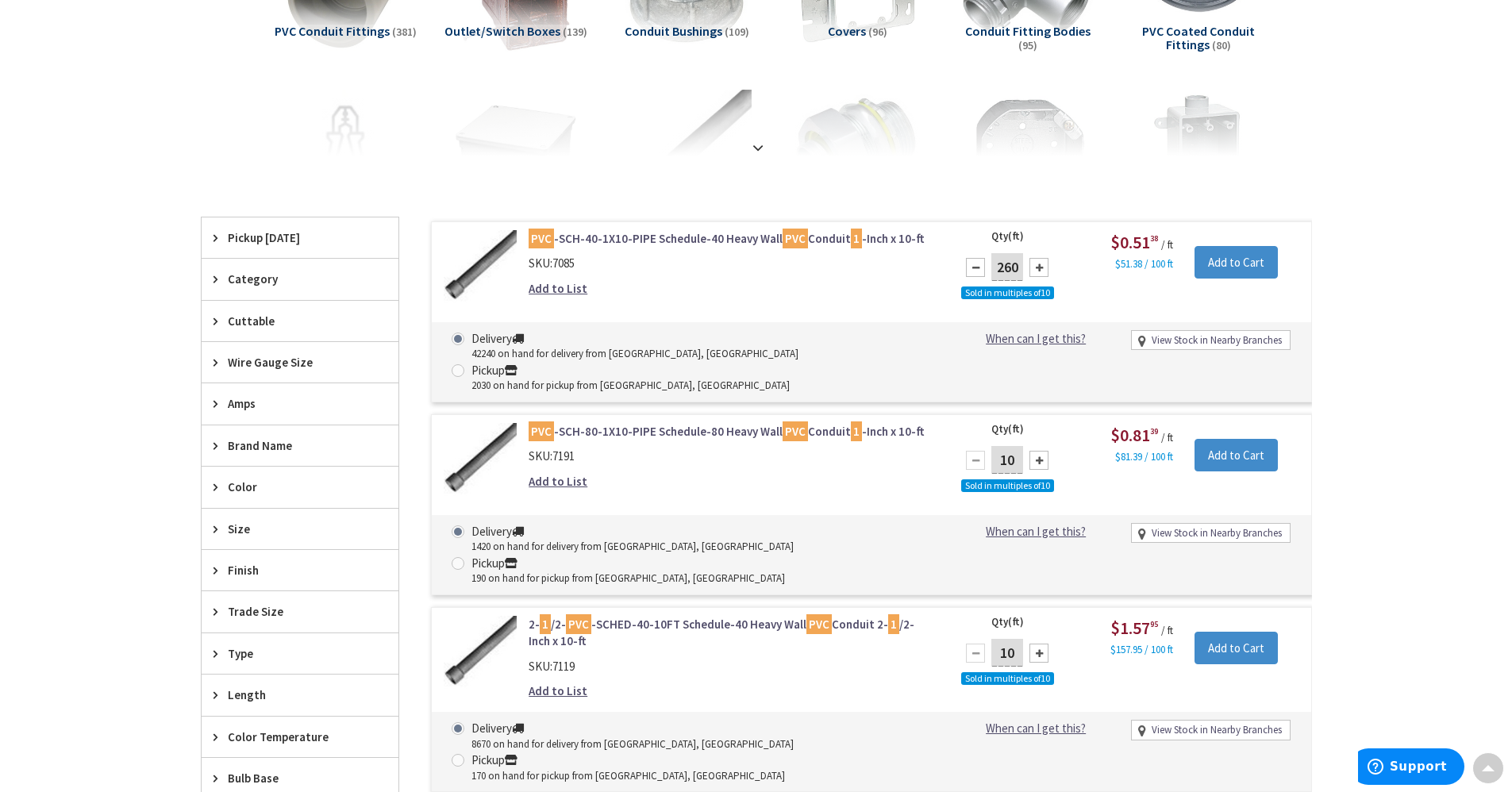
click at [1036, 270] on div at bounding box center [1039, 268] width 19 height 19
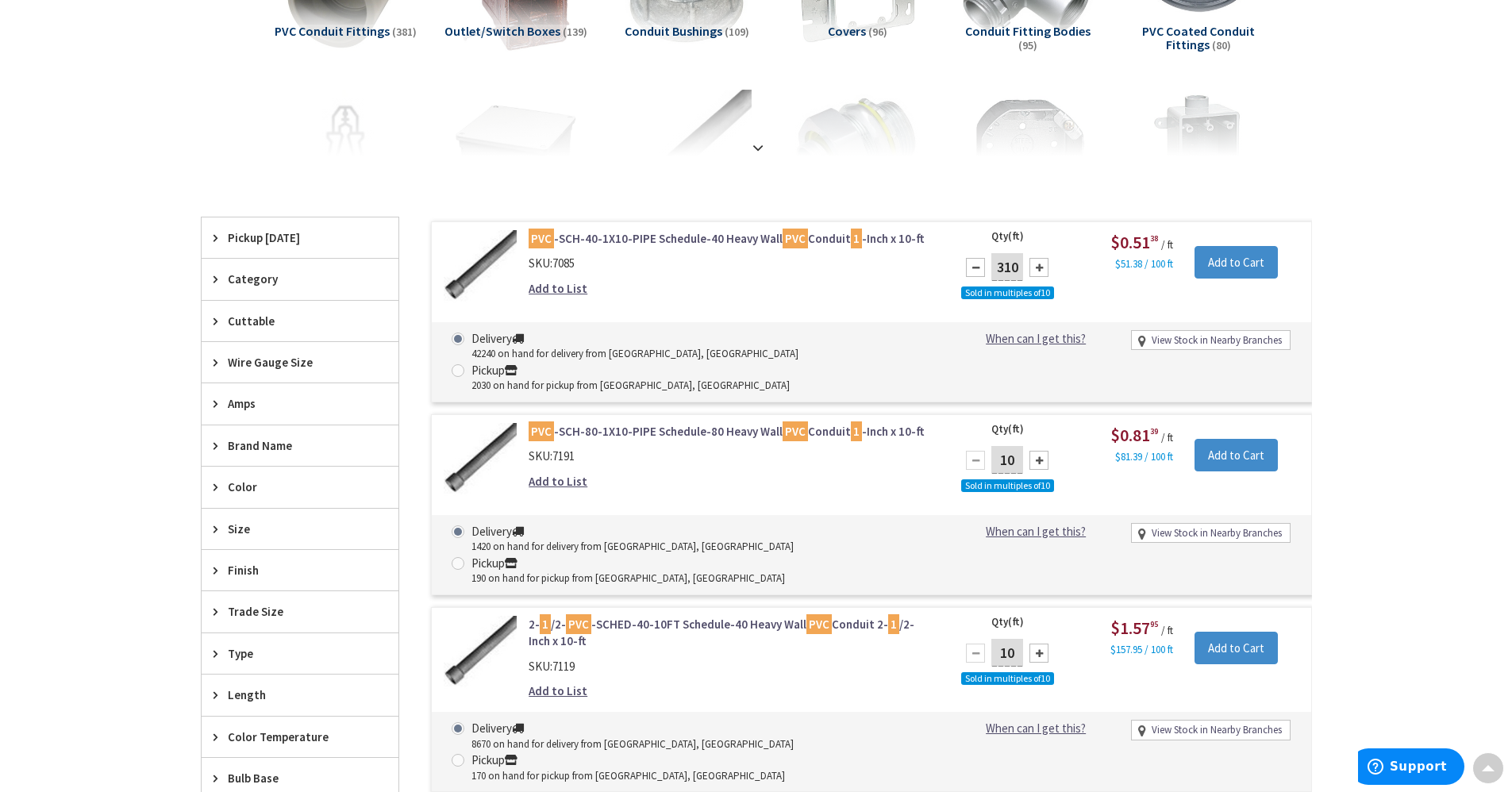
click at [1036, 270] on div at bounding box center [1039, 268] width 19 height 19
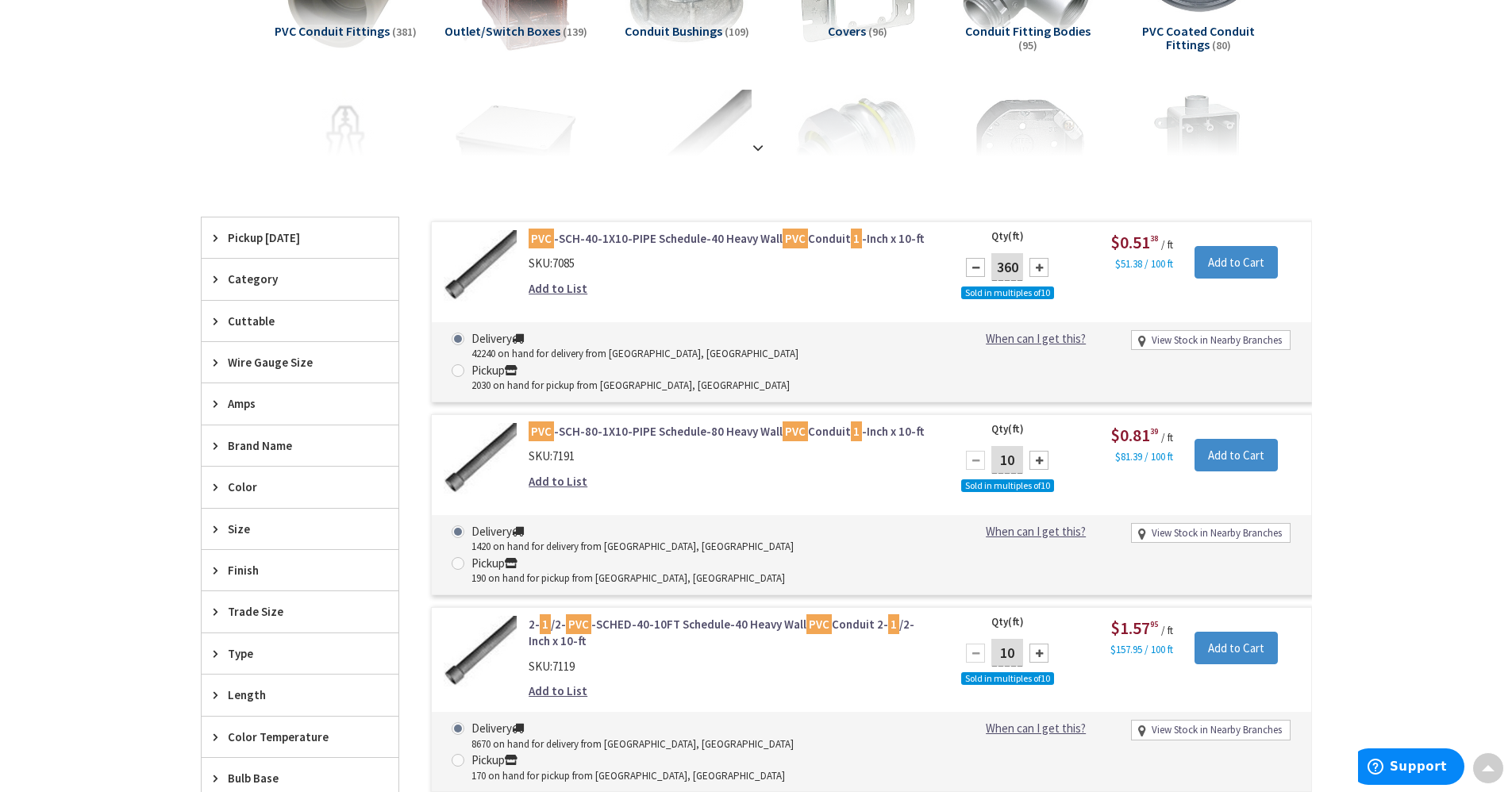
drag, startPoint x: 1014, startPoint y: 273, endPoint x: 953, endPoint y: 261, distance: 62.2
click at [953, 261] on div "Qty (ft) 360 Sold in multiples of 10 Please select a quantity $0.51 38 / ft $51…" at bounding box center [1128, 273] width 367 height 88
type input "1000"
click at [1263, 265] on input "Add to Cart" at bounding box center [1236, 263] width 84 height 34
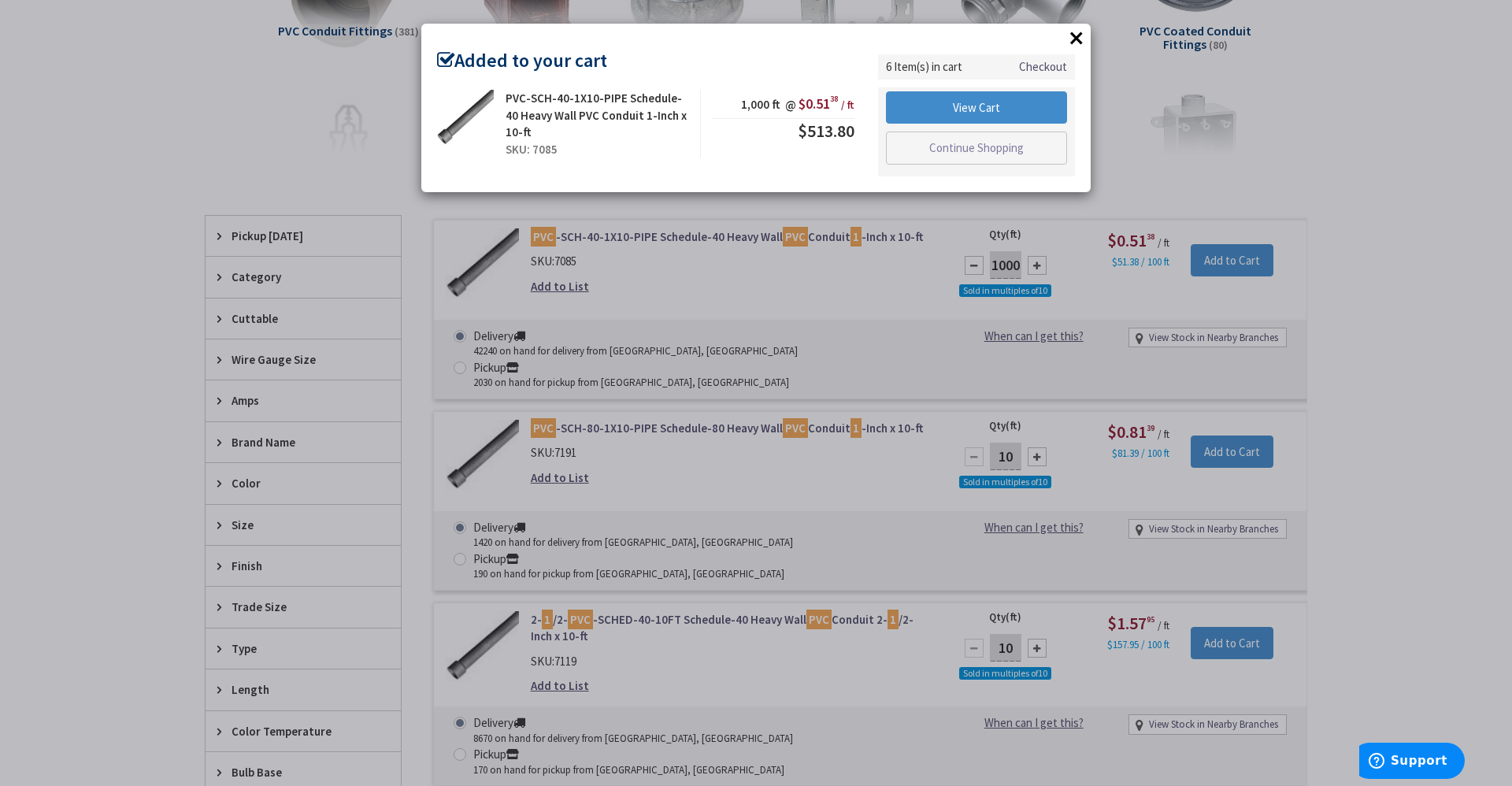
click at [1078, 34] on button "×" at bounding box center [1076, 37] width 24 height 24
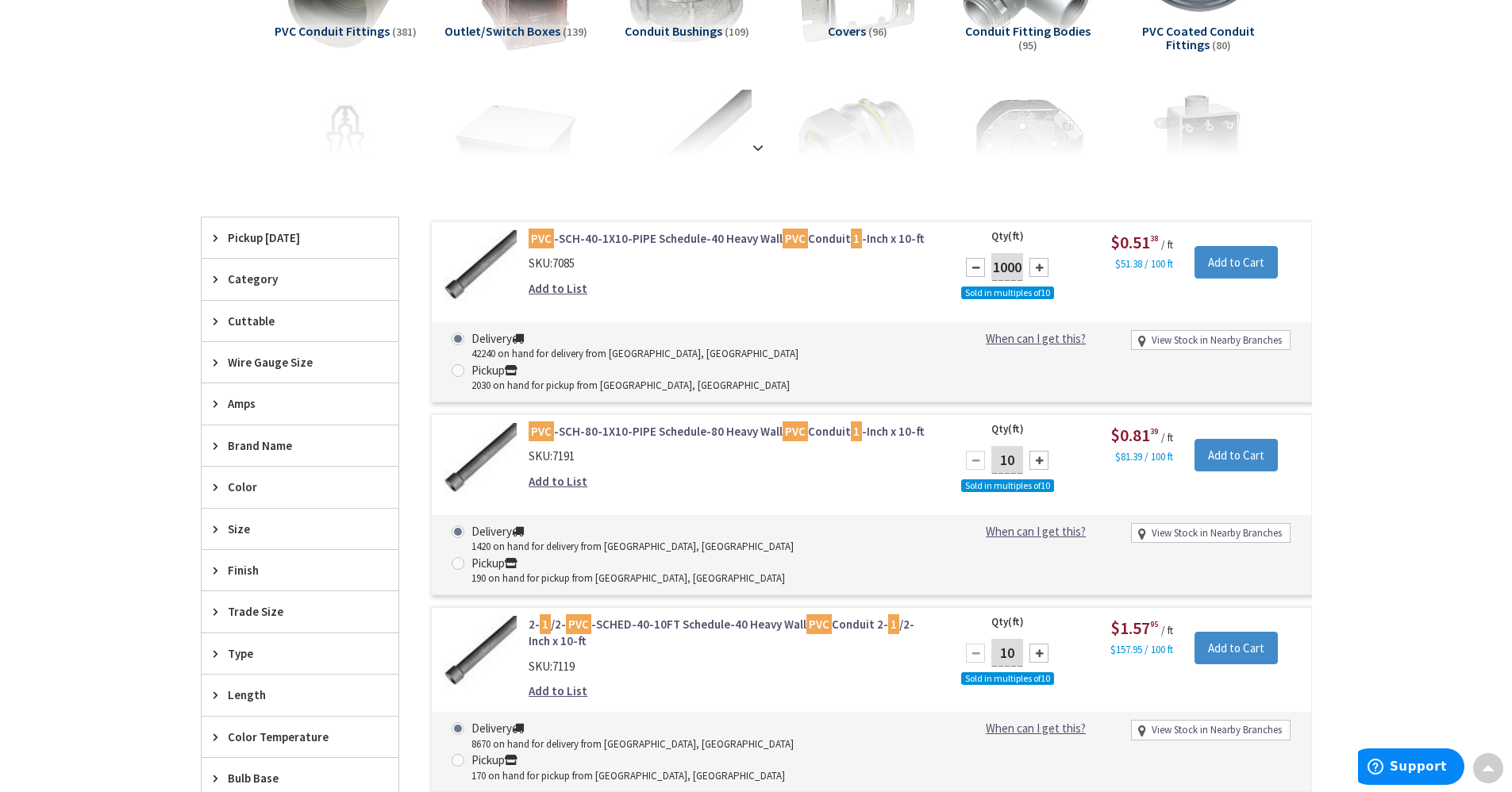
scroll to position [0, 0]
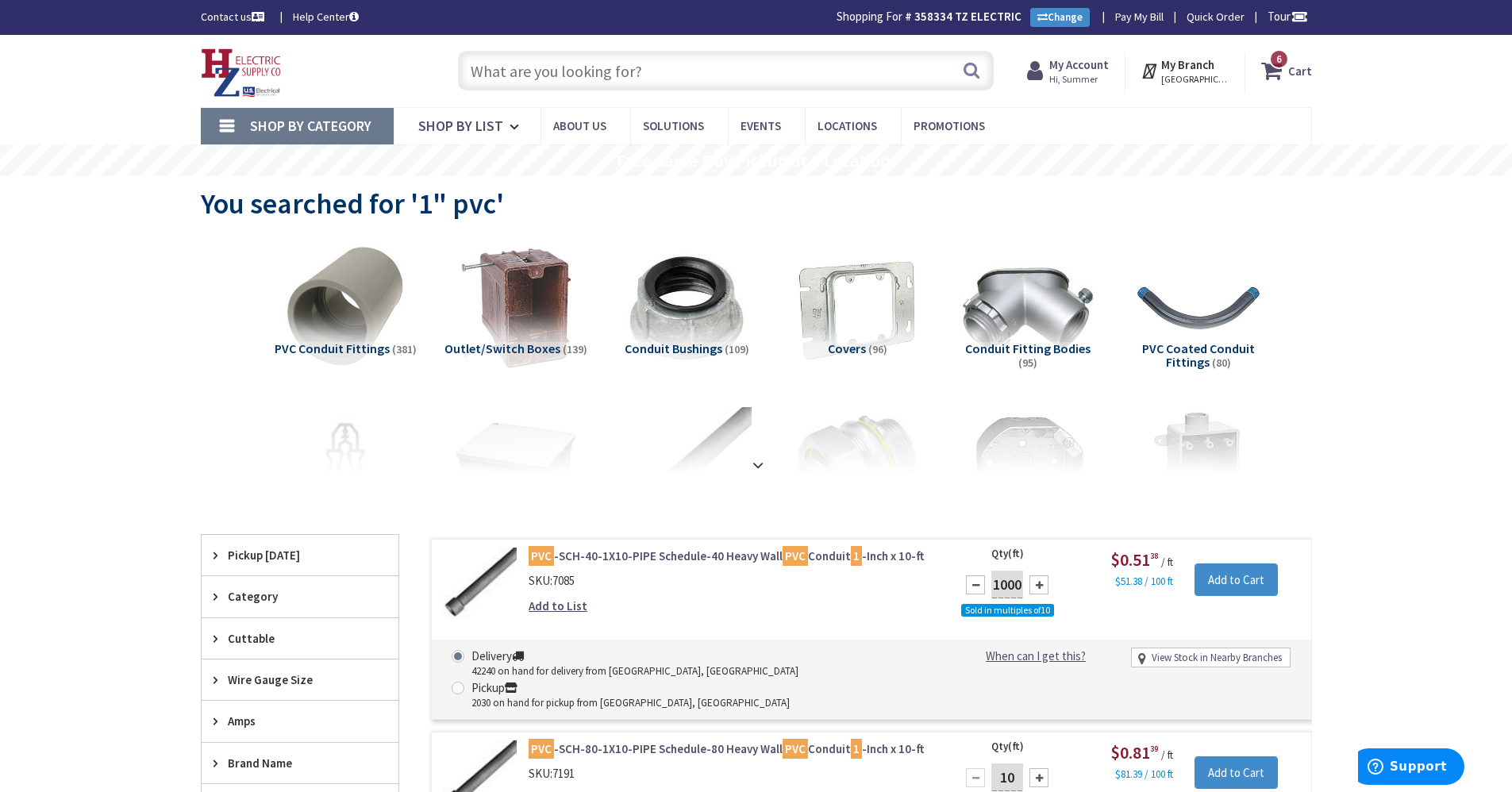
click at [718, 65] on input "text" at bounding box center [726, 70] width 536 height 39
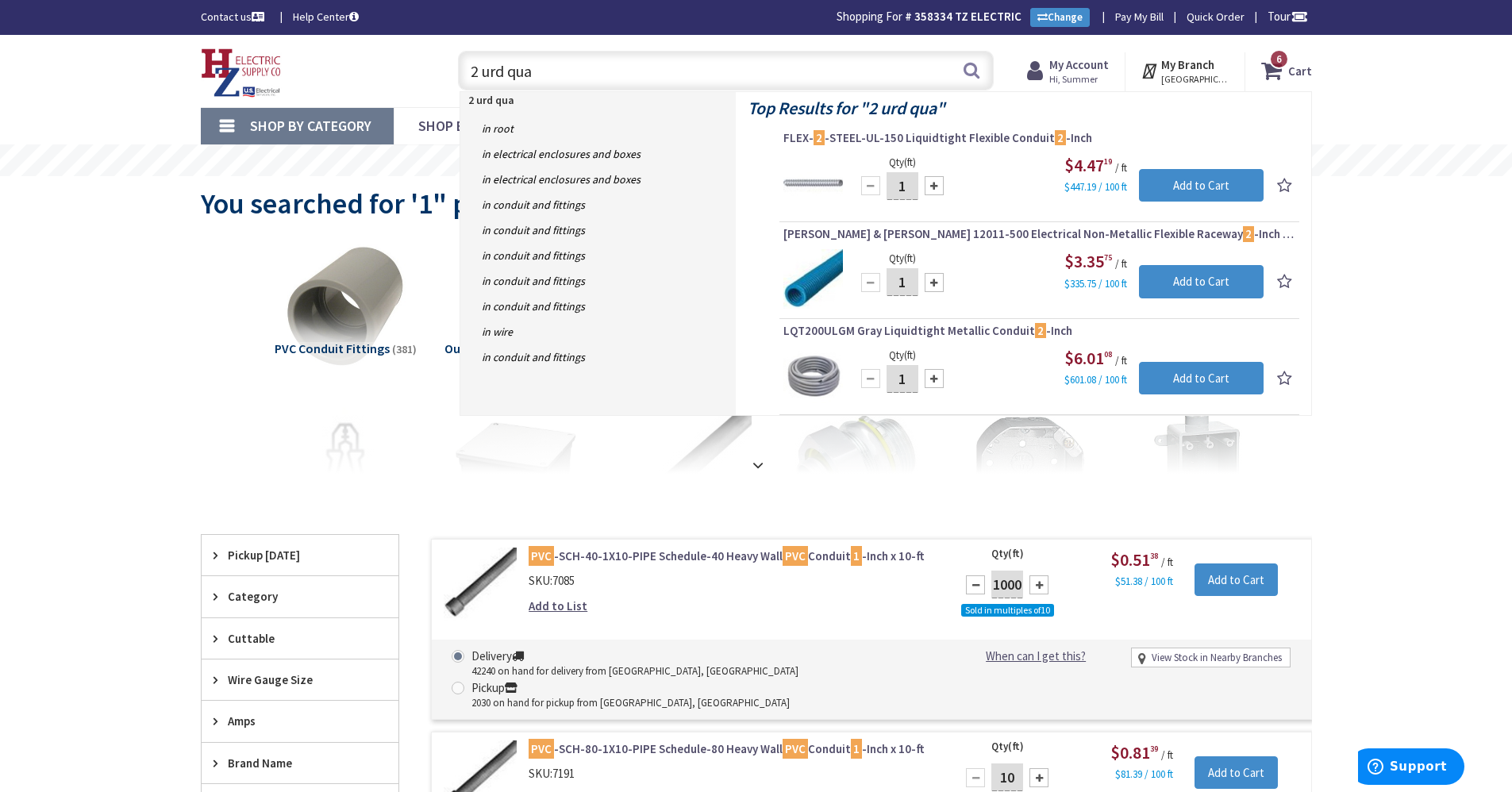
type input "2 urd quad"
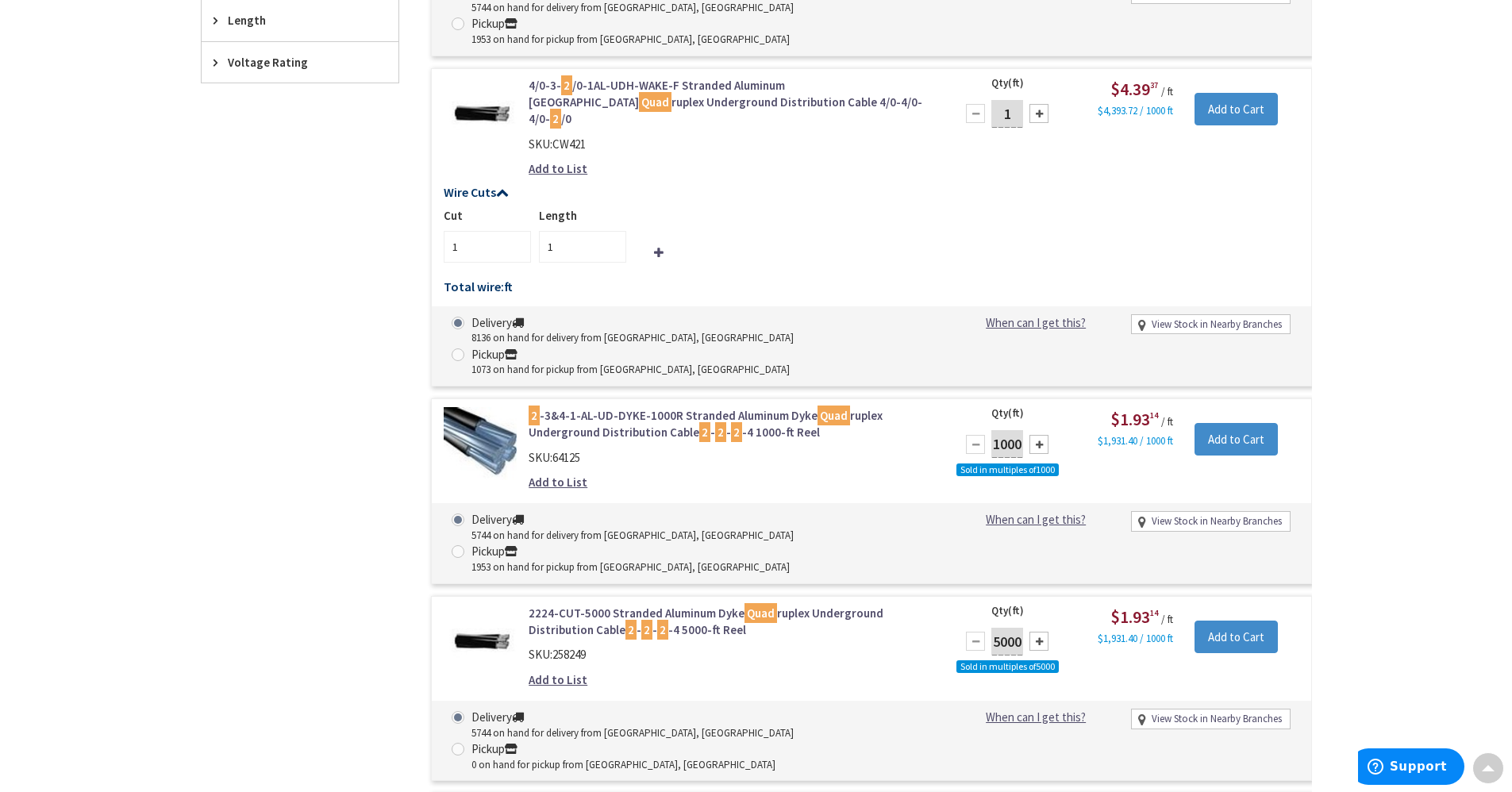
scroll to position [82, 0]
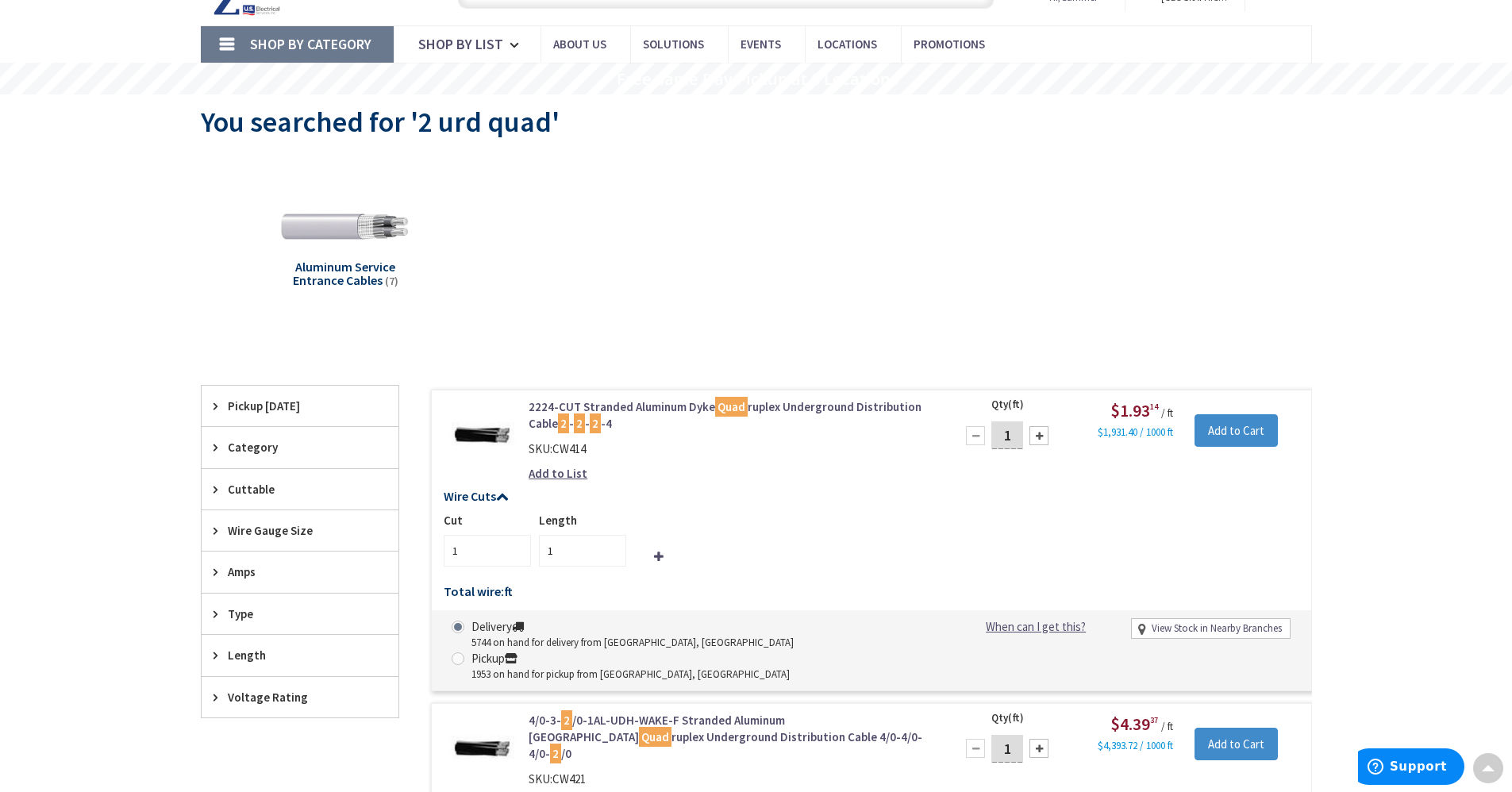
drag, startPoint x: 1017, startPoint y: 439, endPoint x: 972, endPoint y: 442, distance: 45.1
click at [972, 442] on div "1" at bounding box center [1007, 435] width 95 height 32
type input "500"
click at [976, 213] on div "Aluminum Service Entrance Cables (7)" at bounding box center [756, 239] width 1056 height 170
type input "500"
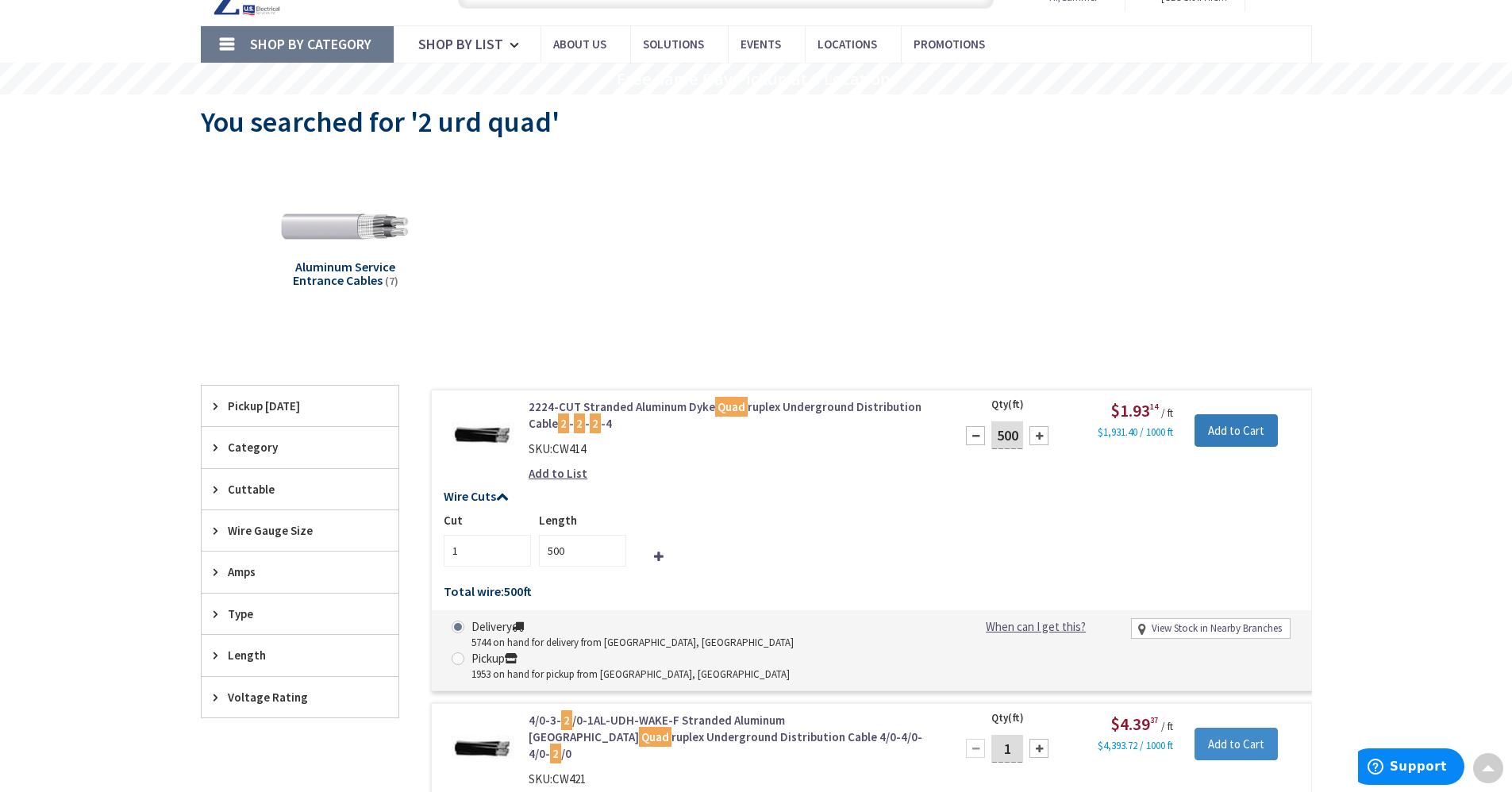
click at [1262, 423] on input "Add to Cart" at bounding box center [1236, 431] width 84 height 34
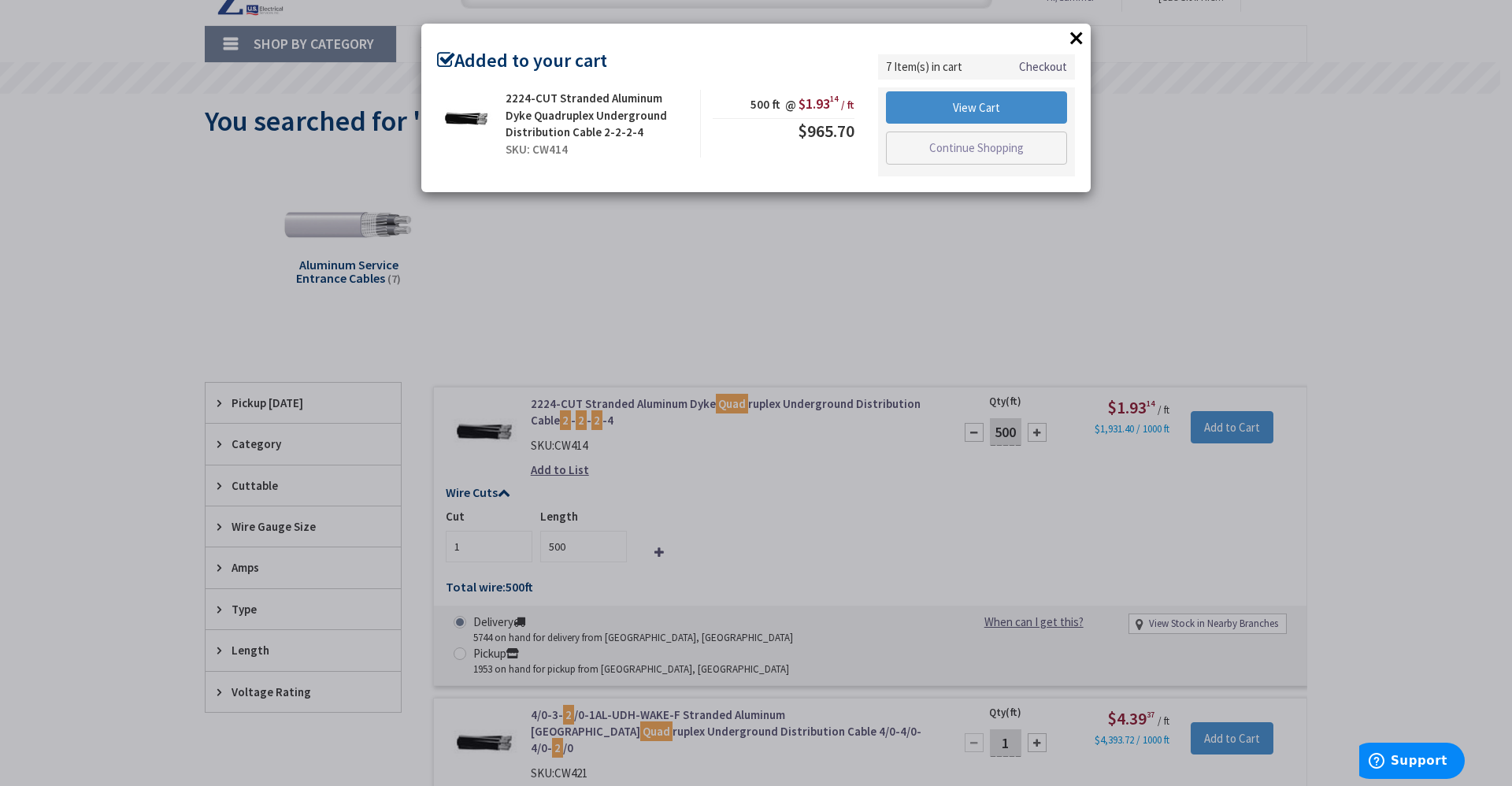
click at [1077, 34] on button "×" at bounding box center [1076, 37] width 24 height 24
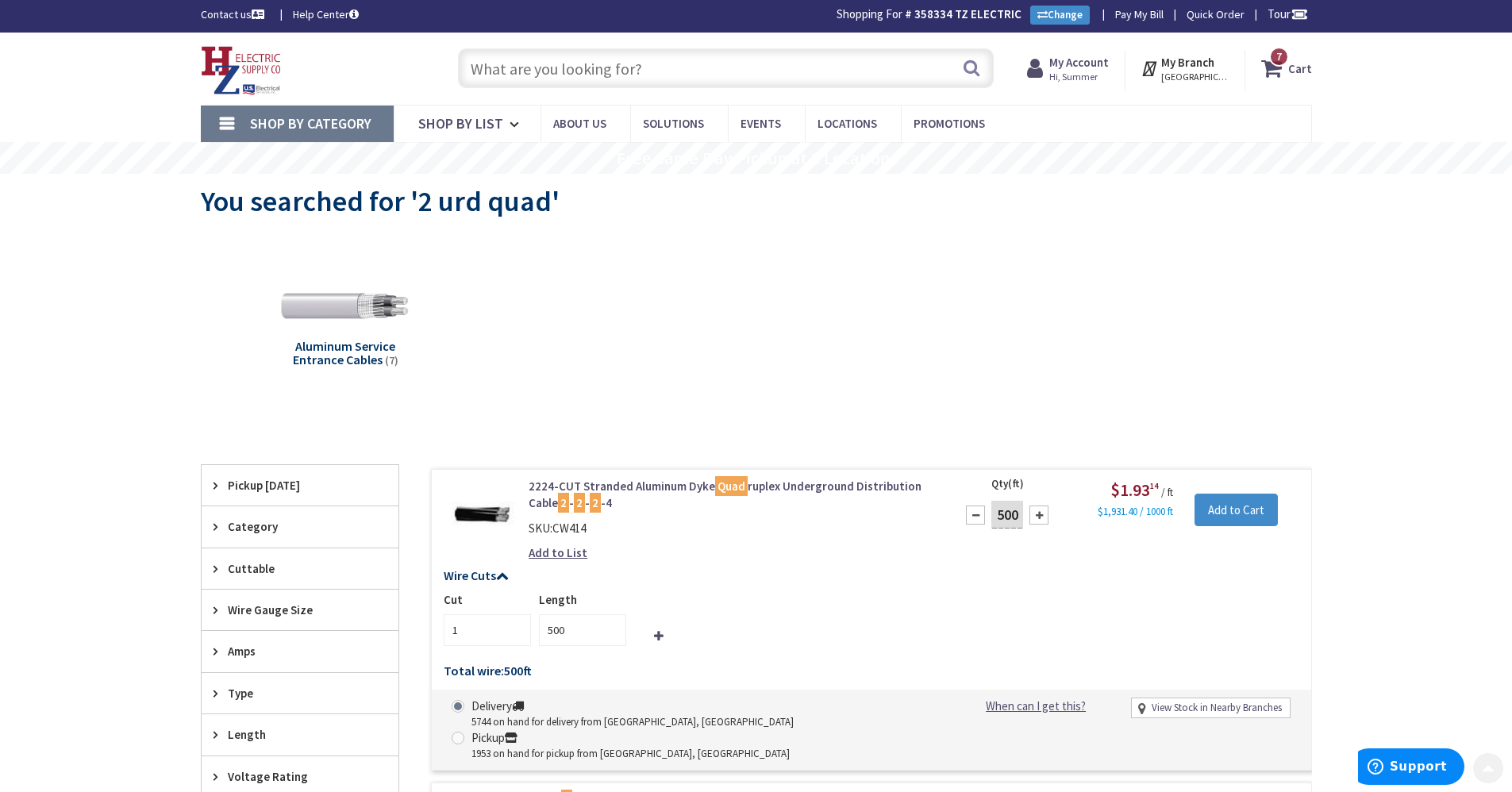
scroll to position [0, 0]
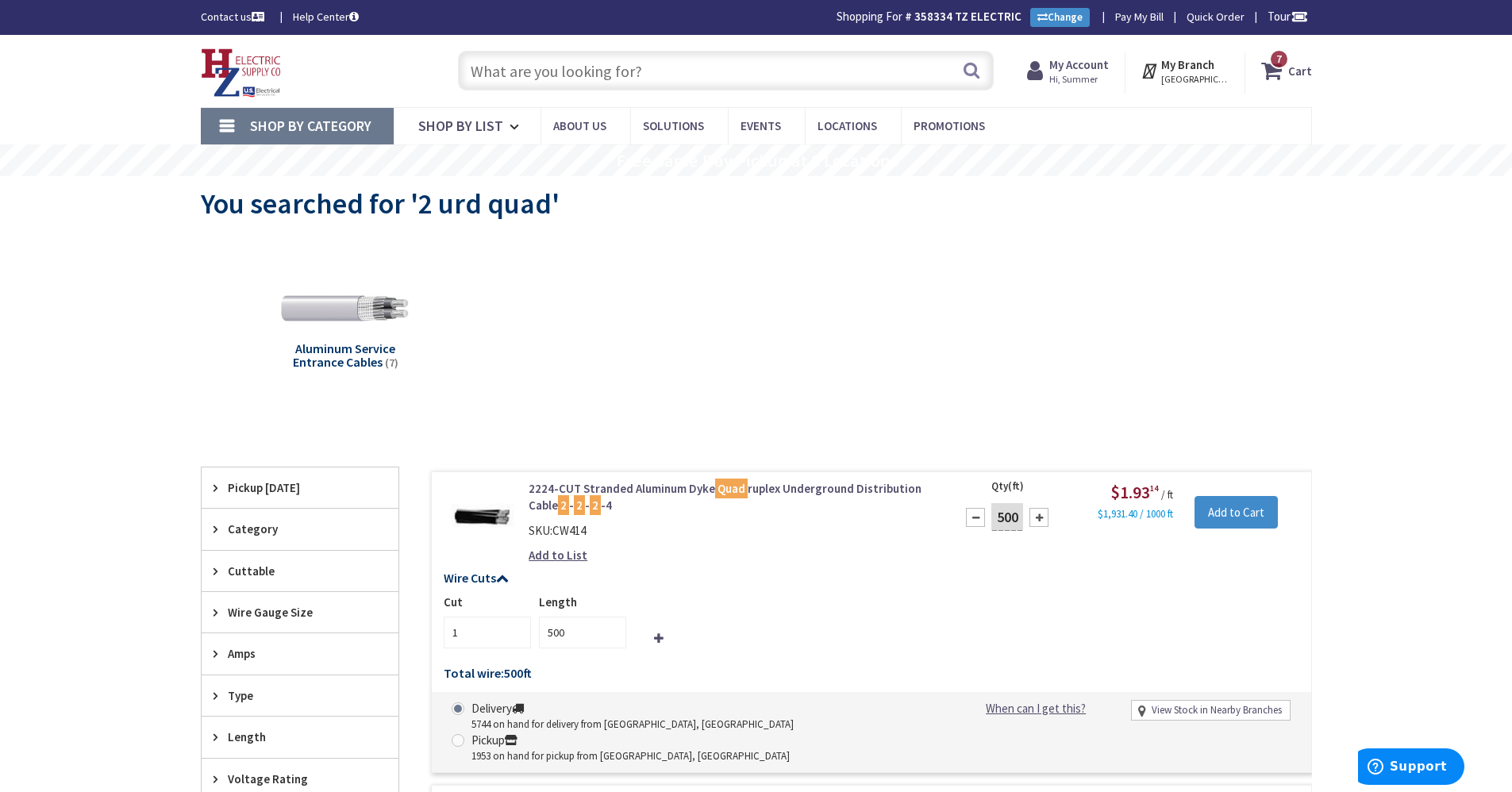
click at [1287, 75] on icon at bounding box center [1275, 71] width 27 height 29
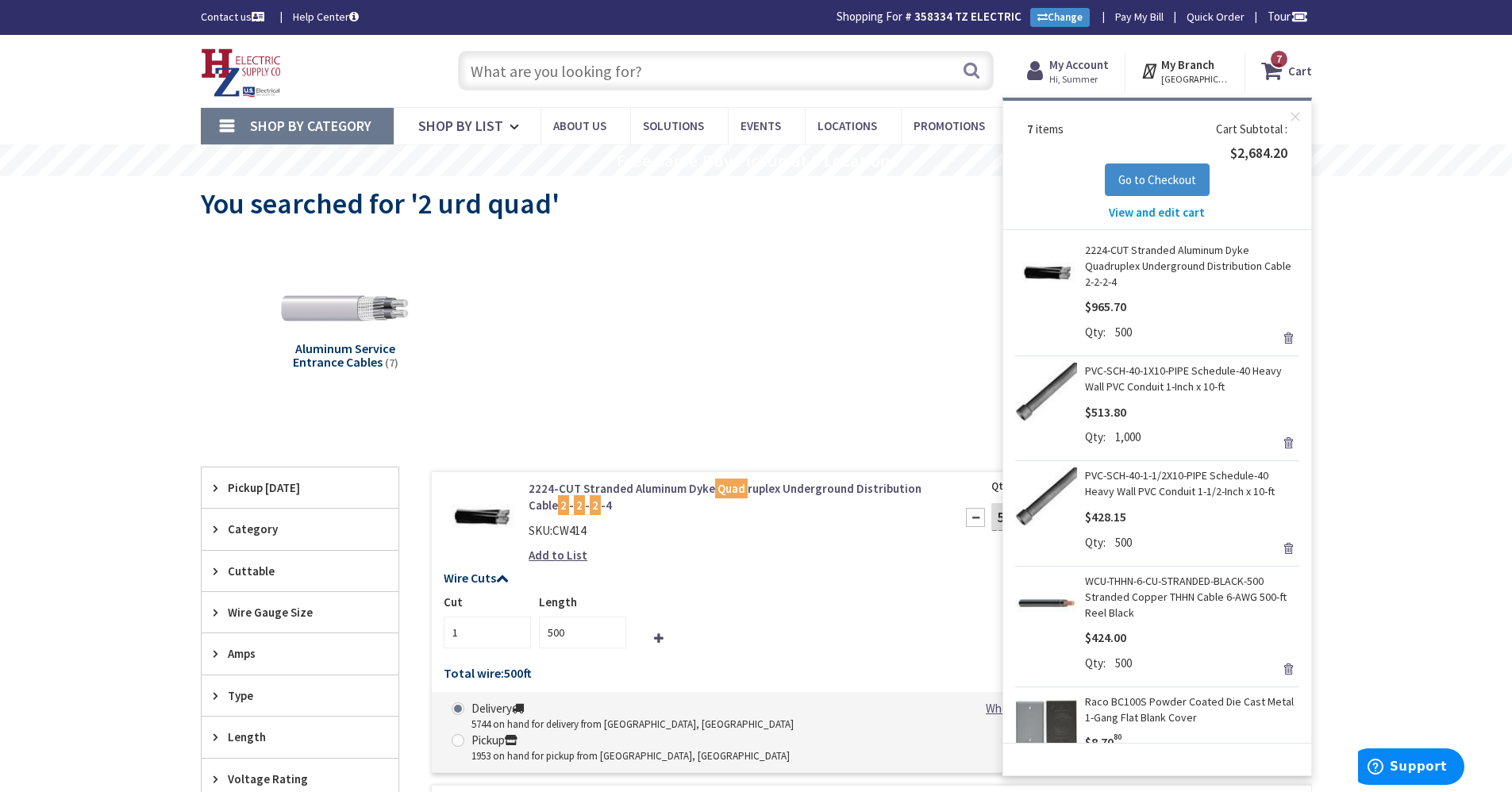
click at [1172, 206] on span "View and edit cart" at bounding box center [1157, 213] width 96 height 15
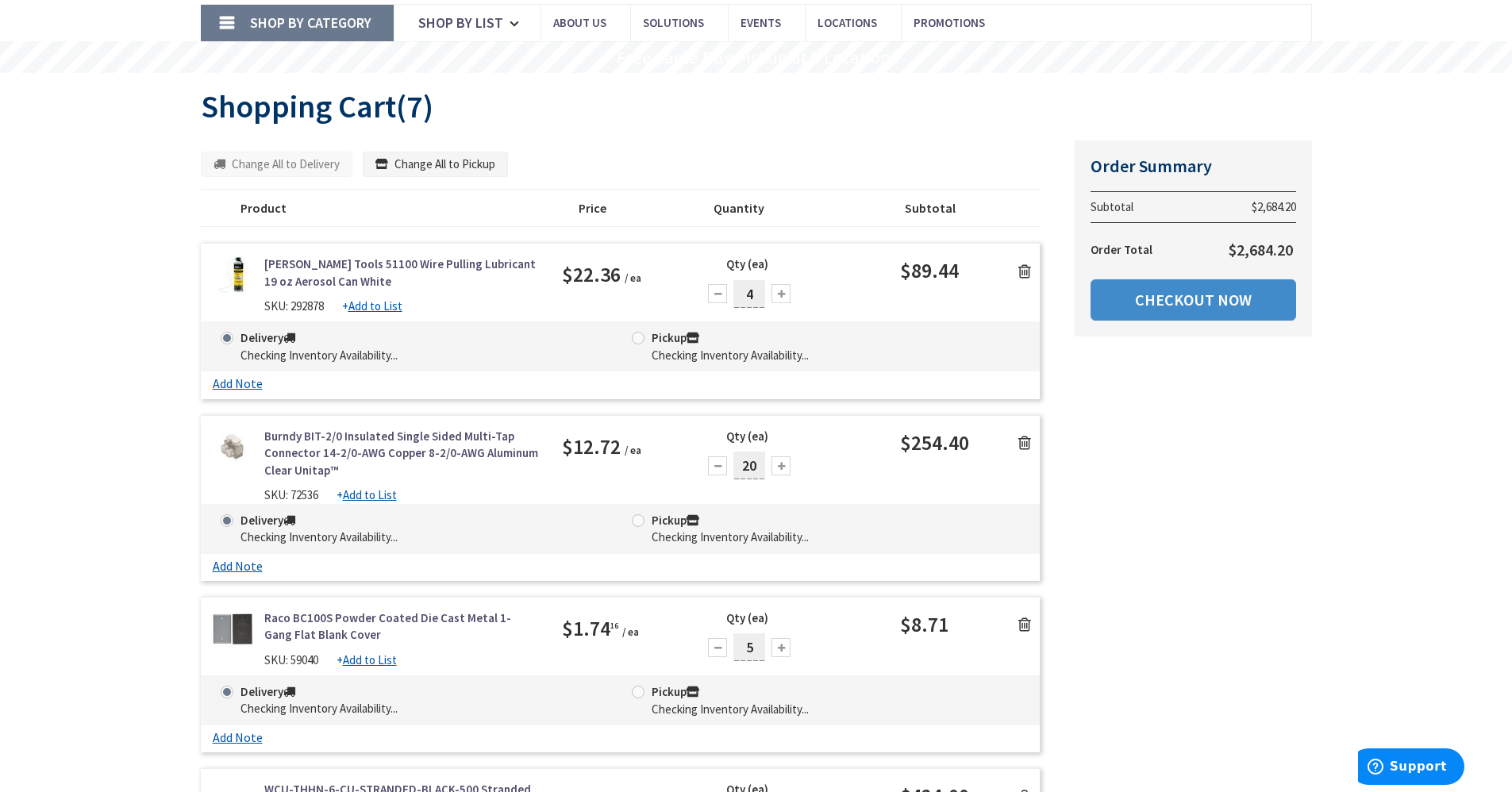
scroll to position [318, 0]
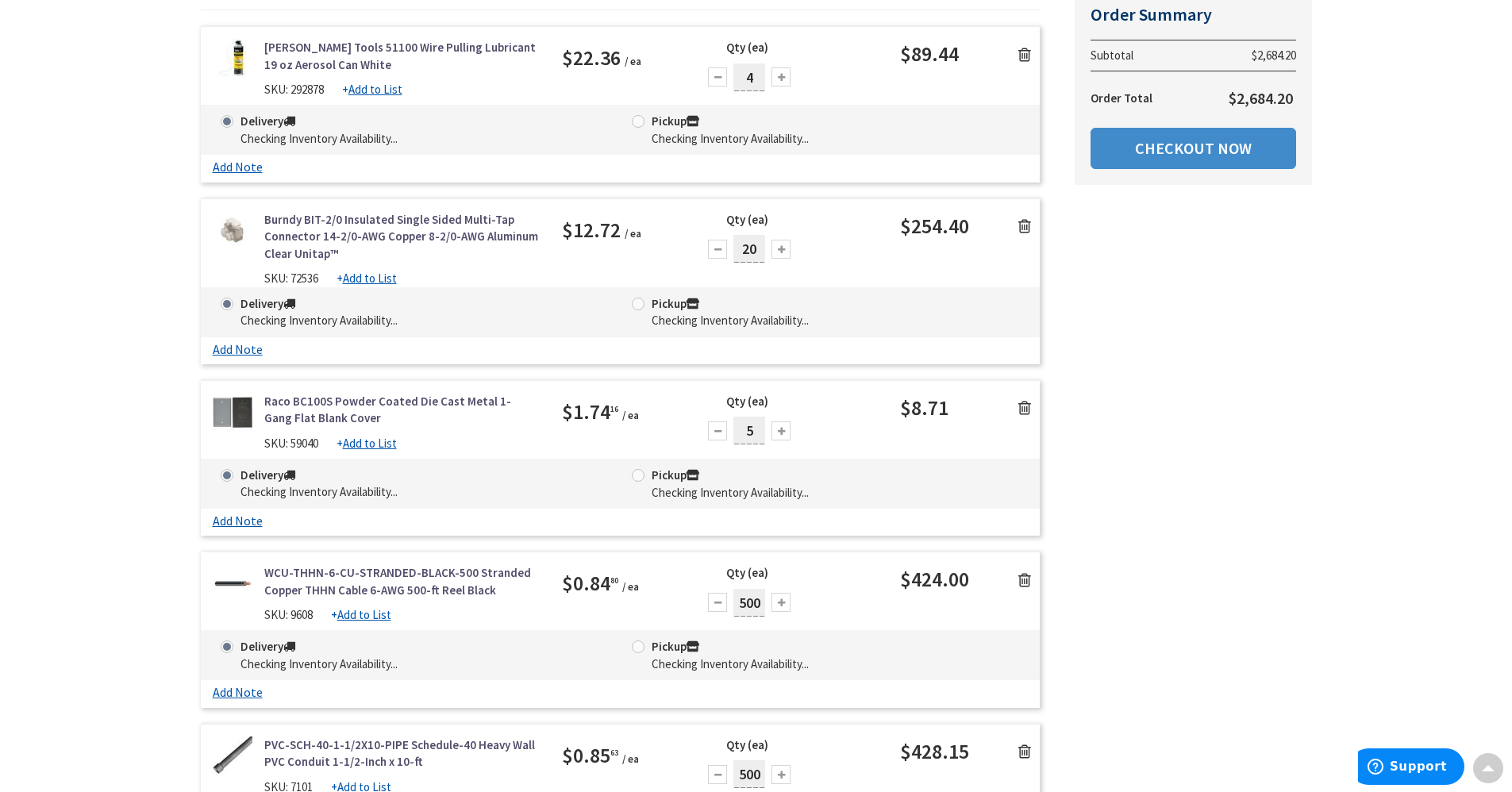
click at [724, 249] on div at bounding box center [718, 249] width 19 height 19
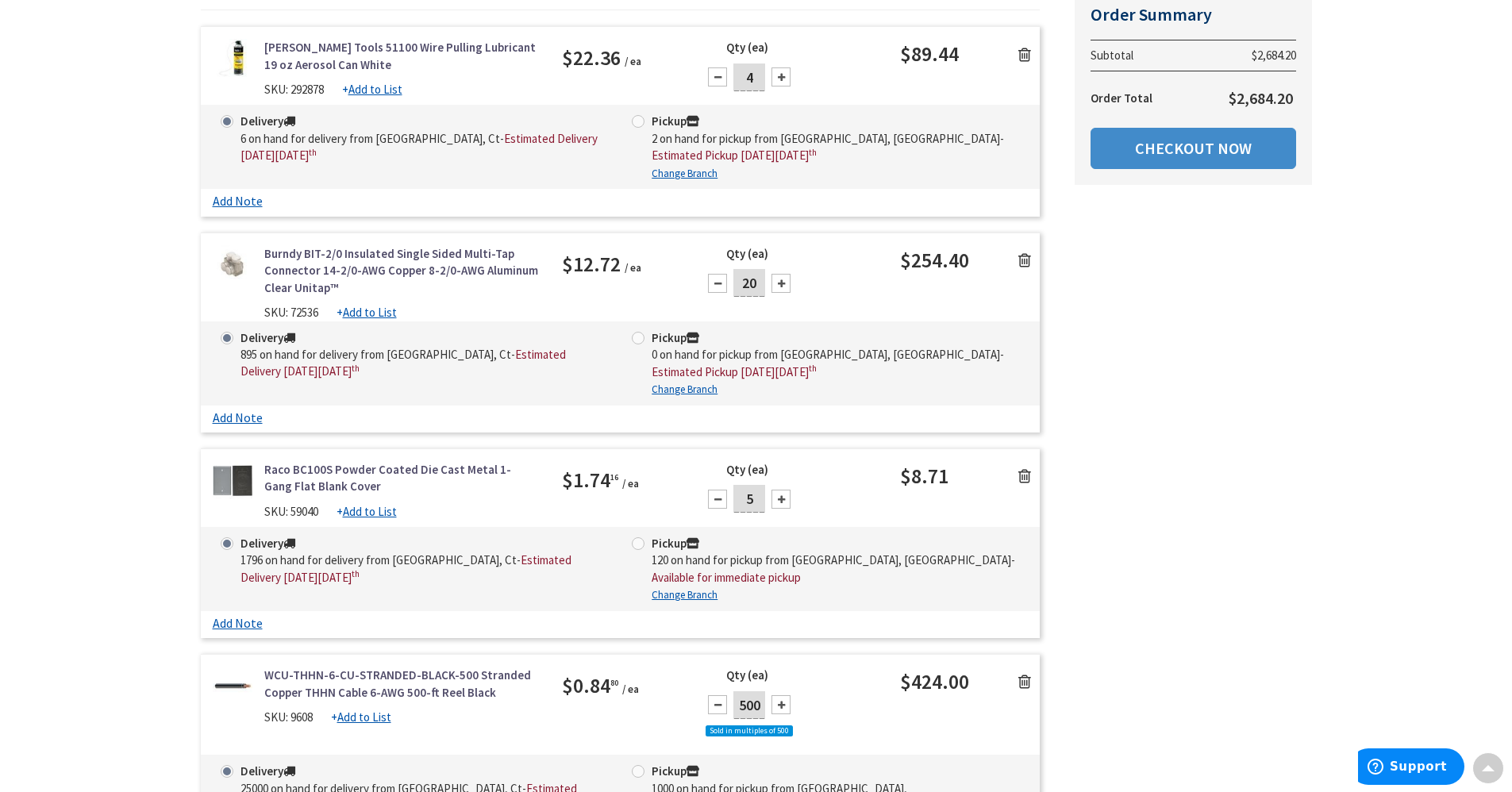
drag, startPoint x: 756, startPoint y: 286, endPoint x: 733, endPoint y: 291, distance: 23.5
click at [733, 291] on input "20" at bounding box center [749, 283] width 32 height 28
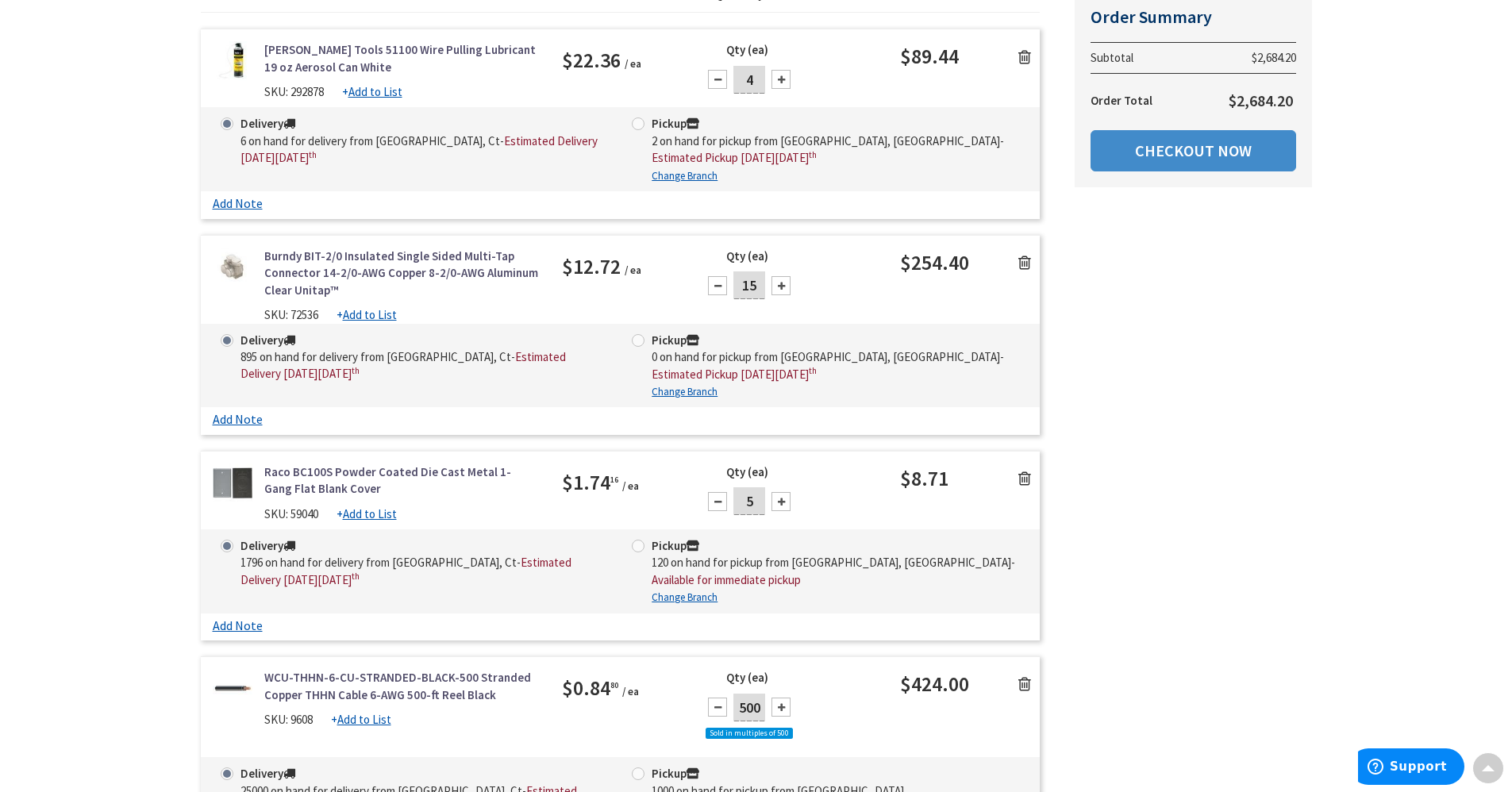
type input "15"
click at [1059, 303] on div "Summary Order Summary Subtotal $2,684.20 Order Total $2,684.20 Checkout Now Som…" at bounding box center [756, 731] width 1136 height 1614
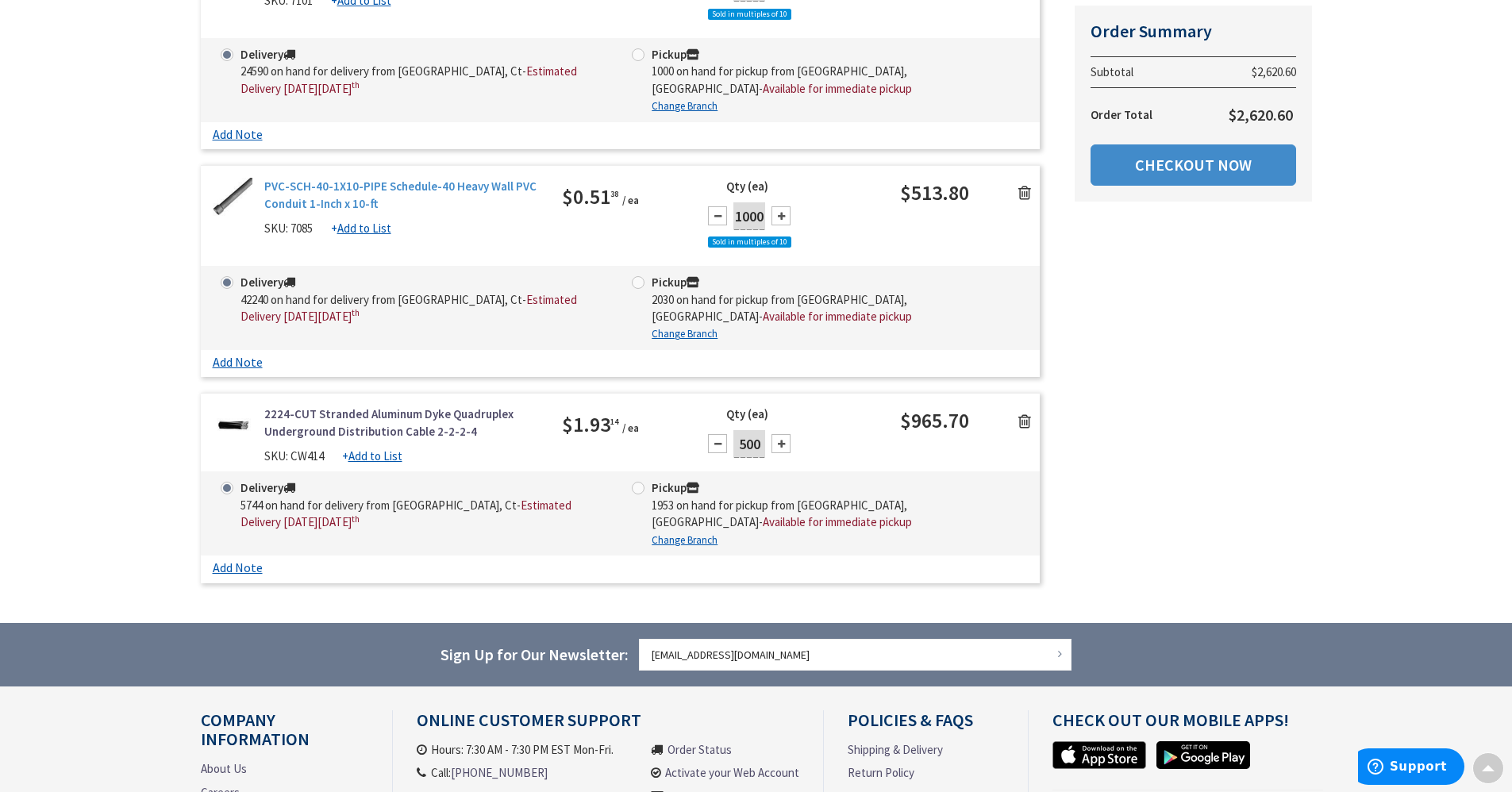
scroll to position [1270, 0]
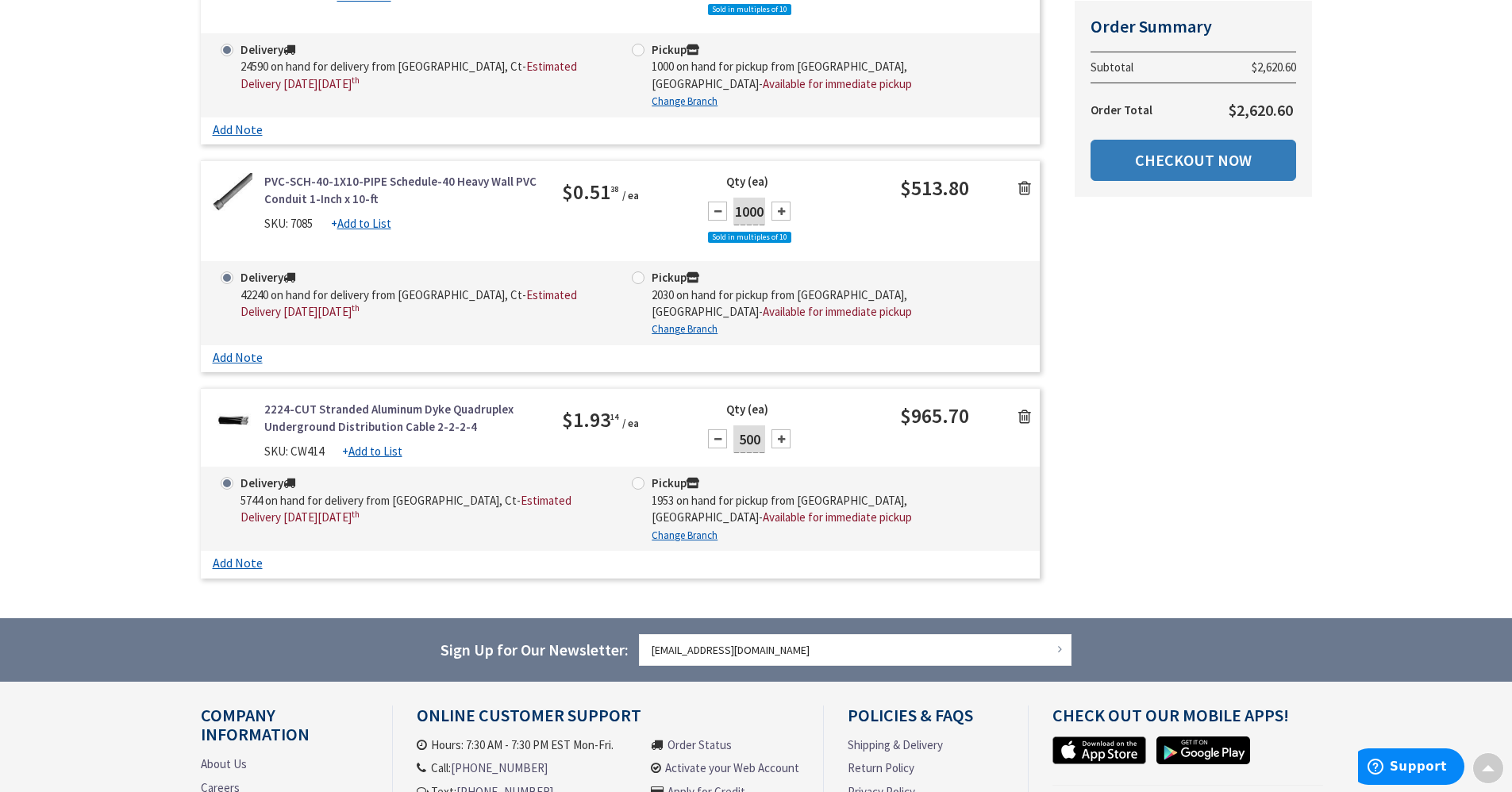
click at [1208, 170] on link "Checkout Now" at bounding box center [1193, 160] width 206 height 41
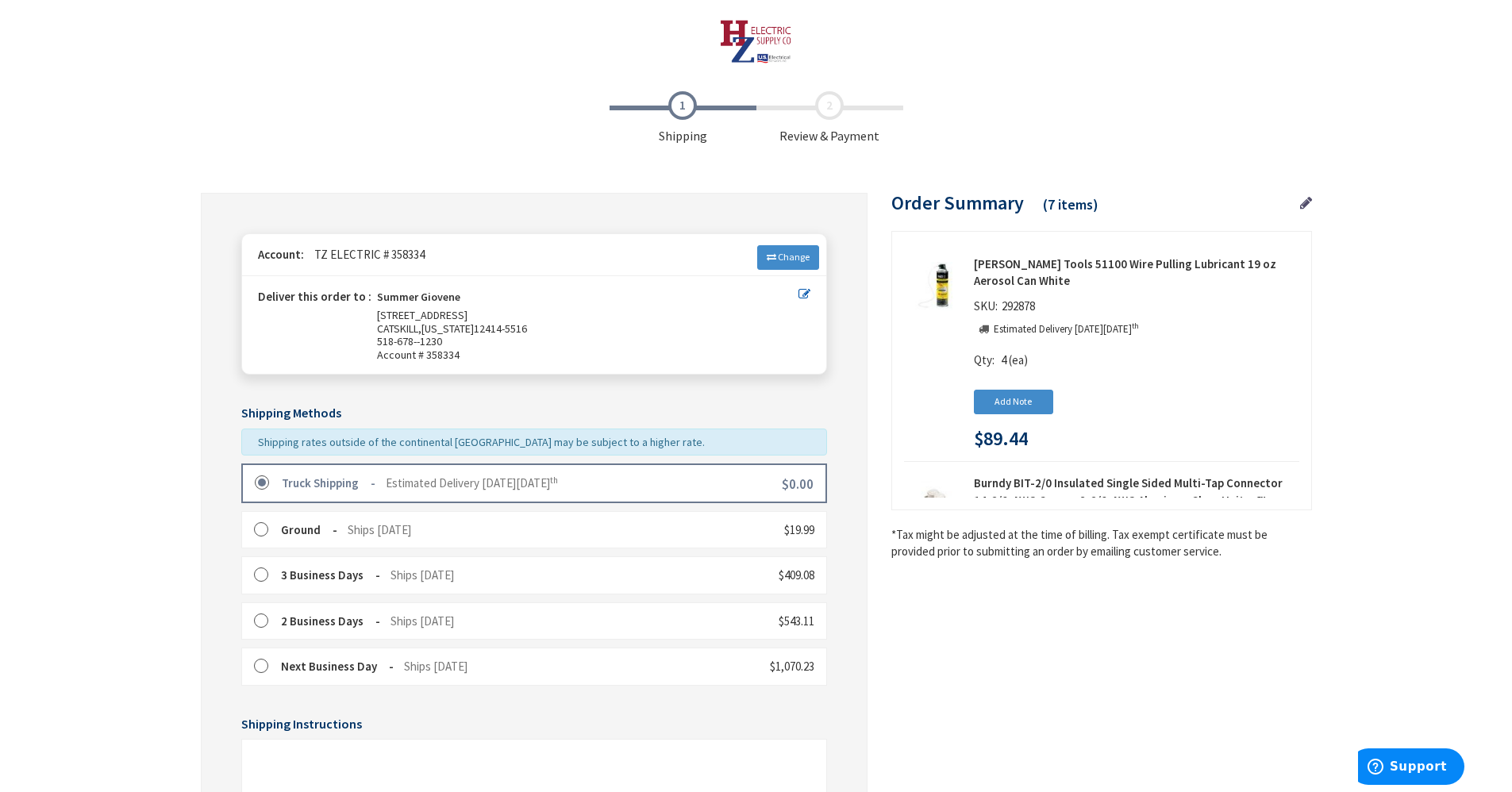
click at [301, 489] on KING_truck "Truck Shipping" at bounding box center [328, 483] width 93 height 15
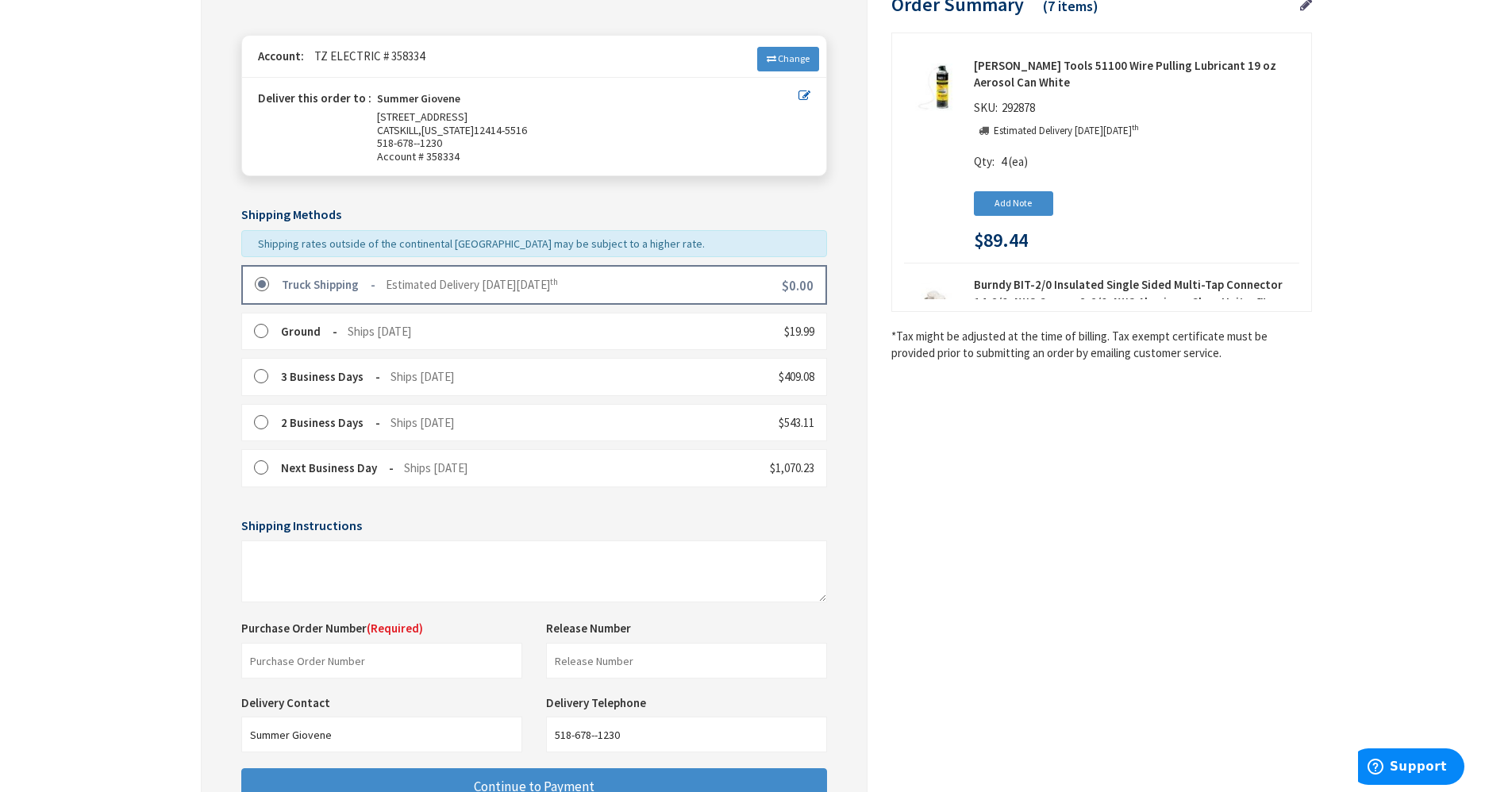
scroll to position [383, 0]
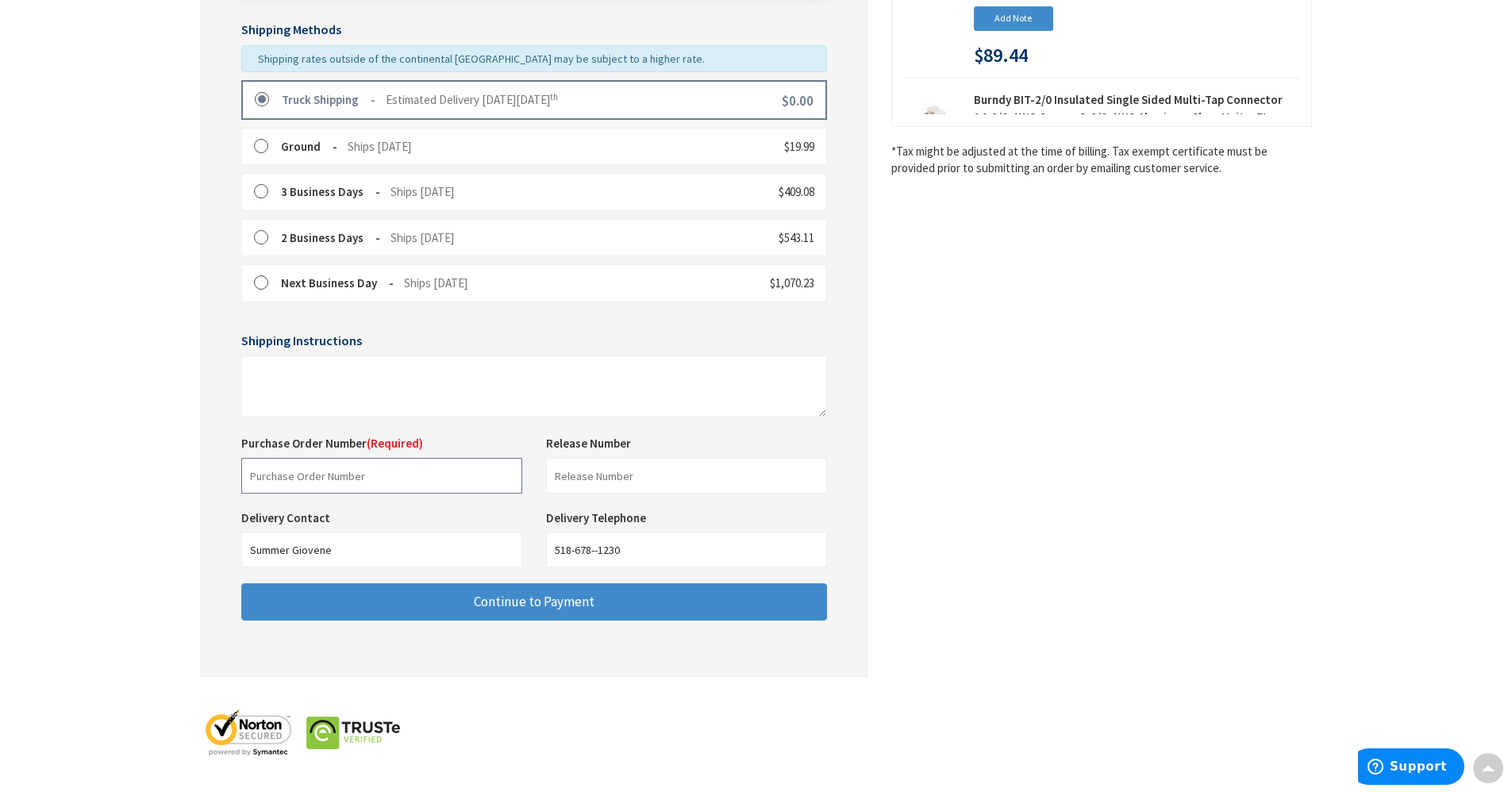
click at [299, 478] on input "text" at bounding box center [382, 475] width 281 height 36
type input "Shop Stock"
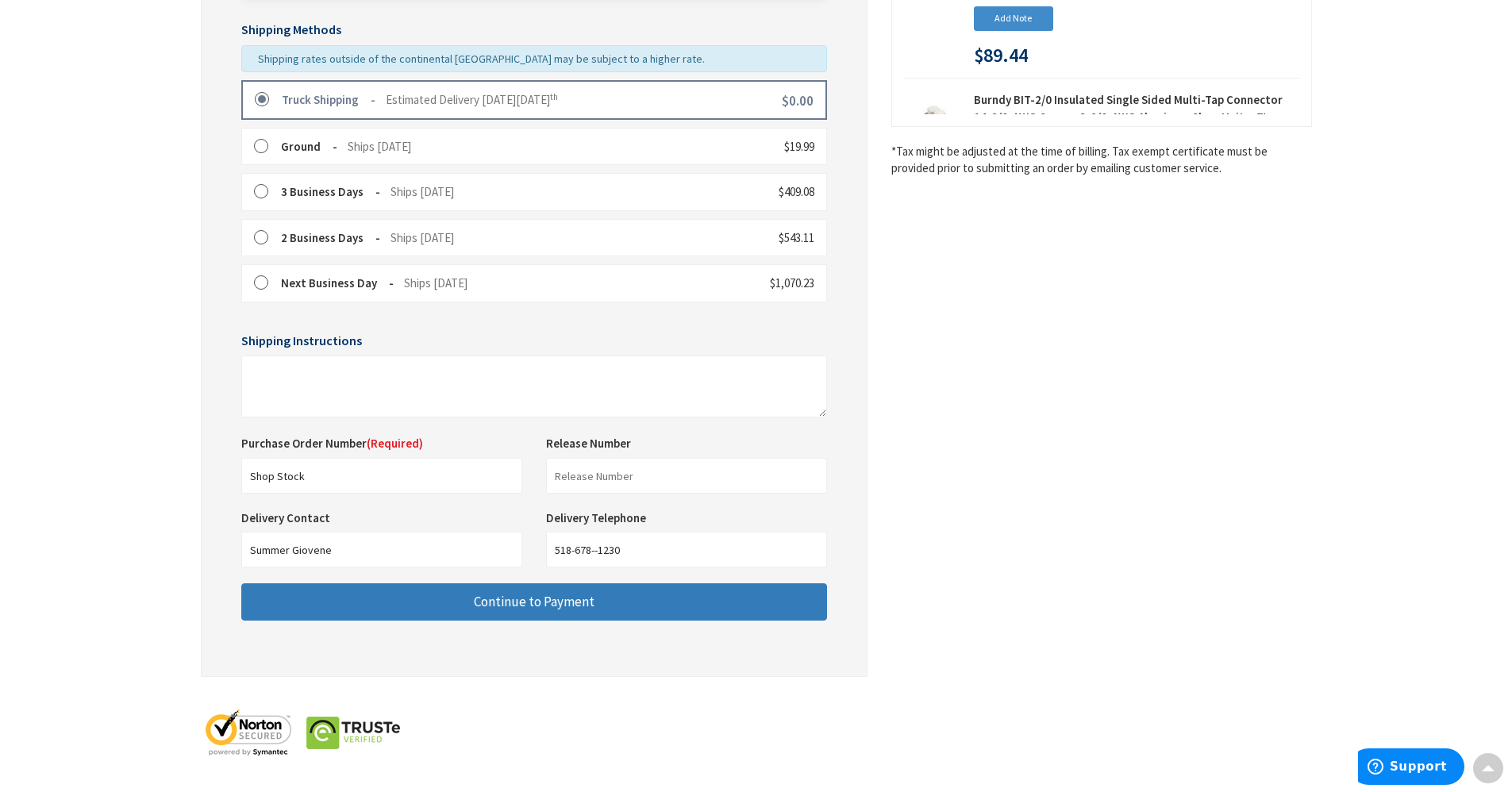
click at [315, 583] on button "Continue to Payment" at bounding box center [534, 601] width 586 height 38
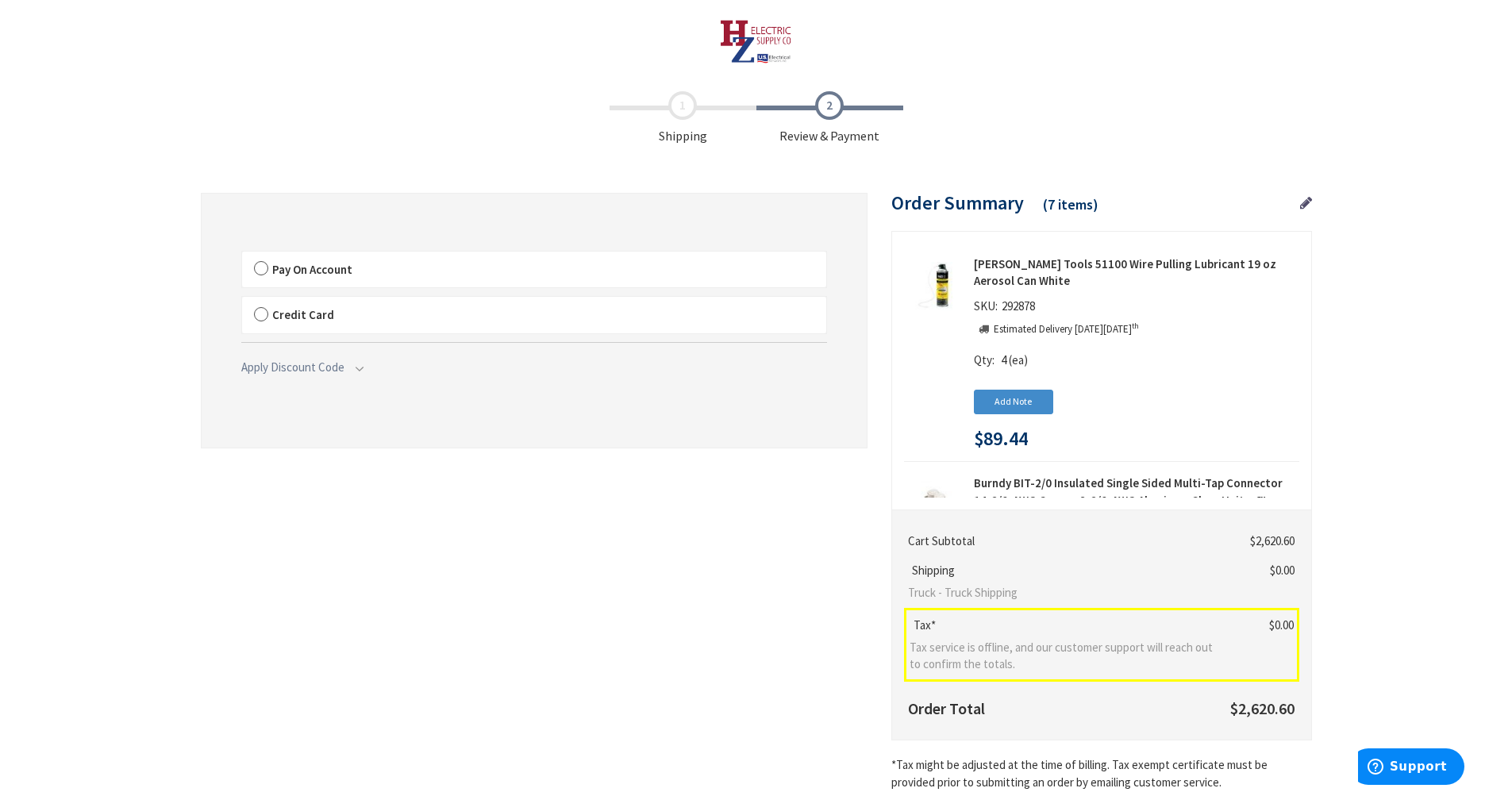
click at [316, 275] on span "Pay On Account" at bounding box center [312, 269] width 80 height 15
click at [243, 255] on input "Pay On Account" at bounding box center [243, 255] width 0 height 0
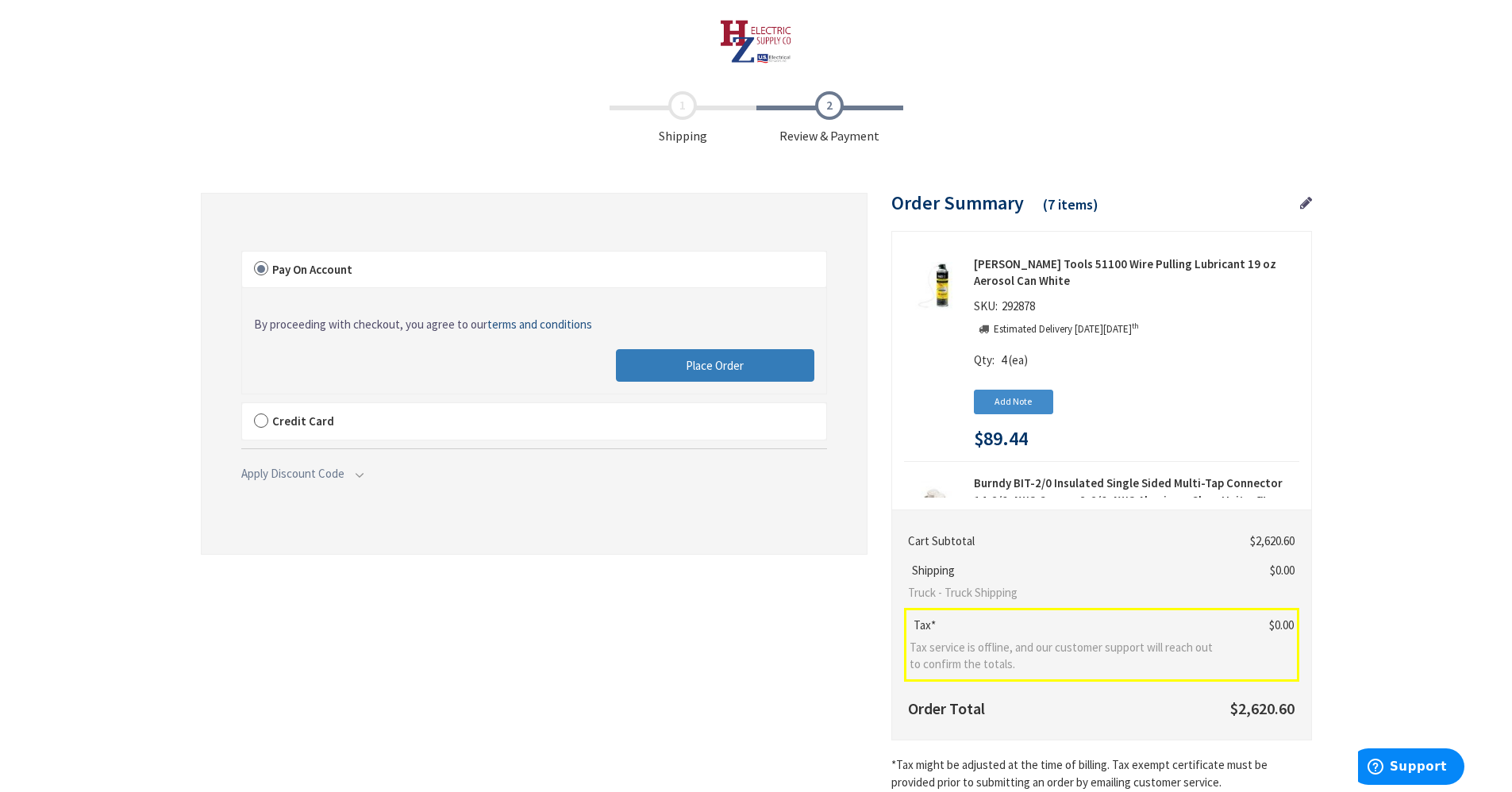
click at [751, 376] on button "Place Order" at bounding box center [715, 366] width 198 height 34
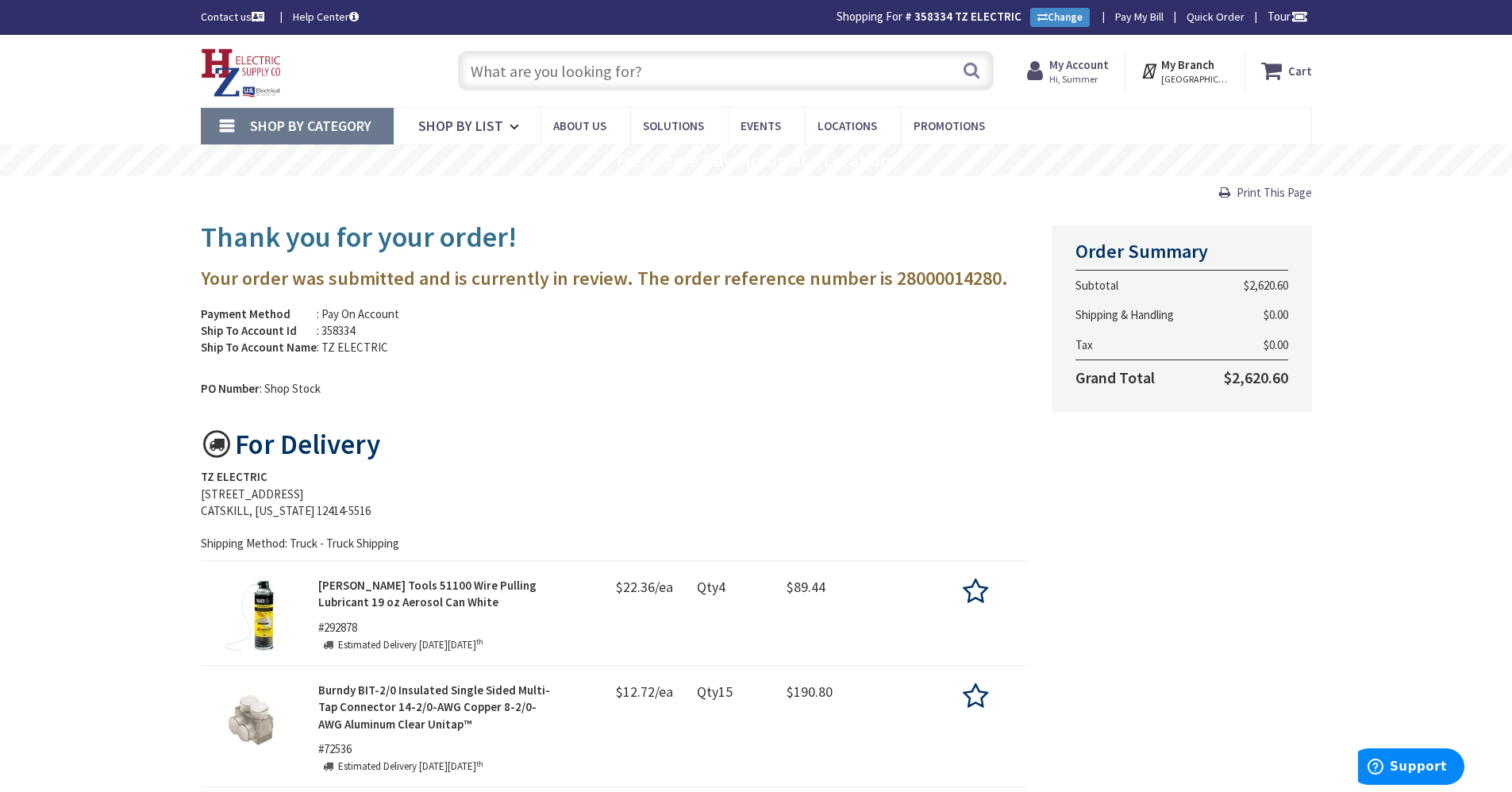
click at [1294, 17] on icon at bounding box center [1299, 16] width 25 height 25
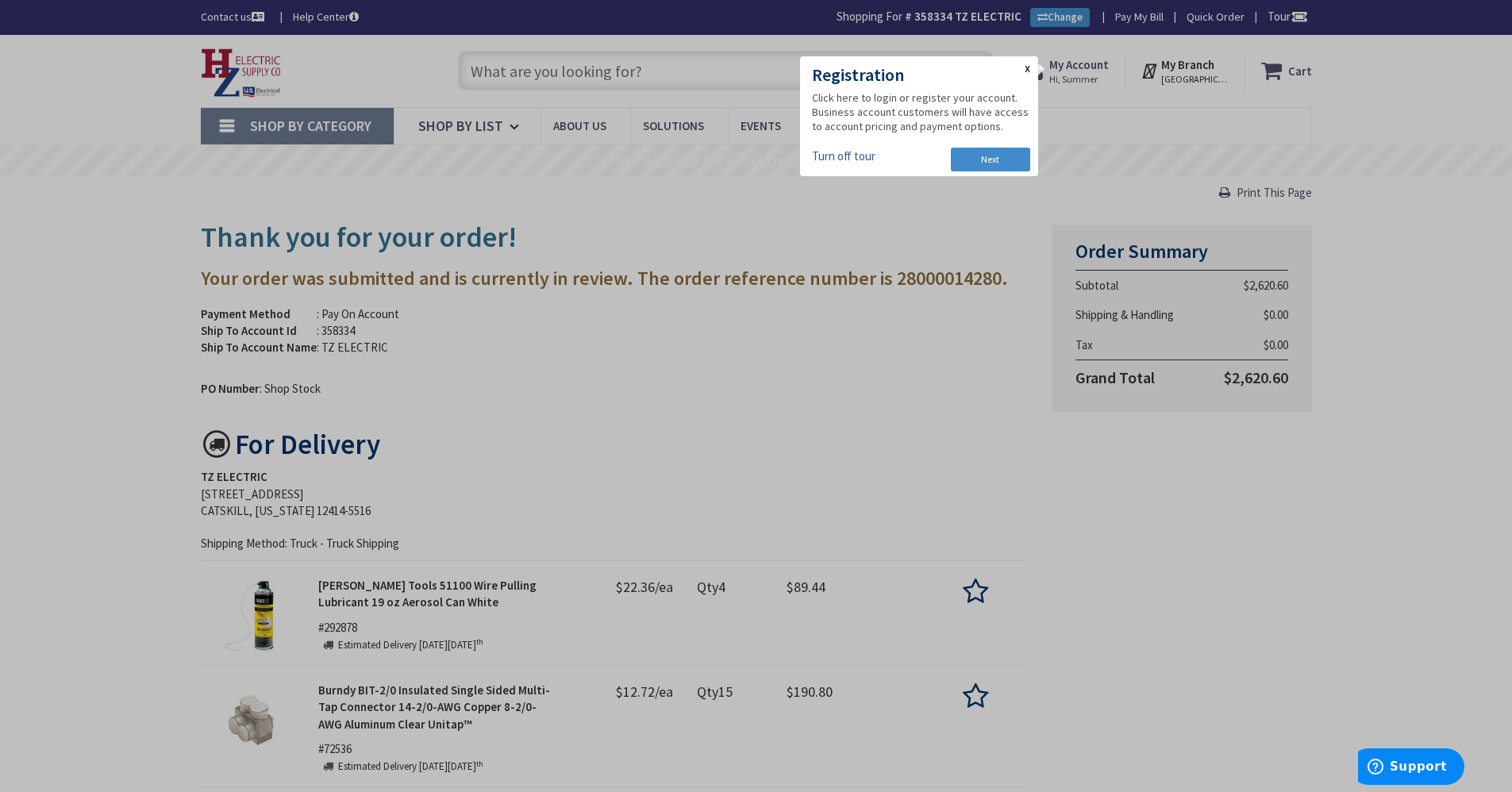
click at [1027, 69] on link "X" at bounding box center [1028, 70] width 6 height 12
